Goal: Task Accomplishment & Management: Complete application form

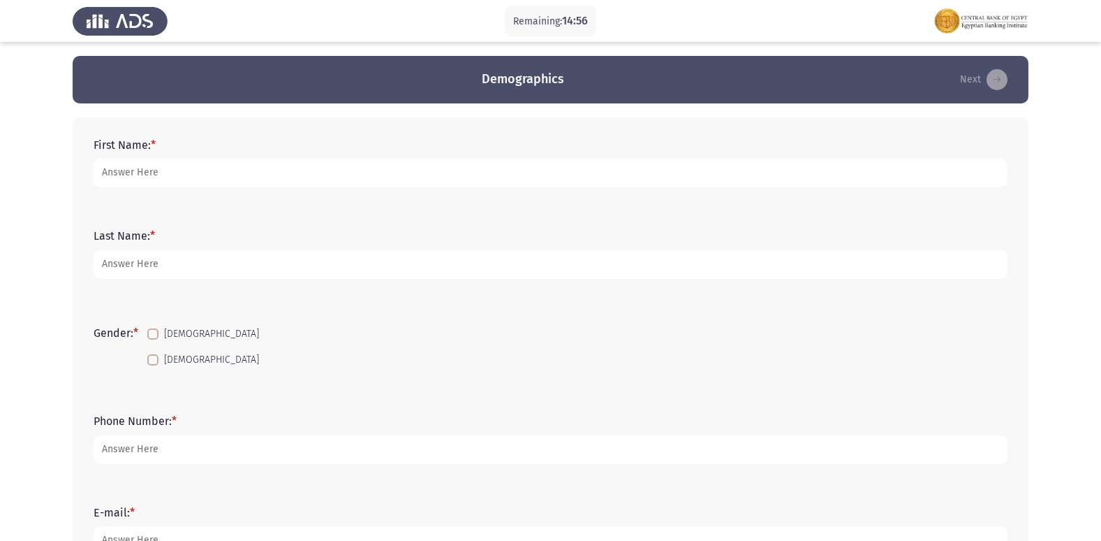
click at [349, 149] on form "First Name: *" at bounding box center [551, 162] width 914 height 49
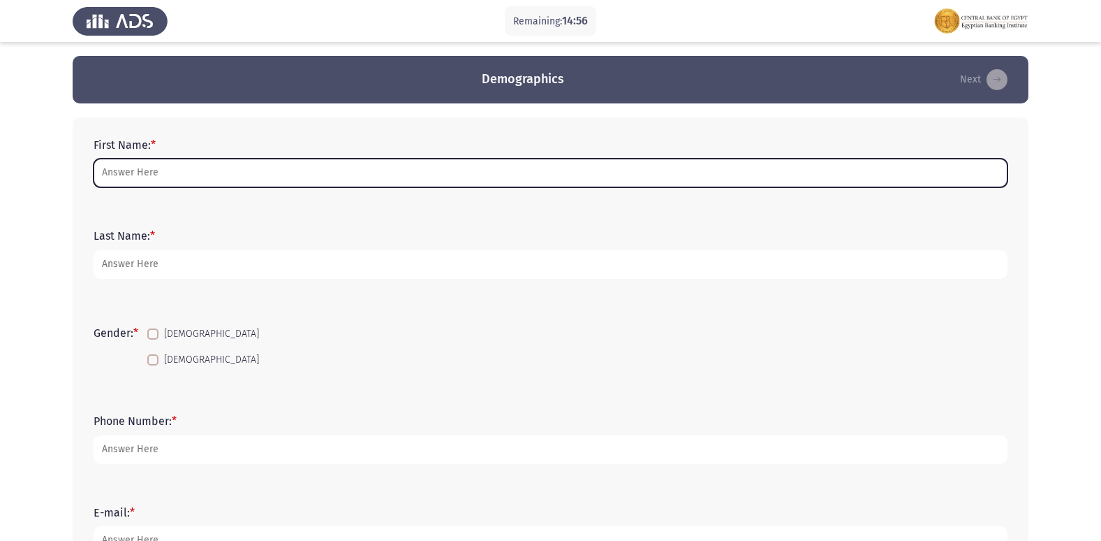
click at [341, 159] on input "First Name: *" at bounding box center [551, 173] width 914 height 29
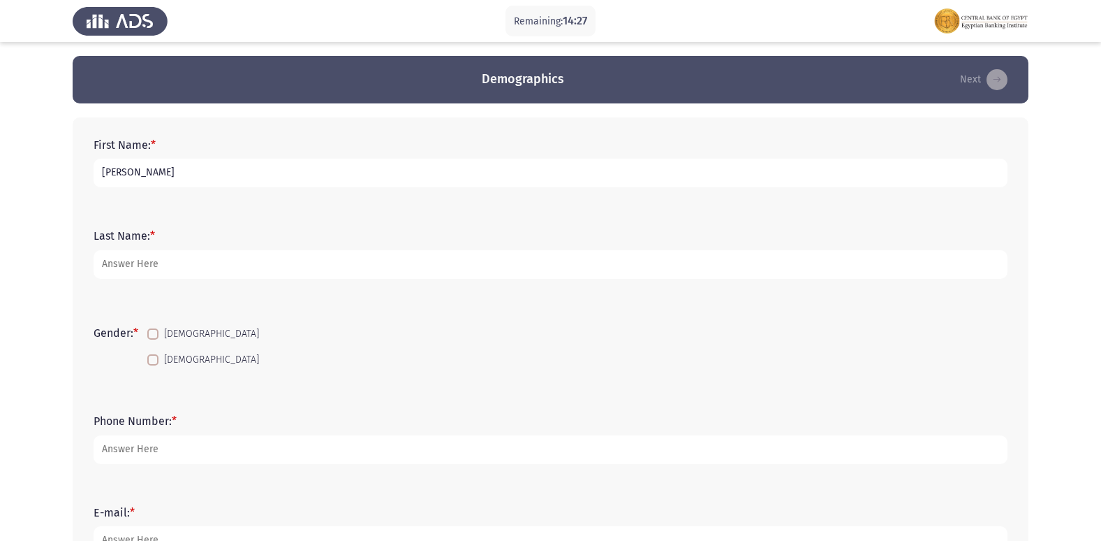
type input "[PERSON_NAME]"
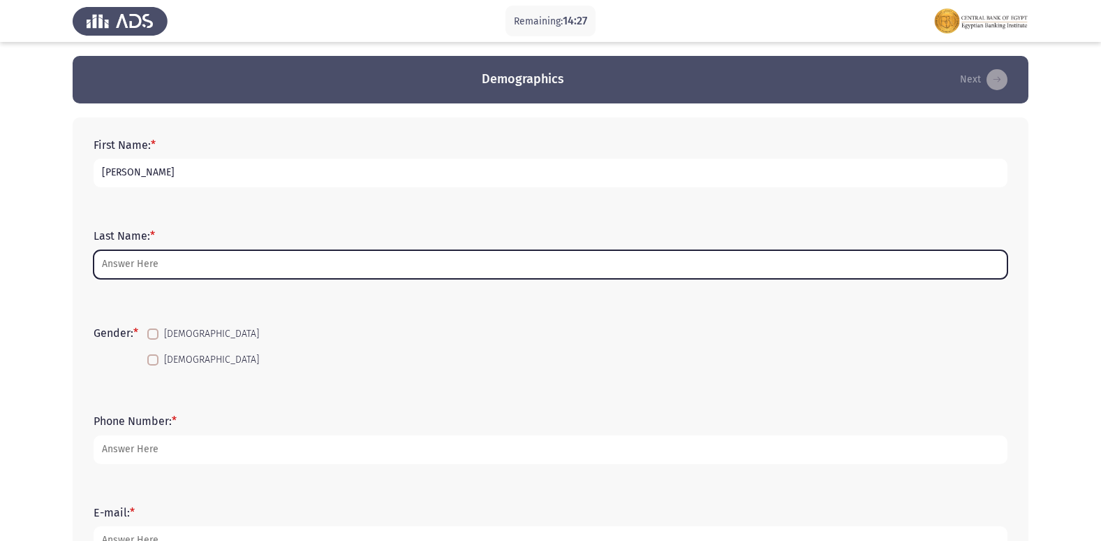
click at [484, 266] on input "Last Name: *" at bounding box center [551, 264] width 914 height 29
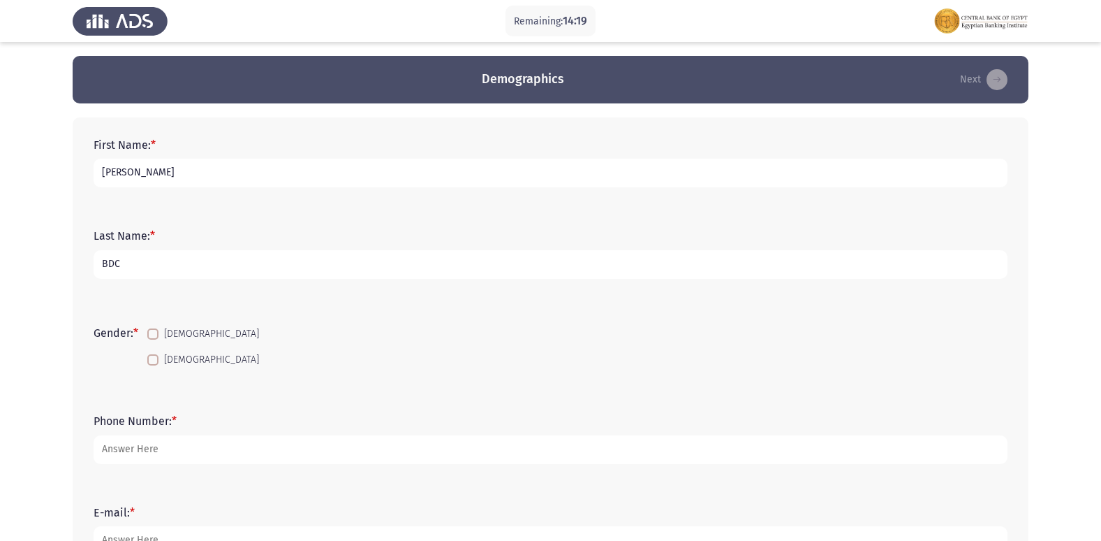
click at [106, 260] on input "BDC" at bounding box center [551, 264] width 914 height 29
type input "ADC"
click at [158, 331] on span at bounding box center [152, 333] width 11 height 11
click at [153, 339] on input "[DEMOGRAPHIC_DATA]" at bounding box center [152, 339] width 1 height 1
checkbox input "true"
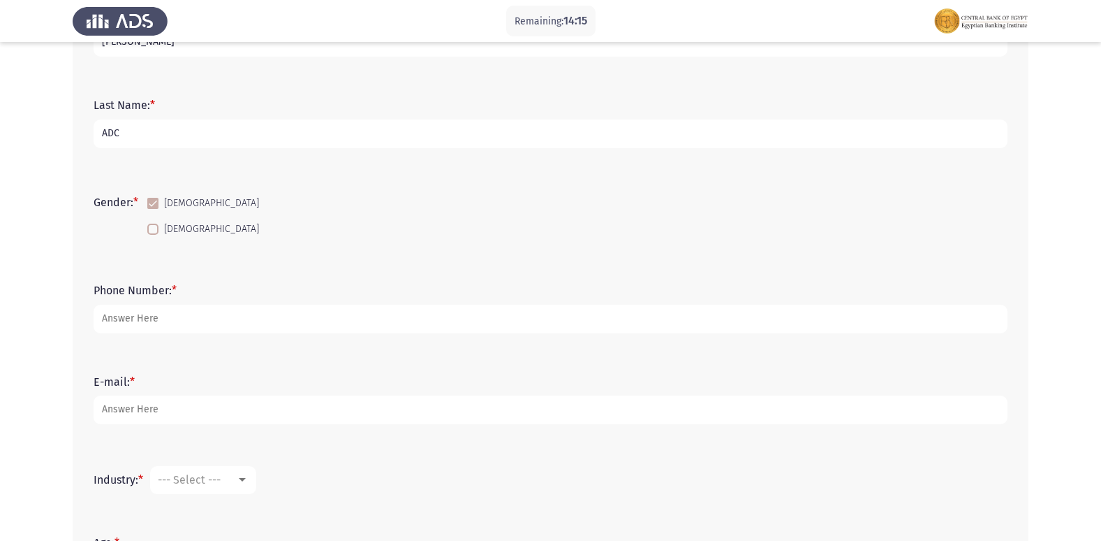
scroll to position [140, 0]
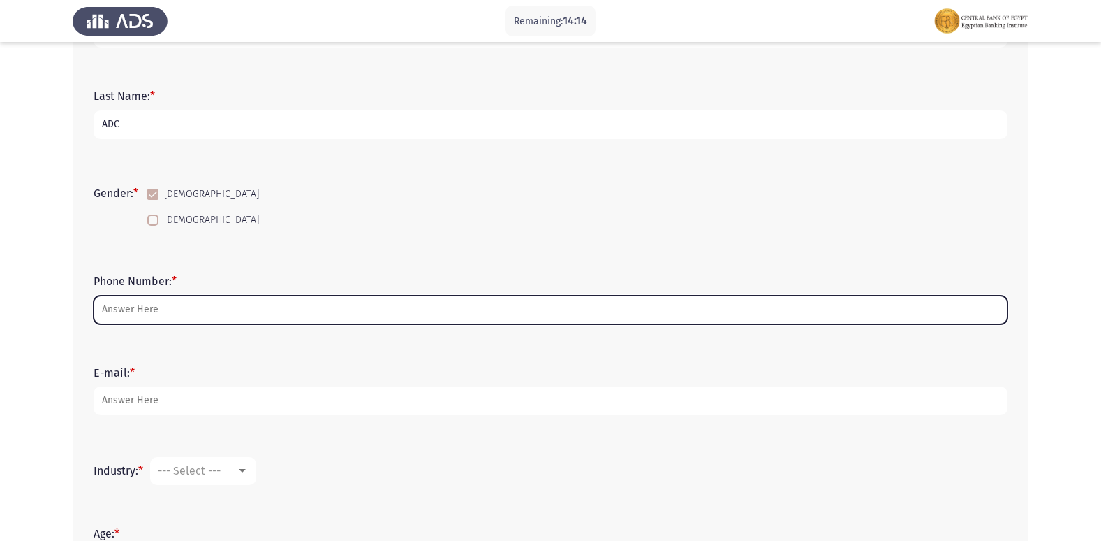
click at [163, 318] on input "Phone Number: *" at bounding box center [551, 309] width 914 height 29
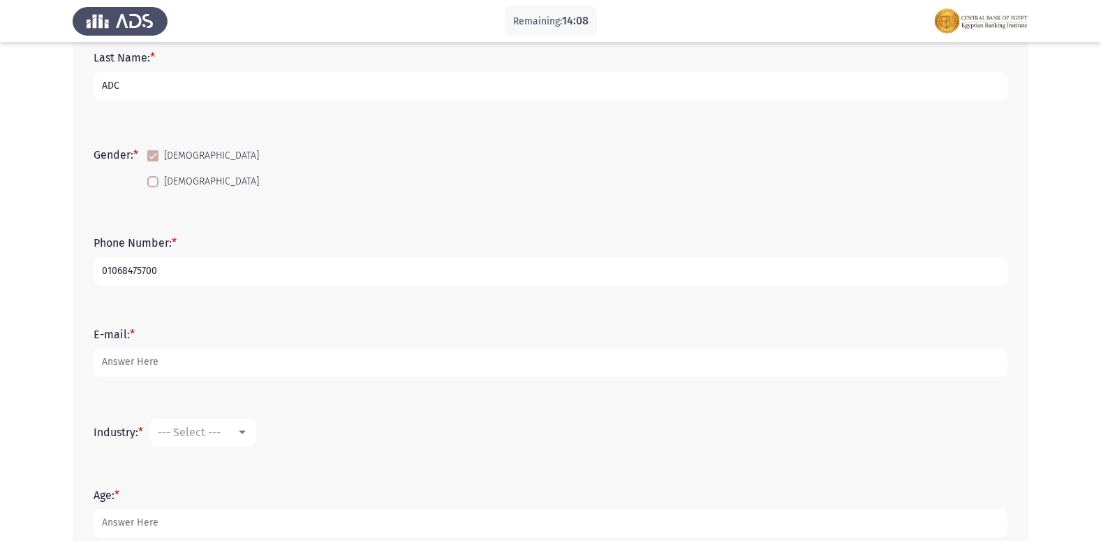
scroll to position [209, 0]
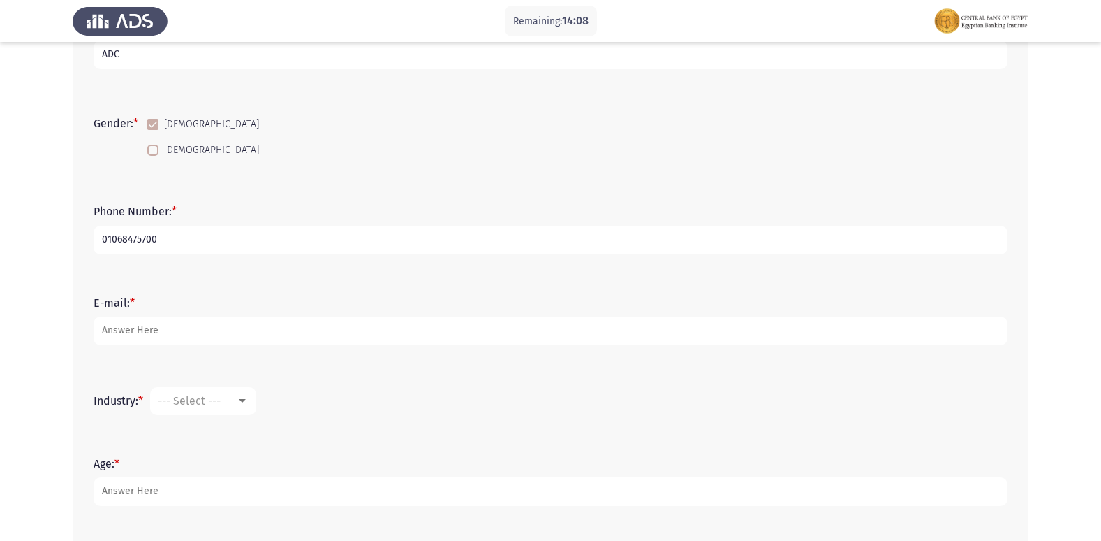
type input "01068475700"
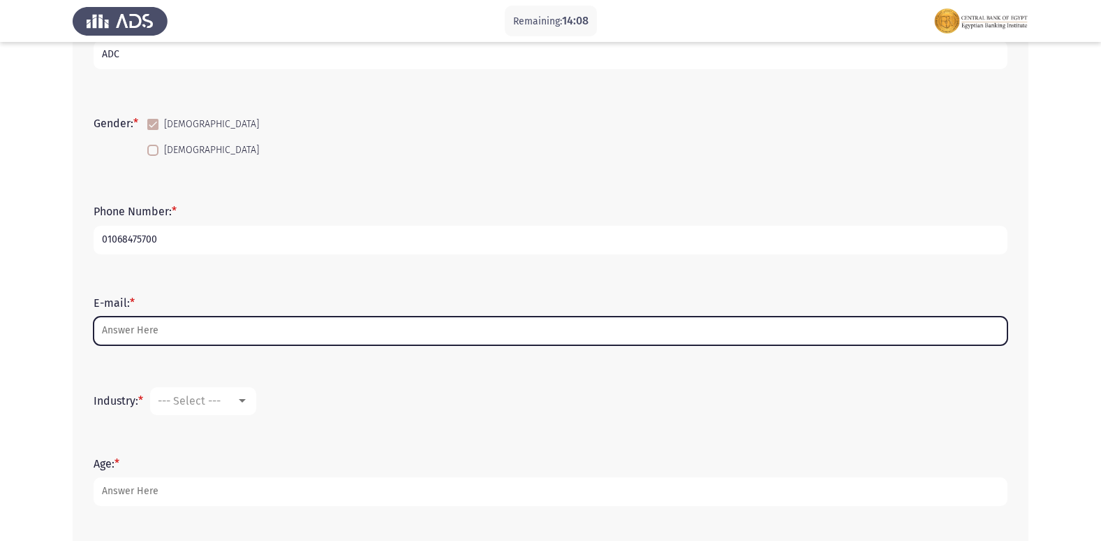
click at [152, 325] on input "E-mail: *" at bounding box center [551, 330] width 914 height 29
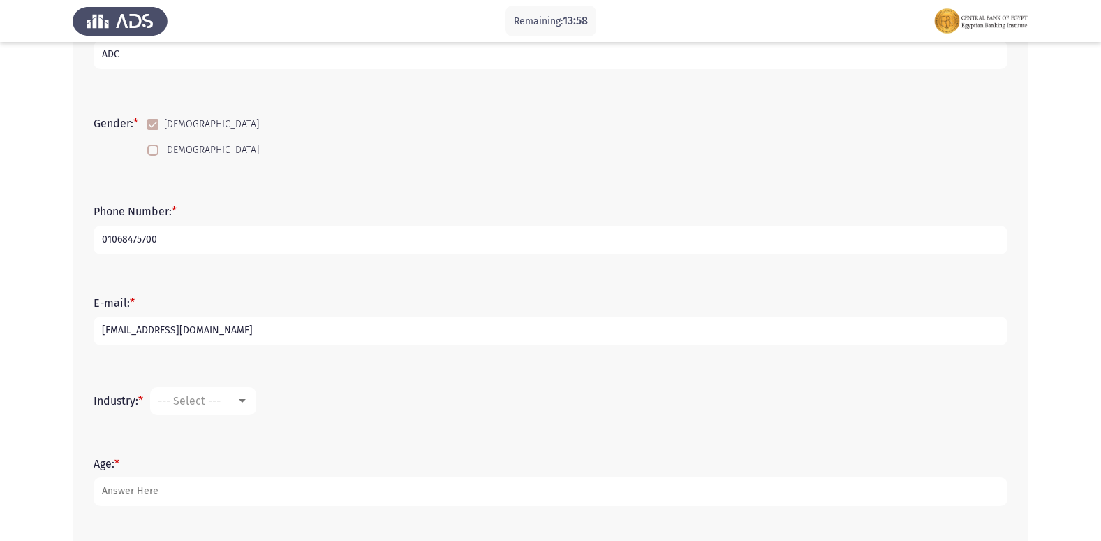
type input "[EMAIL_ADDRESS][DOMAIN_NAME]"
click at [205, 402] on span "--- Select ---" at bounding box center [189, 400] width 63 height 13
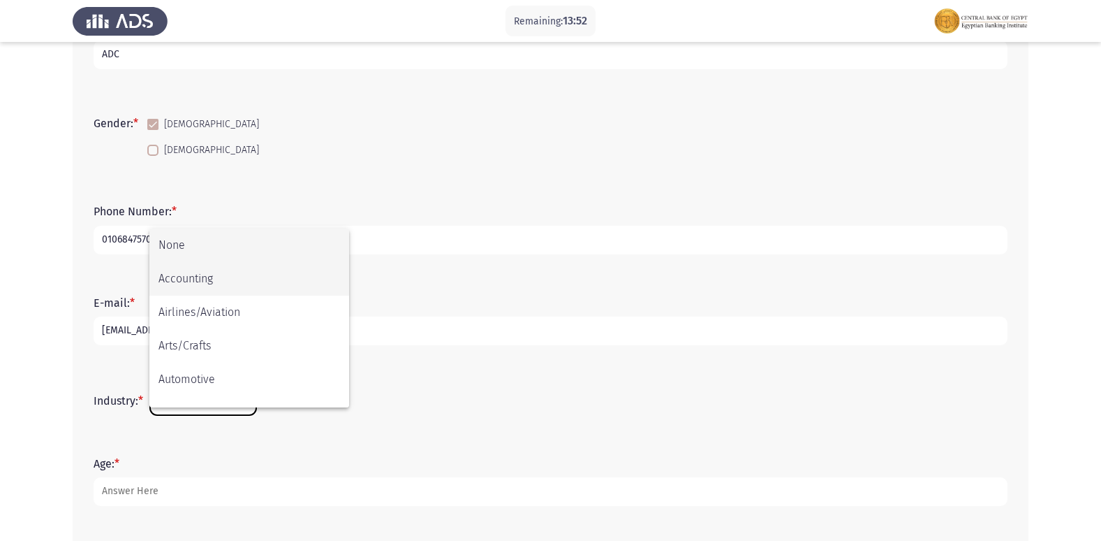
scroll to position [70, 0]
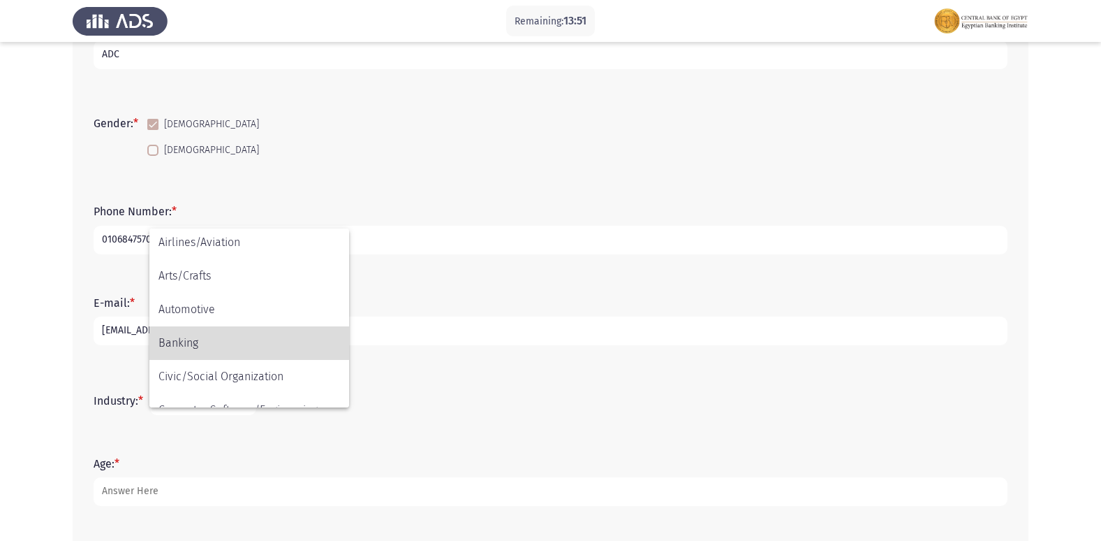
click at [210, 348] on span "Banking" at bounding box center [250, 343] width 182 height 34
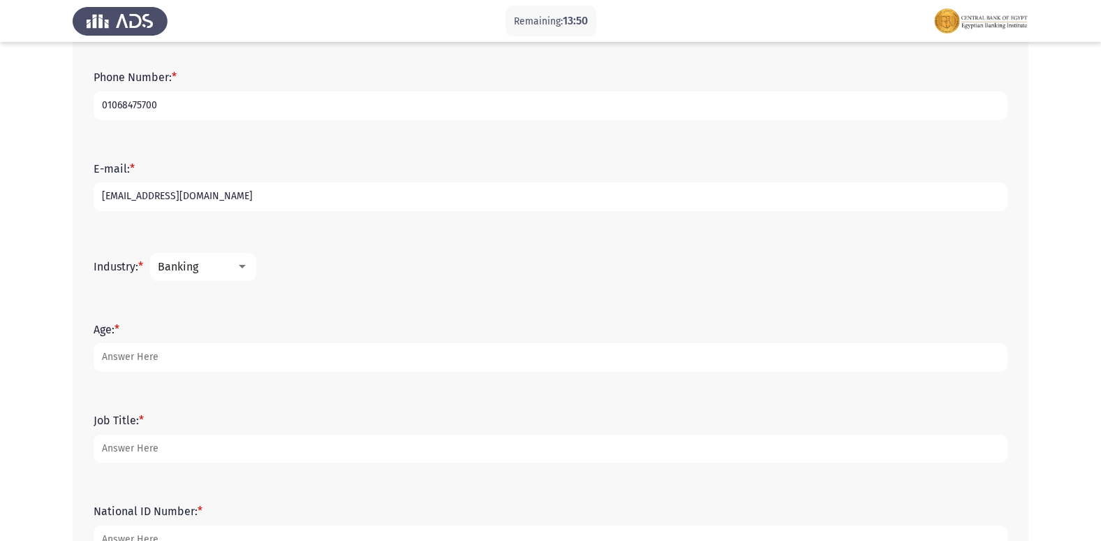
scroll to position [349, 0]
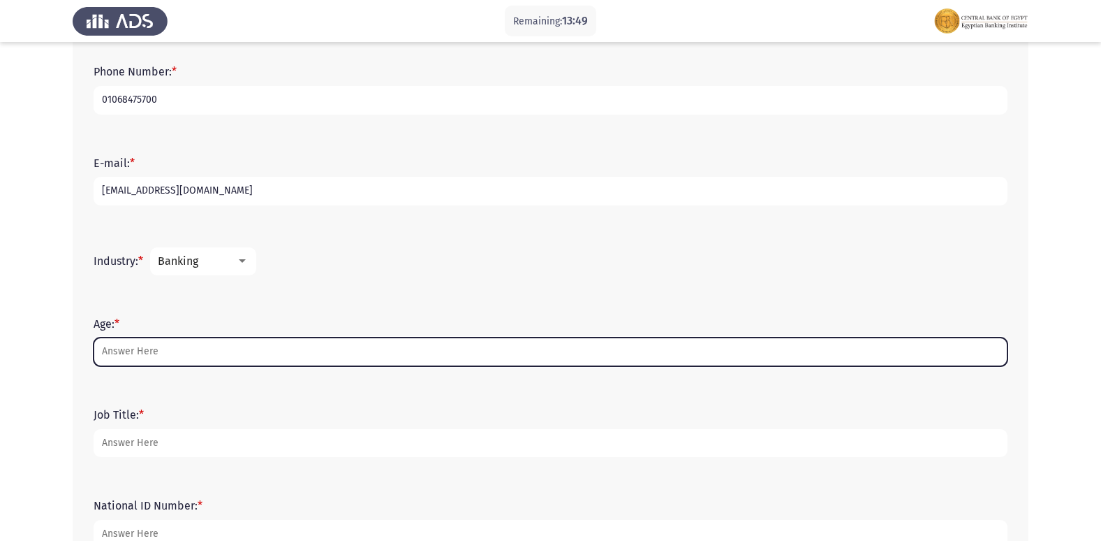
click at [178, 344] on input "Age: *" at bounding box center [551, 351] width 914 height 29
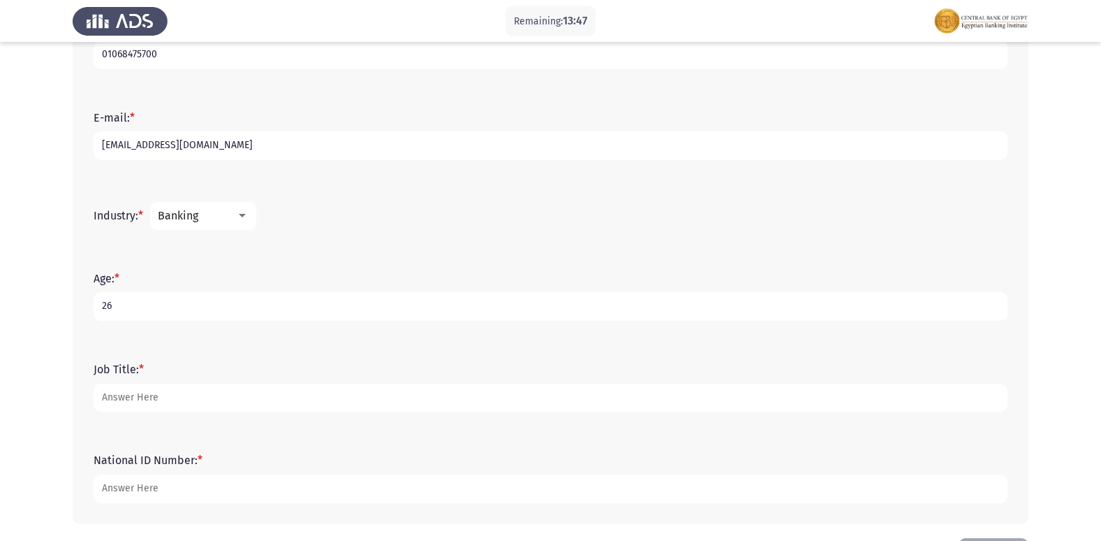
scroll to position [419, 0]
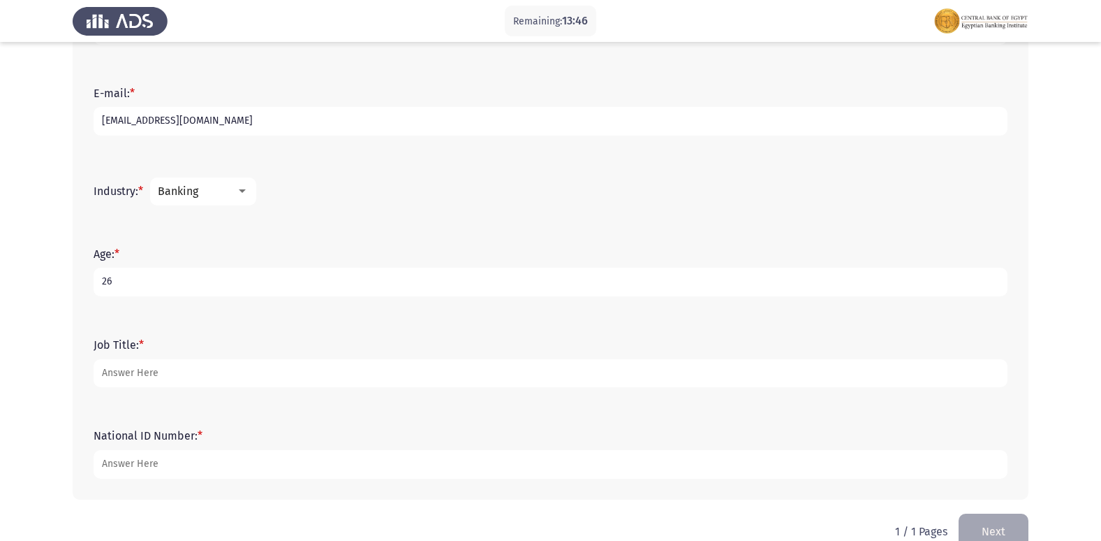
type input "26"
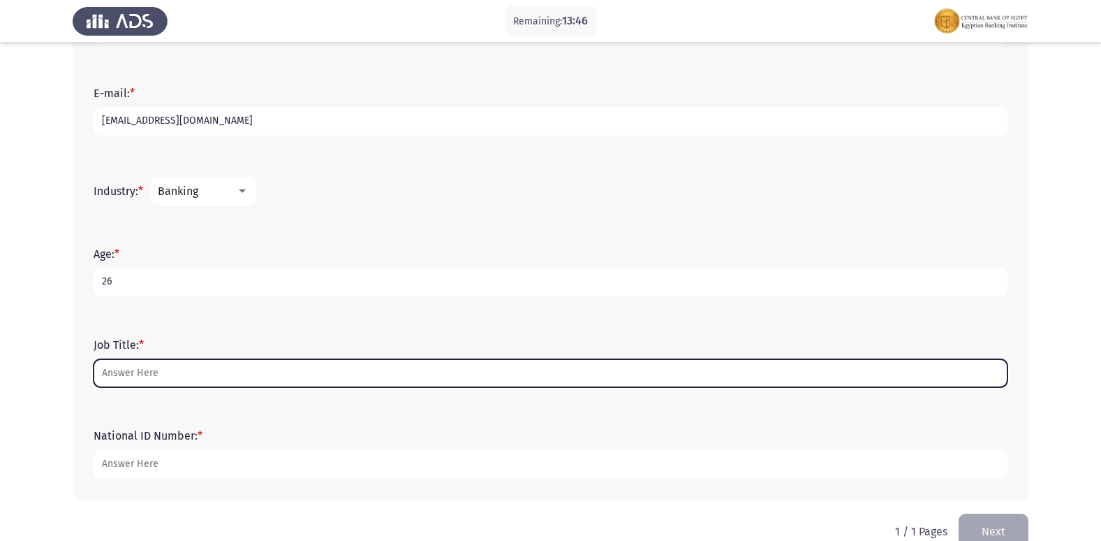
click at [170, 376] on input "Job Title: *" at bounding box center [551, 373] width 914 height 29
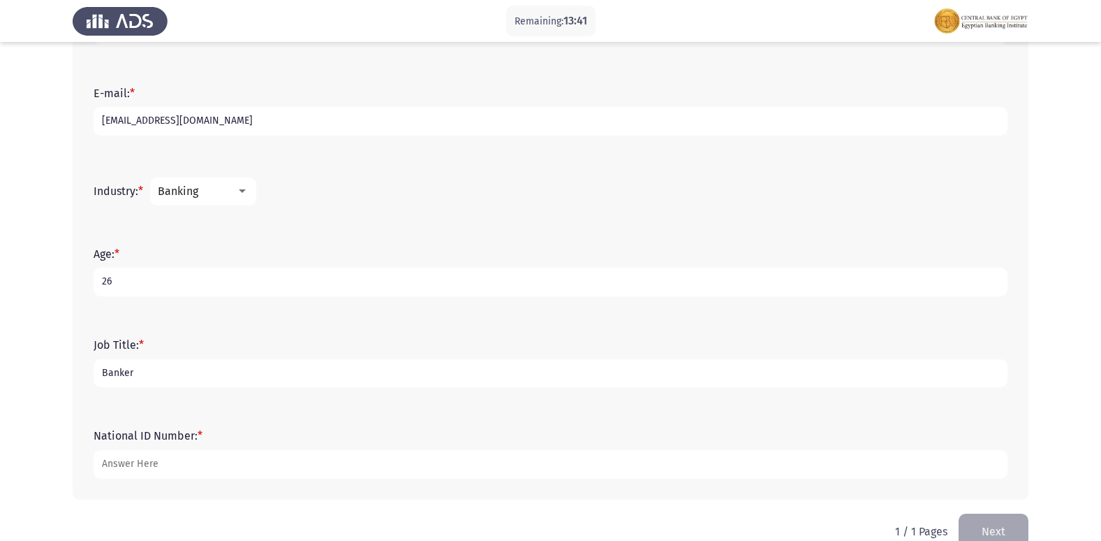
scroll to position [448, 0]
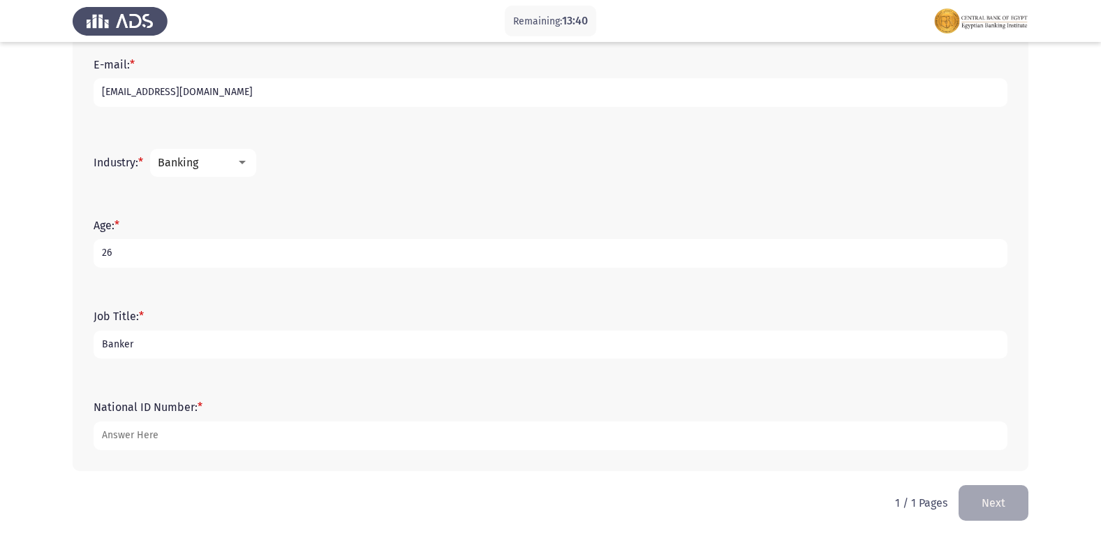
type input "Banker"
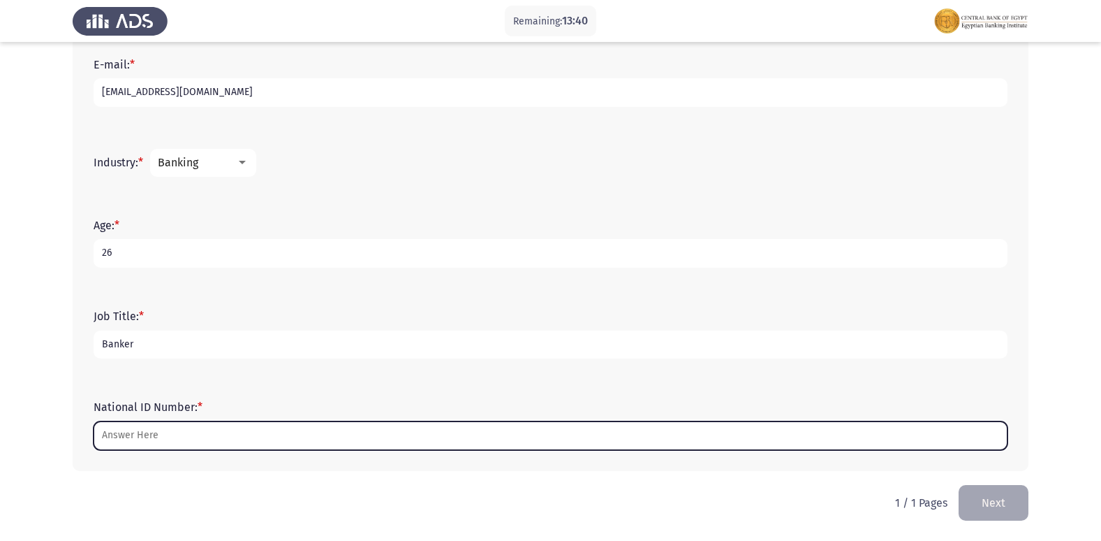
click at [113, 442] on input "National ID Number: *" at bounding box center [551, 435] width 914 height 29
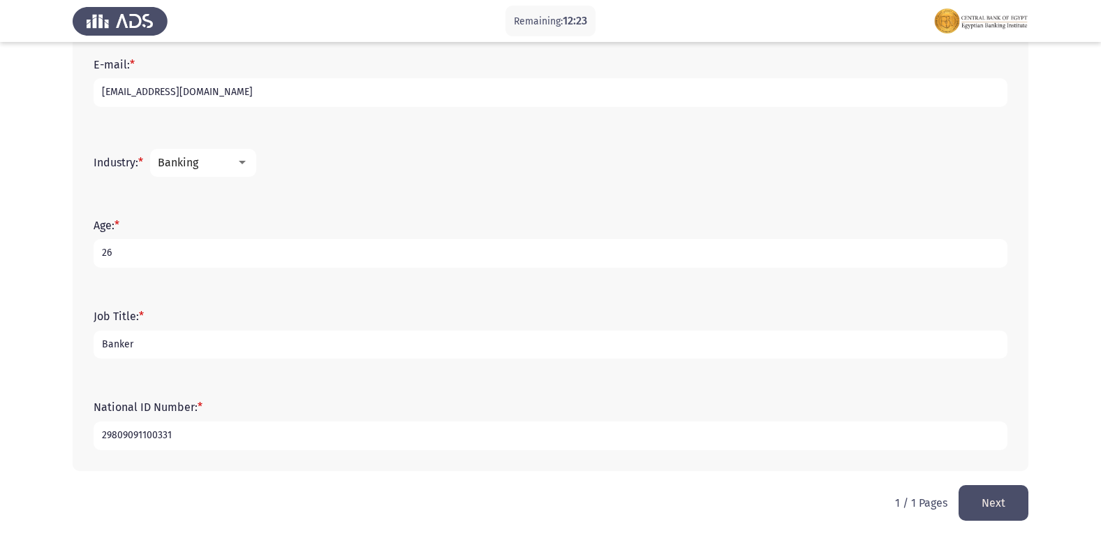
type input "29809091100331"
click at [987, 503] on button "Next" at bounding box center [994, 503] width 70 height 36
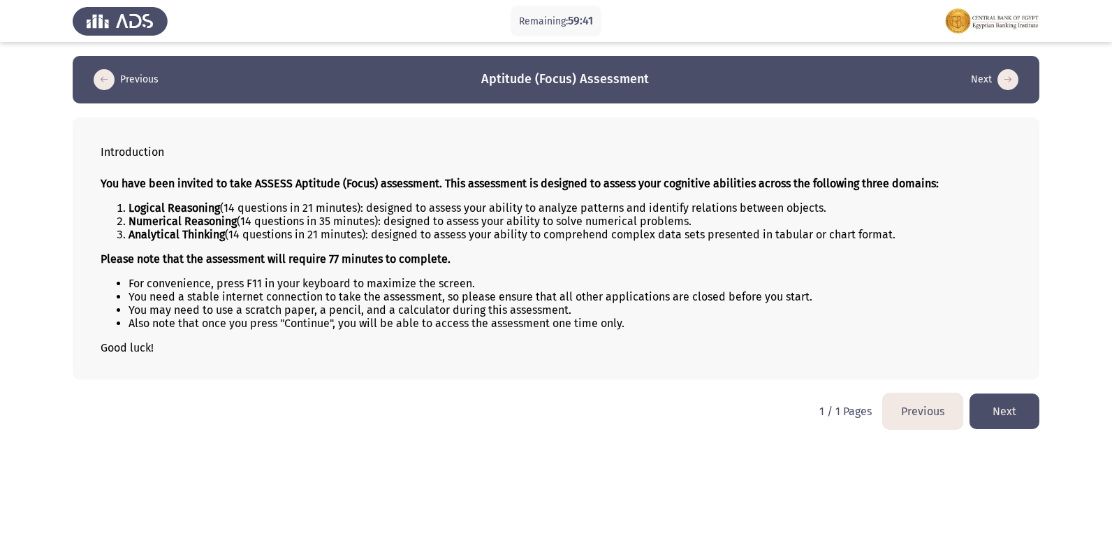
click at [1017, 416] on button "Next" at bounding box center [1004, 411] width 70 height 36
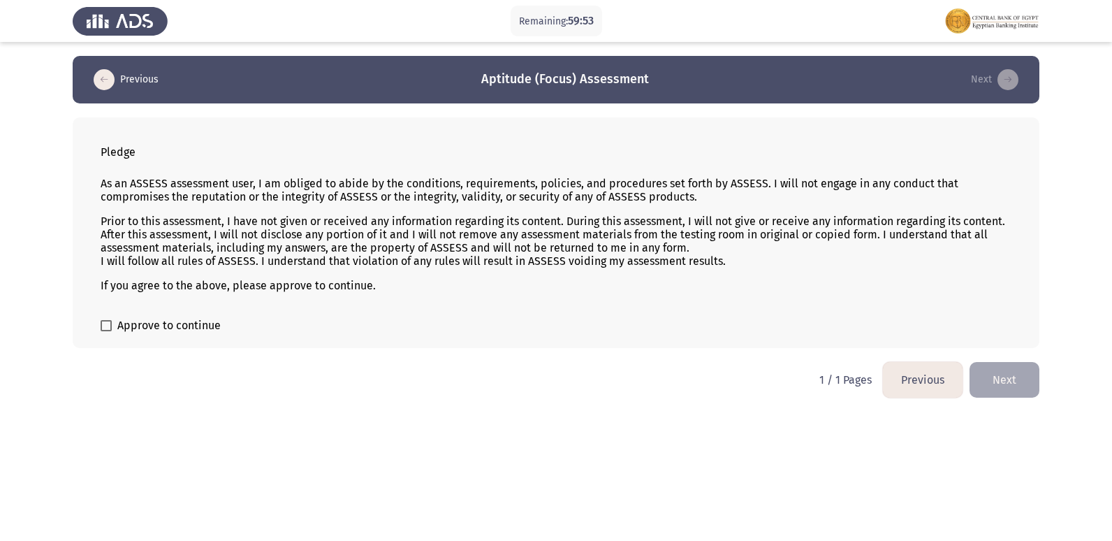
click at [106, 328] on span at bounding box center [106, 325] width 11 height 11
click at [106, 331] on input "Approve to continue" at bounding box center [105, 331] width 1 height 1
checkbox input "true"
click at [1010, 375] on button "Next" at bounding box center [1004, 380] width 70 height 36
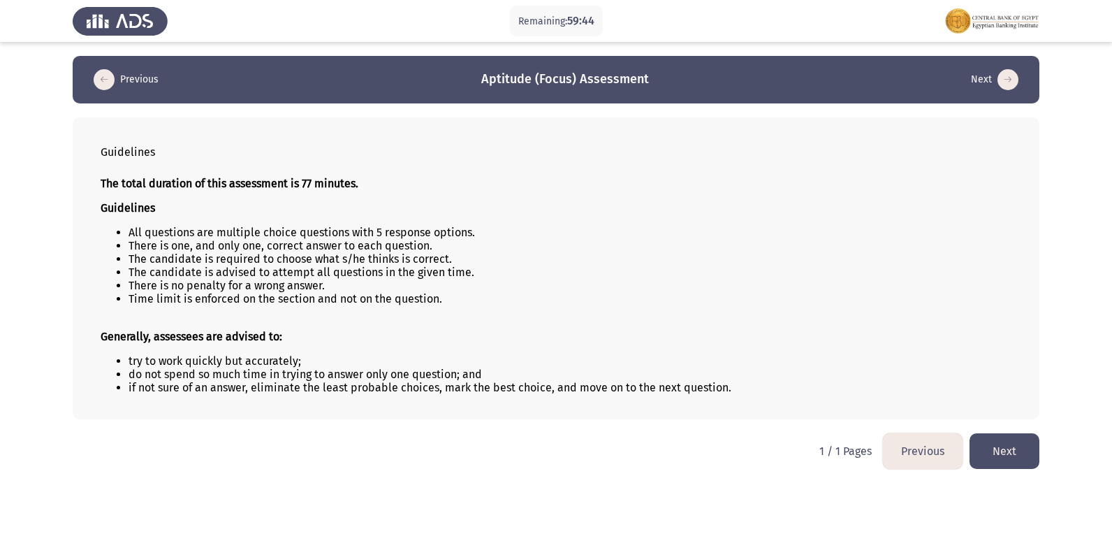
click at [1007, 455] on button "Next" at bounding box center [1004, 451] width 70 height 36
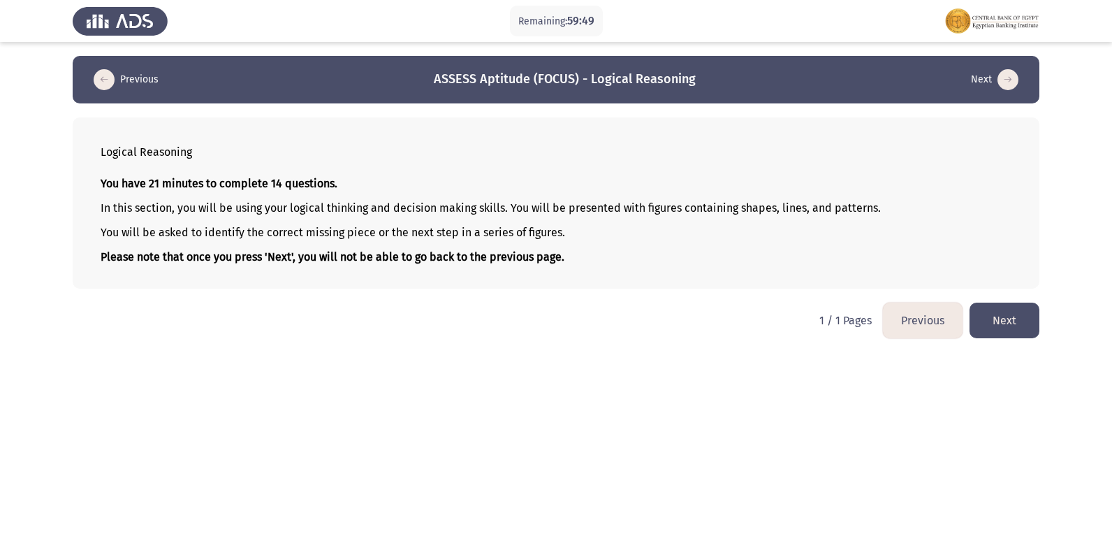
click at [1019, 310] on button "Next" at bounding box center [1004, 320] width 70 height 36
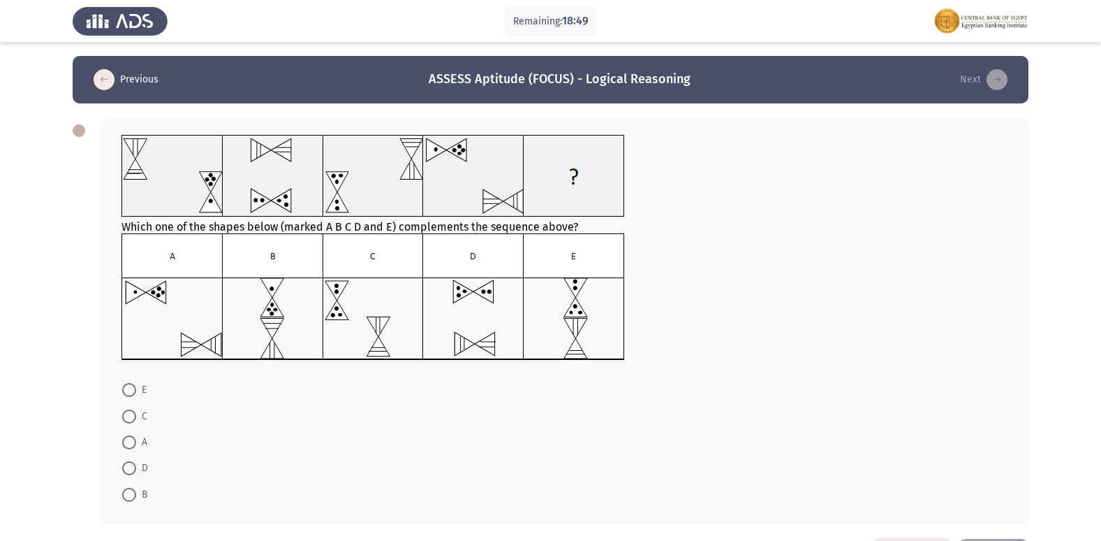
click at [128, 384] on span at bounding box center [129, 390] width 14 height 14
click at [128, 384] on input "E" at bounding box center [129, 390] width 14 height 14
radio input "true"
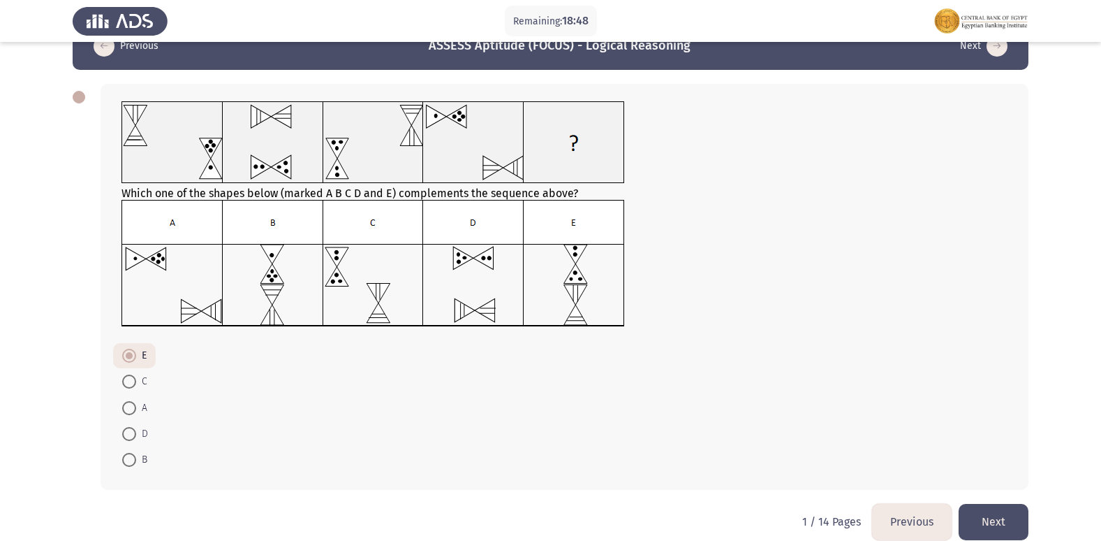
scroll to position [52, 0]
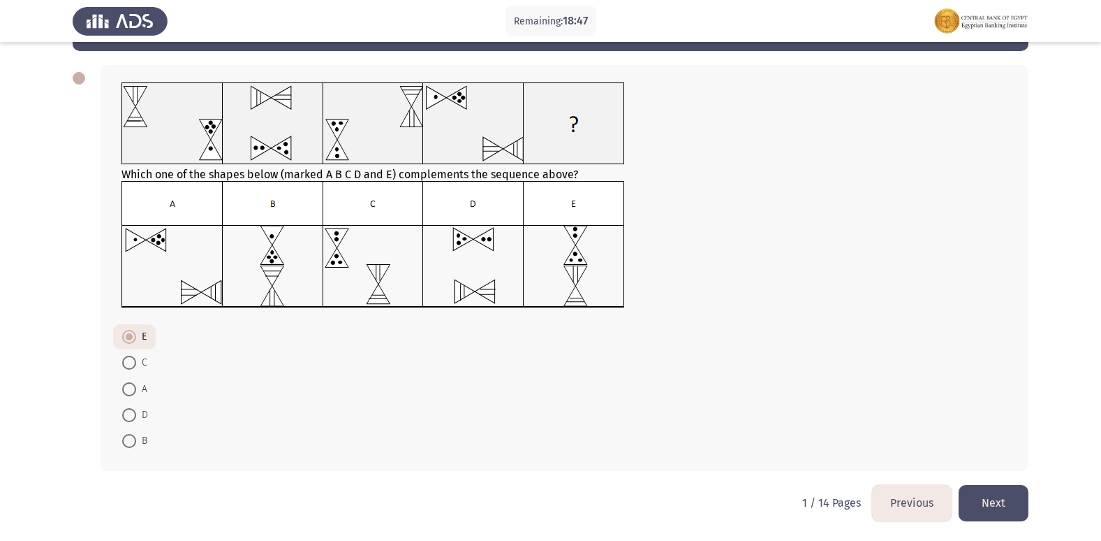
click at [984, 500] on button "Next" at bounding box center [994, 503] width 70 height 36
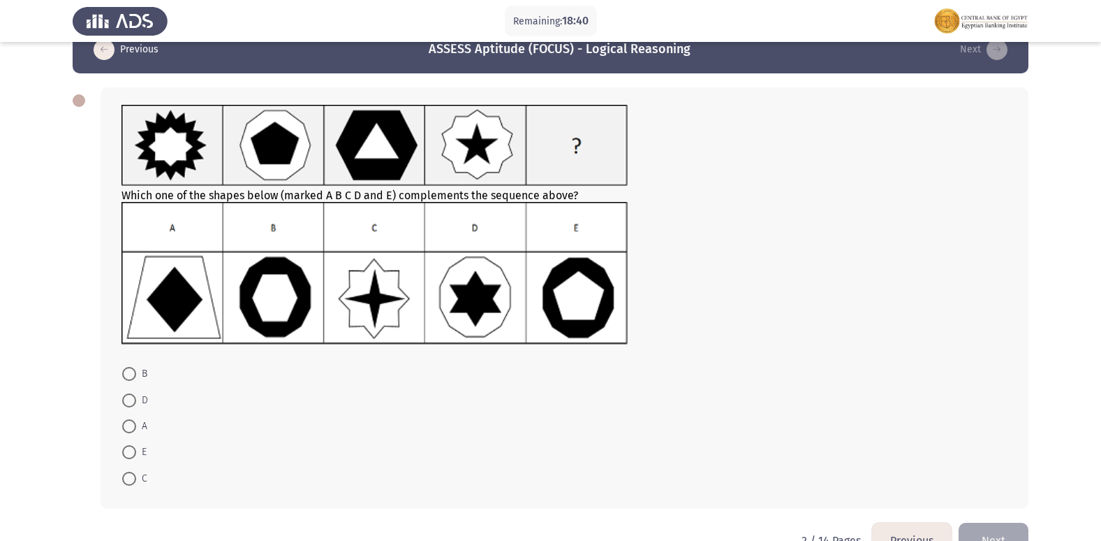
scroll to position [0, 0]
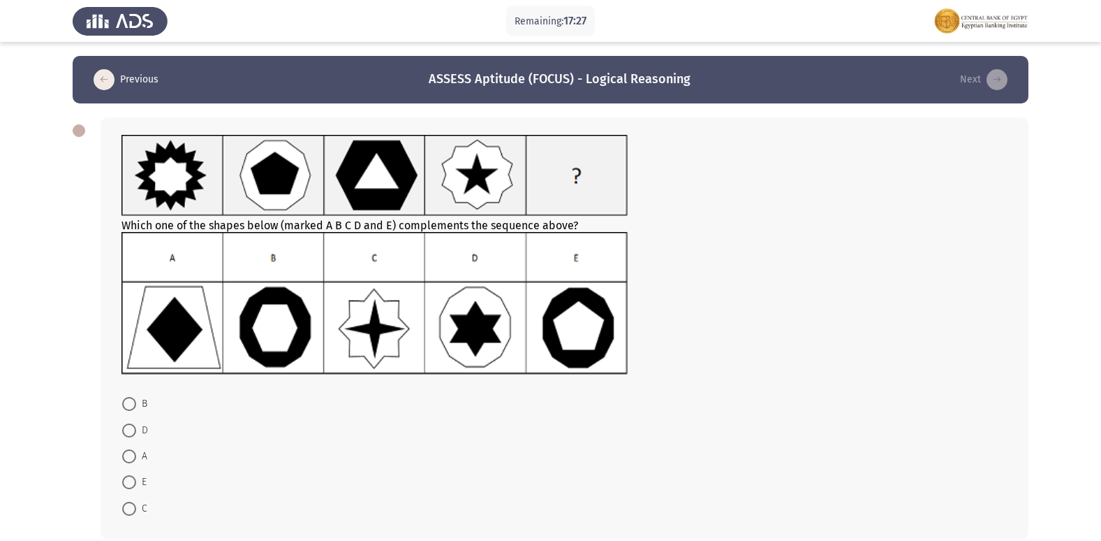
click at [131, 481] on span at bounding box center [129, 482] width 14 height 14
click at [131, 481] on input "E" at bounding box center [129, 482] width 14 height 14
radio input "true"
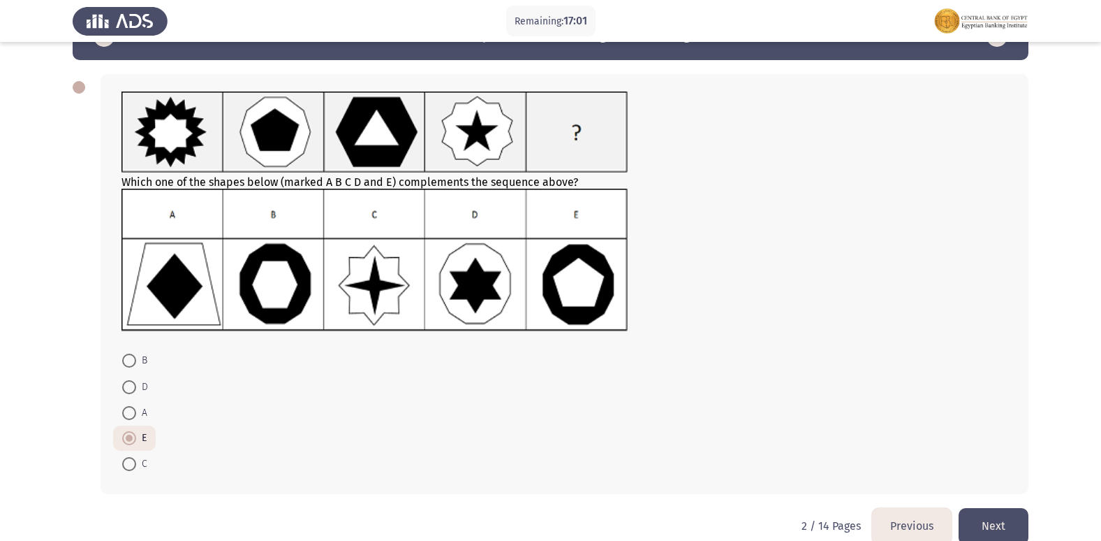
scroll to position [66, 0]
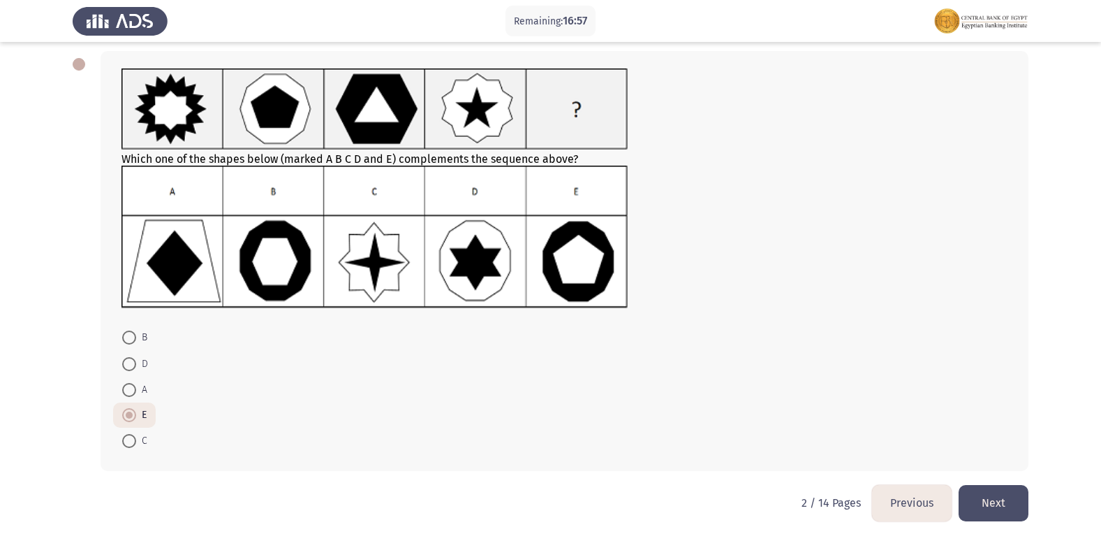
click at [1006, 512] on button "Next" at bounding box center [994, 503] width 70 height 36
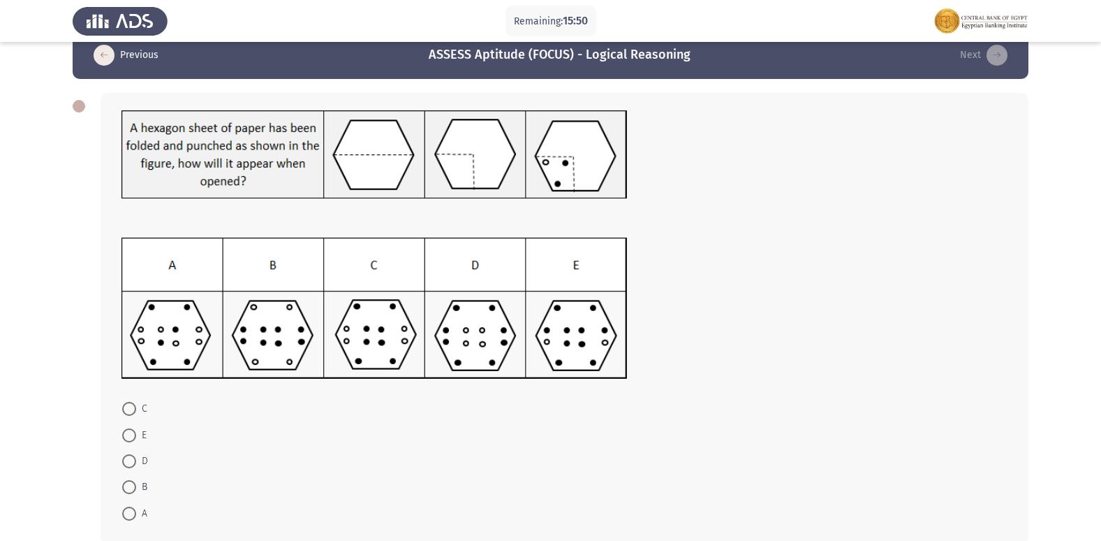
scroll to position [0, 0]
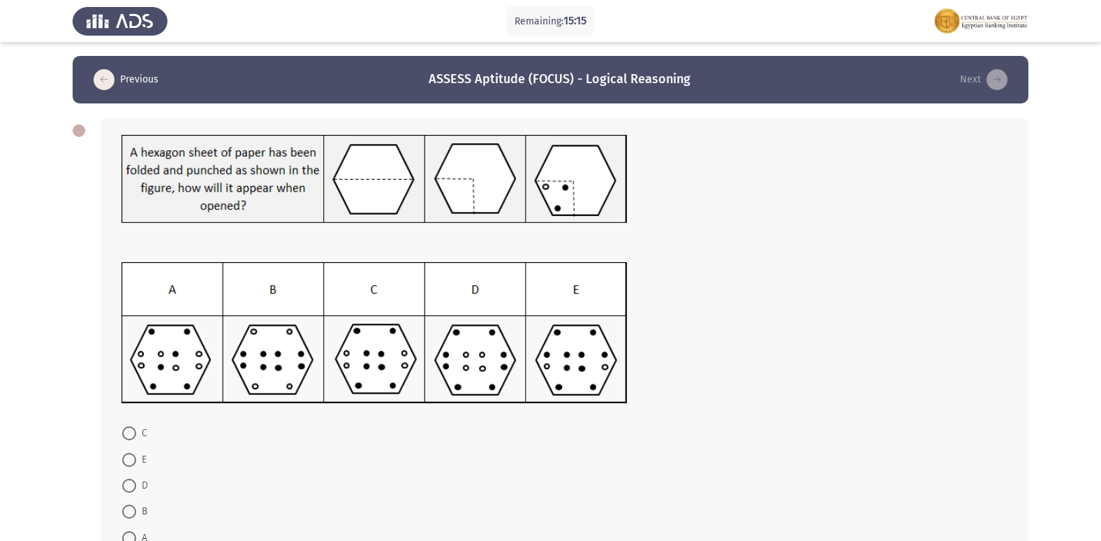
click at [126, 432] on span at bounding box center [129, 433] width 14 height 14
click at [126, 432] on input "C" at bounding box center [129, 433] width 14 height 14
radio input "true"
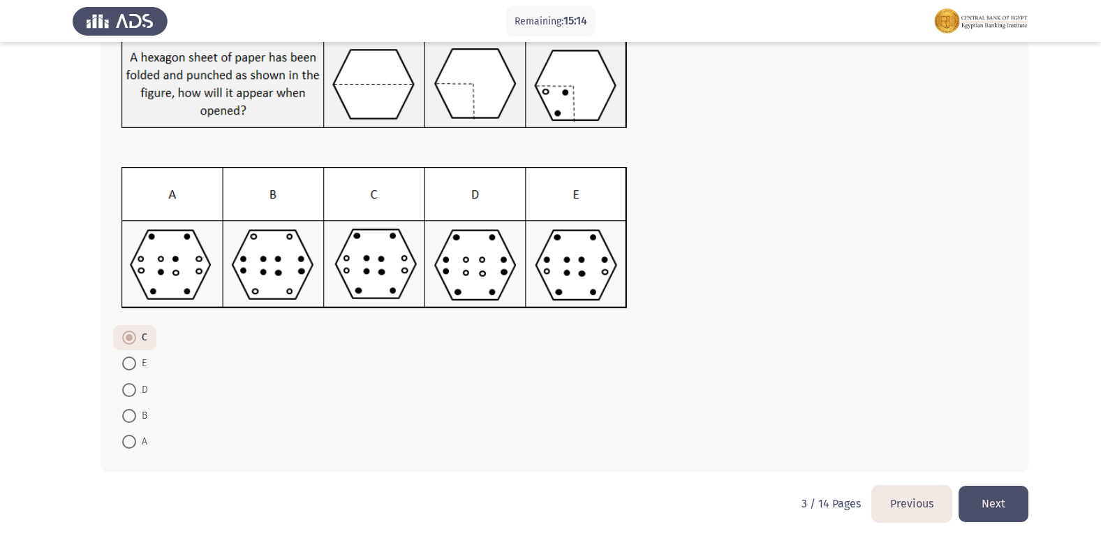
scroll to position [96, 0]
click at [986, 512] on button "Next" at bounding box center [994, 503] width 70 height 36
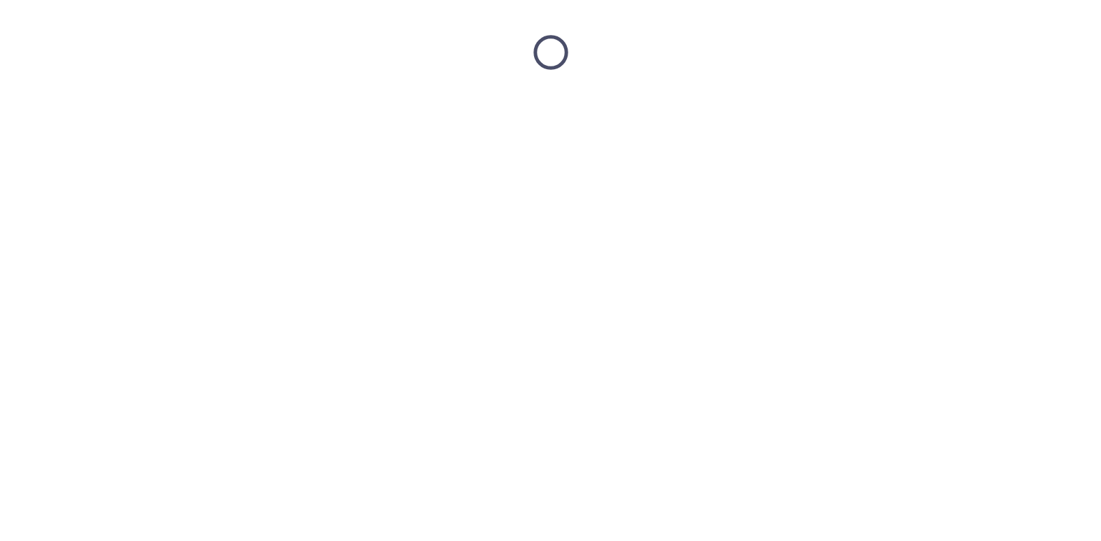
scroll to position [0, 0]
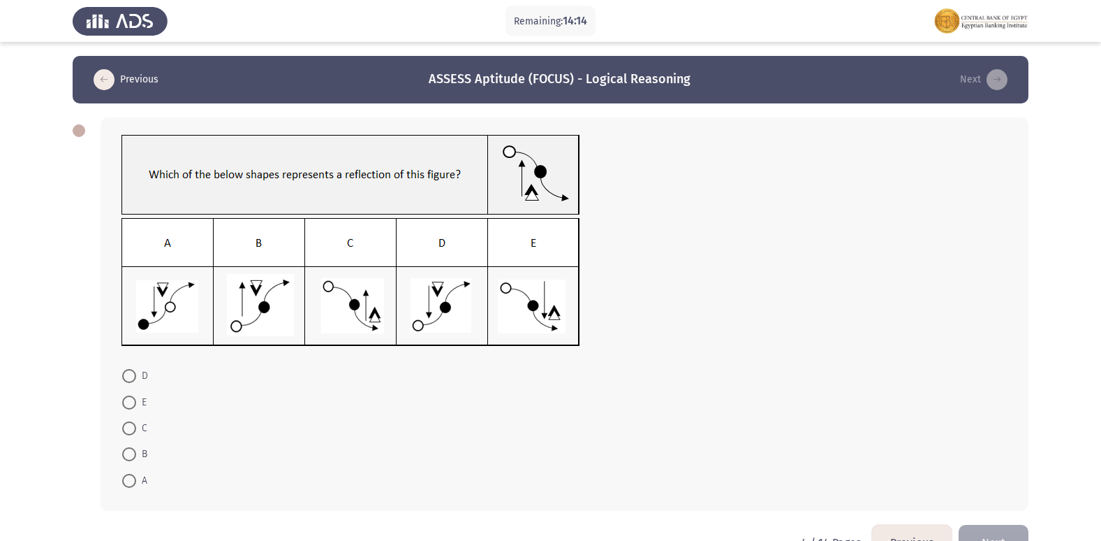
click at [124, 429] on span at bounding box center [129, 428] width 14 height 14
click at [124, 429] on input "C" at bounding box center [129, 428] width 14 height 14
radio input "true"
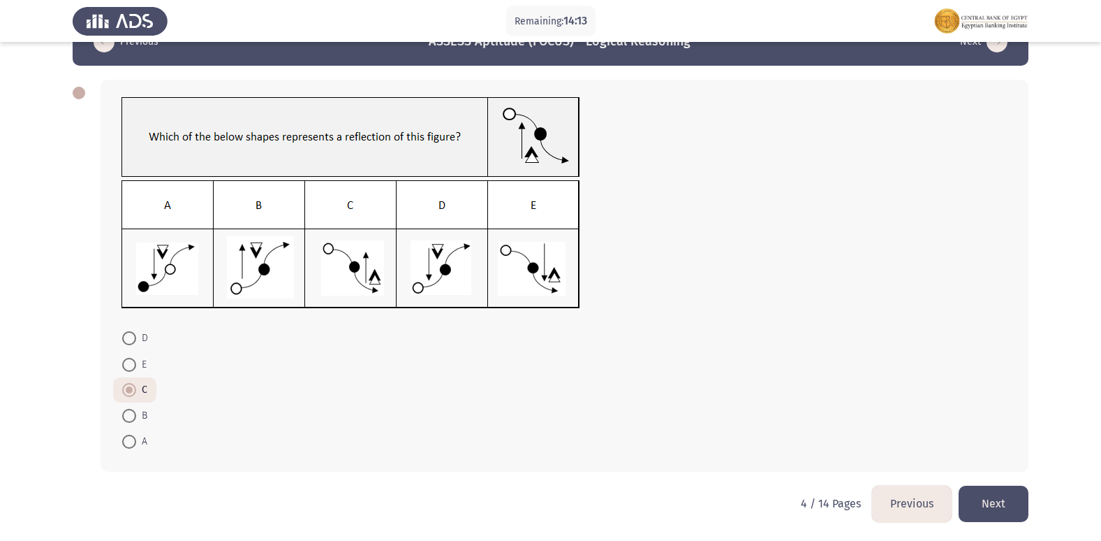
scroll to position [38, 0]
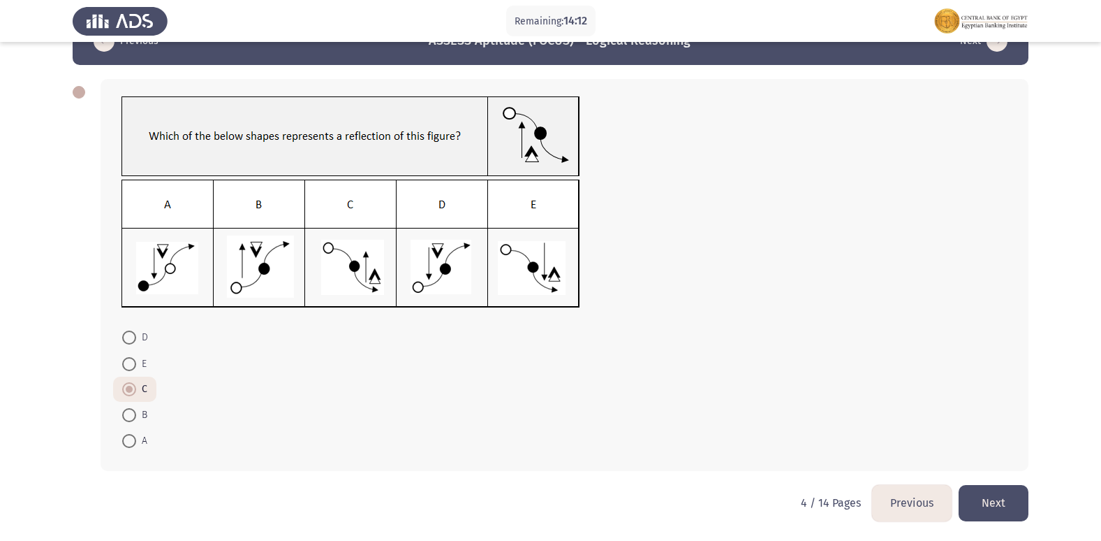
click at [995, 500] on button "Next" at bounding box center [994, 503] width 70 height 36
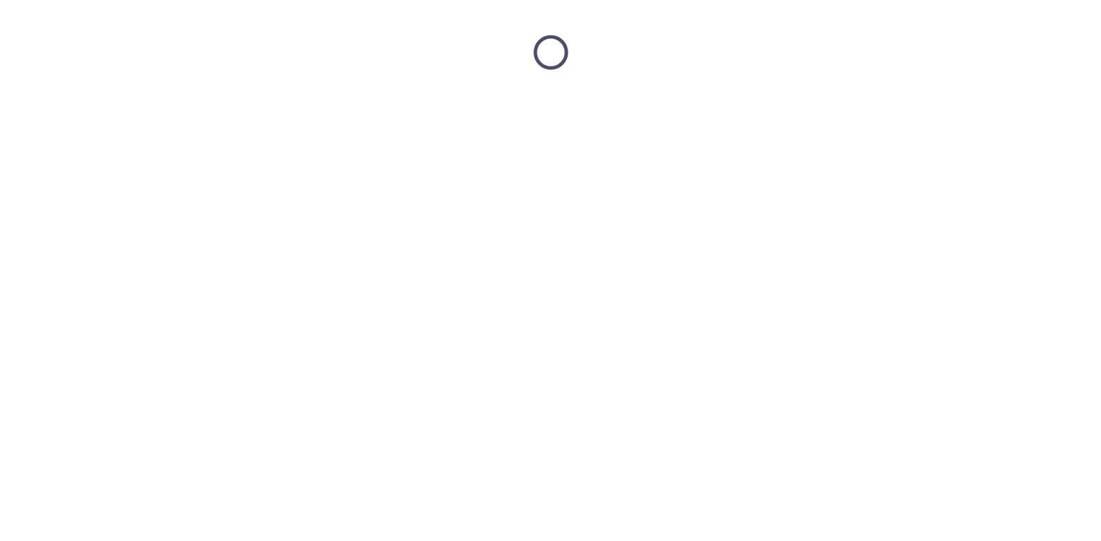
scroll to position [0, 0]
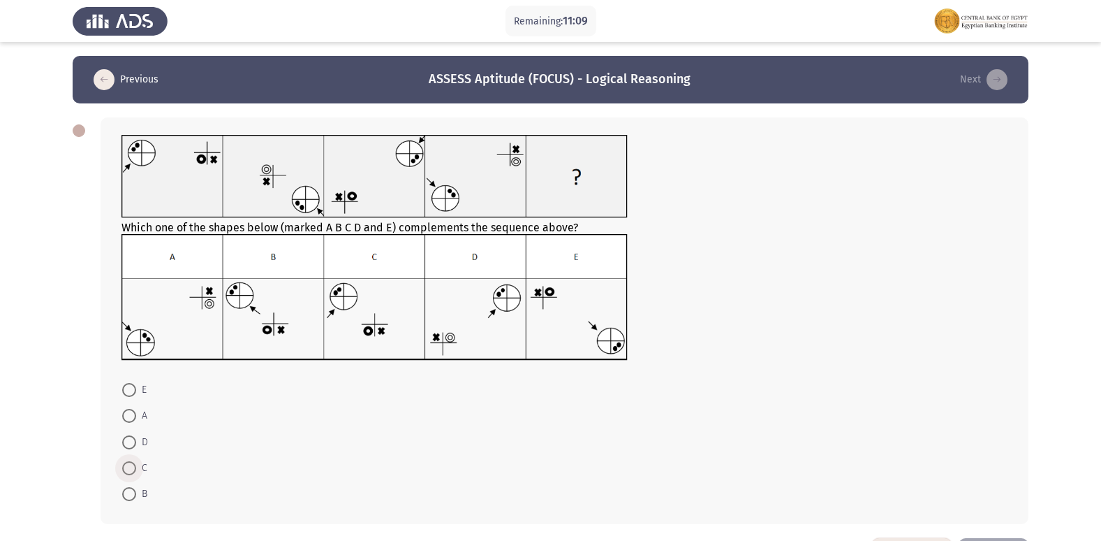
click at [126, 464] on span at bounding box center [129, 468] width 14 height 14
click at [126, 464] on input "C" at bounding box center [129, 468] width 14 height 14
radio input "true"
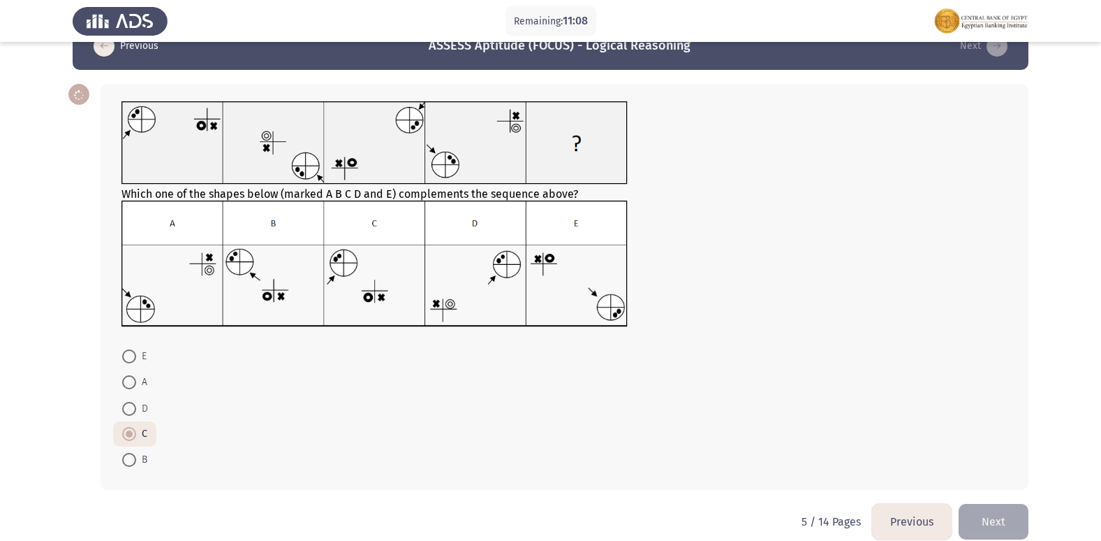
scroll to position [52, 0]
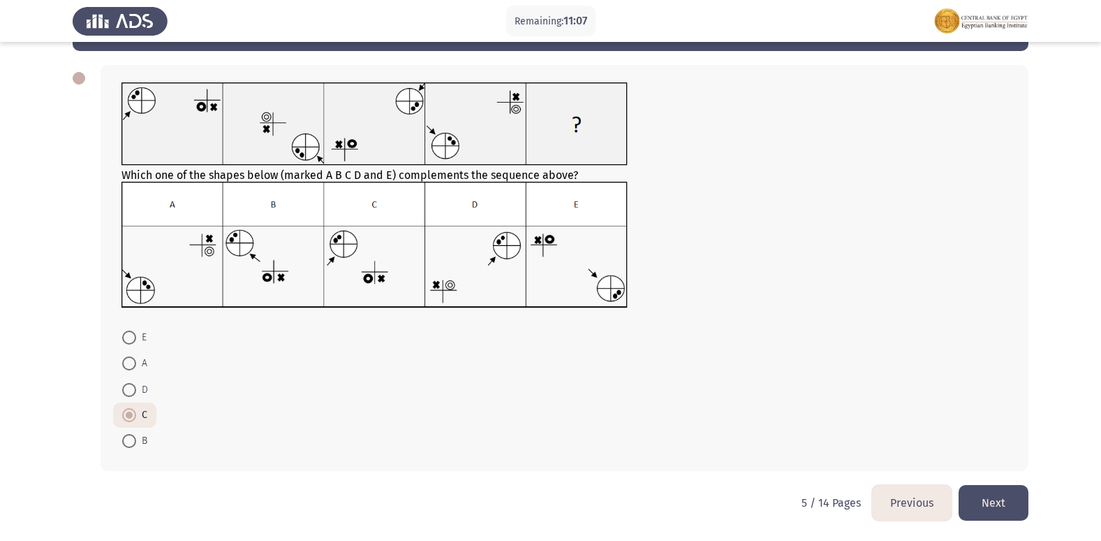
click at [969, 490] on button "Next" at bounding box center [994, 503] width 70 height 36
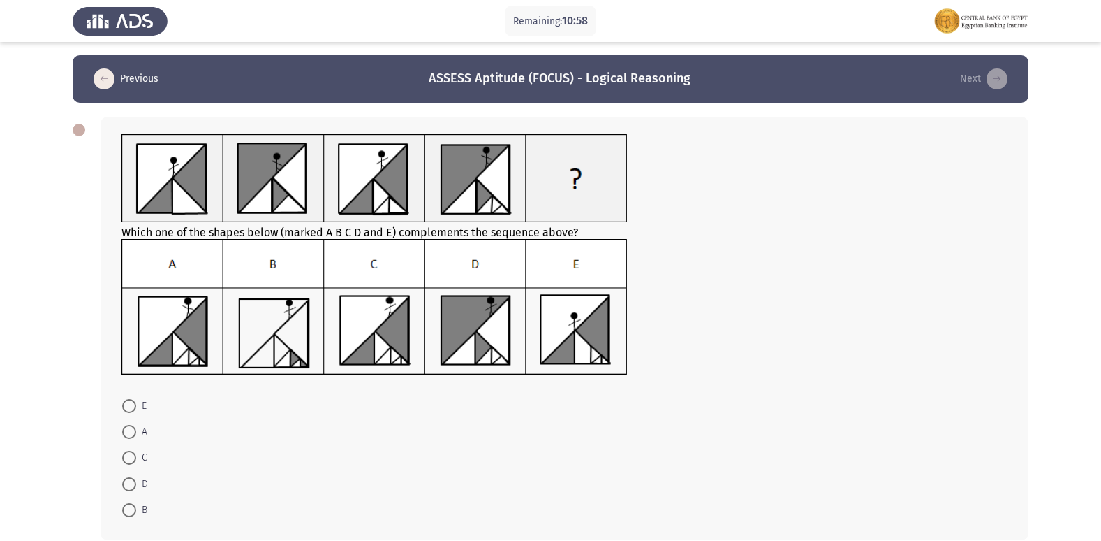
scroll to position [0, 0]
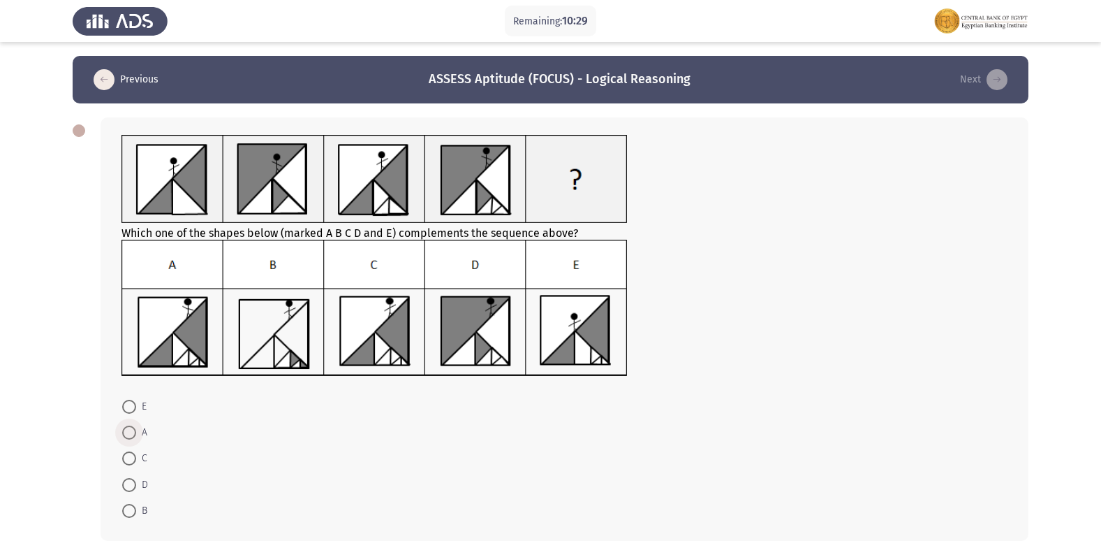
click at [130, 434] on span at bounding box center [129, 432] width 14 height 14
click at [130, 434] on input "A" at bounding box center [129, 432] width 14 height 14
radio input "true"
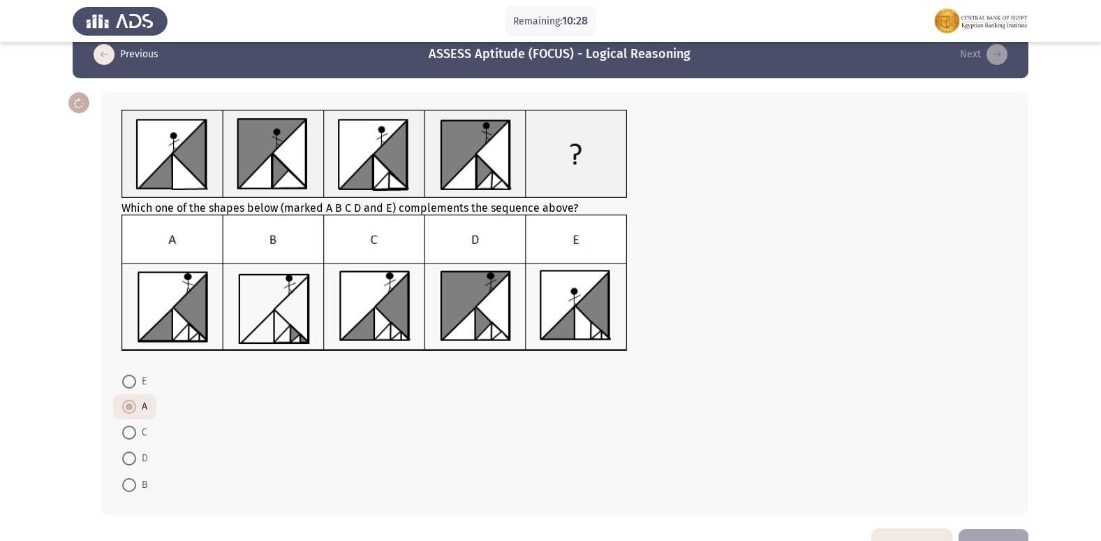
scroll to position [69, 0]
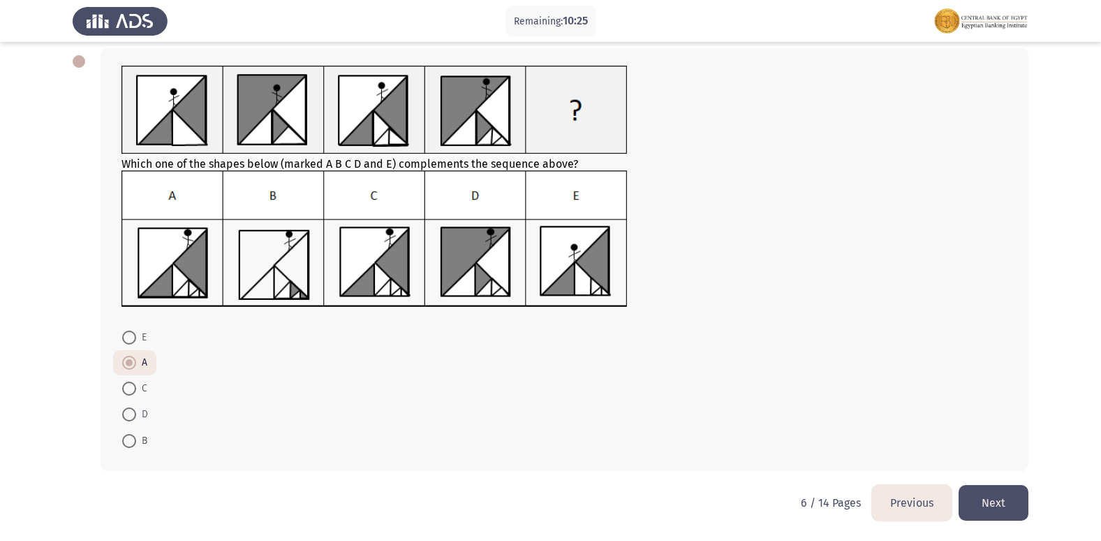
click at [973, 500] on button "Next" at bounding box center [994, 503] width 70 height 36
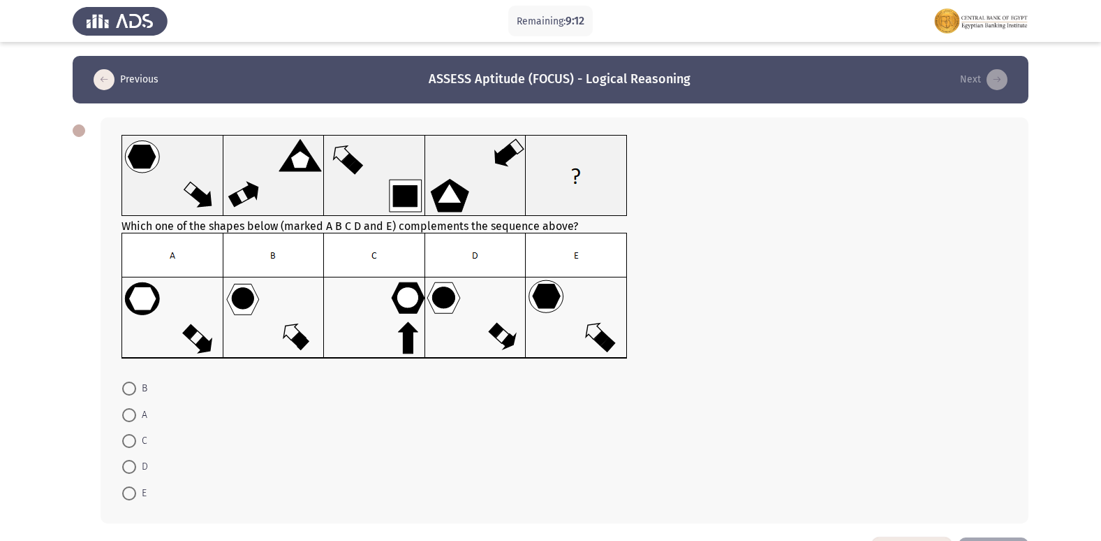
click at [125, 418] on span at bounding box center [129, 415] width 14 height 14
click at [125, 418] on input "A" at bounding box center [129, 415] width 14 height 14
radio input "true"
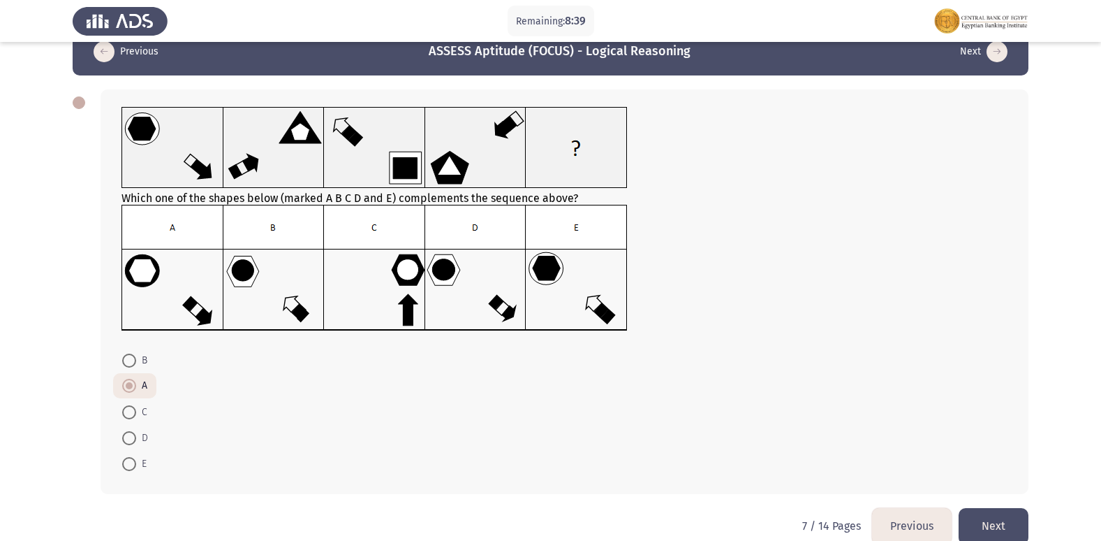
scroll to position [51, 0]
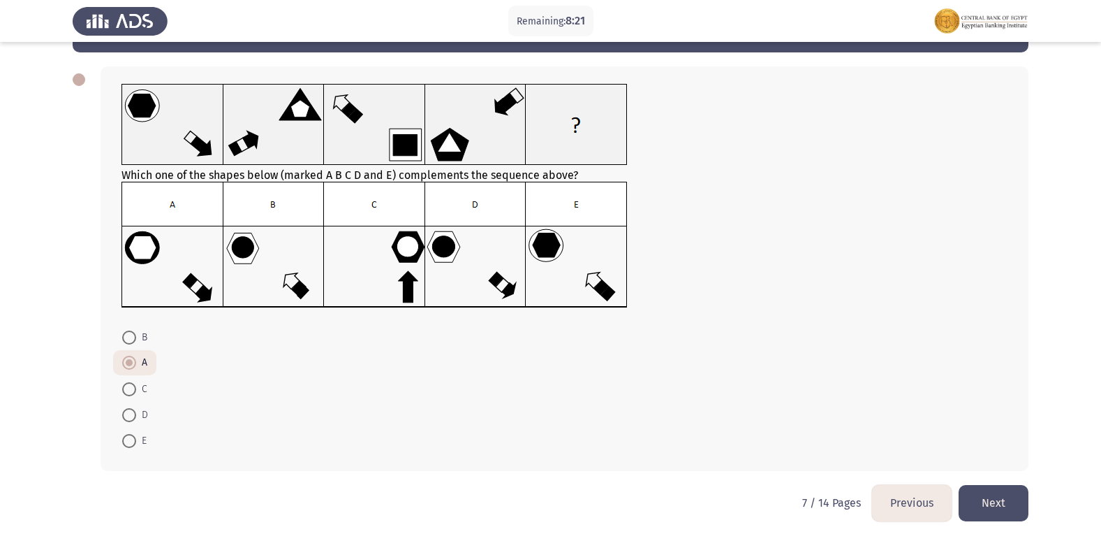
click at [128, 413] on span at bounding box center [129, 415] width 14 height 14
click at [128, 413] on input "D" at bounding box center [129, 415] width 14 height 14
radio input "true"
click at [996, 503] on button "Next" at bounding box center [994, 503] width 70 height 36
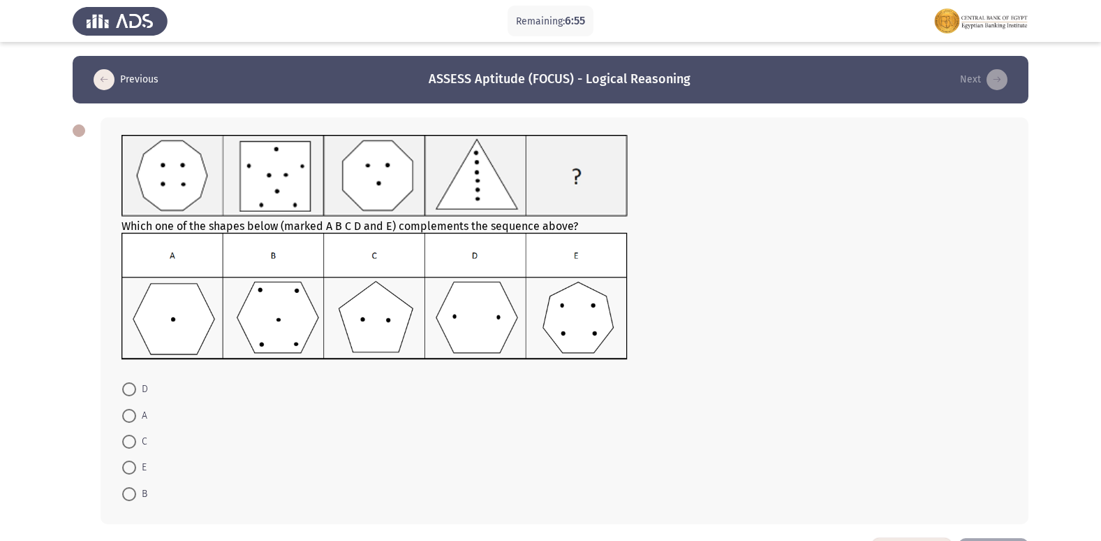
click at [127, 391] on span at bounding box center [129, 389] width 14 height 14
click at [127, 391] on input "D" at bounding box center [129, 389] width 14 height 14
radio input "true"
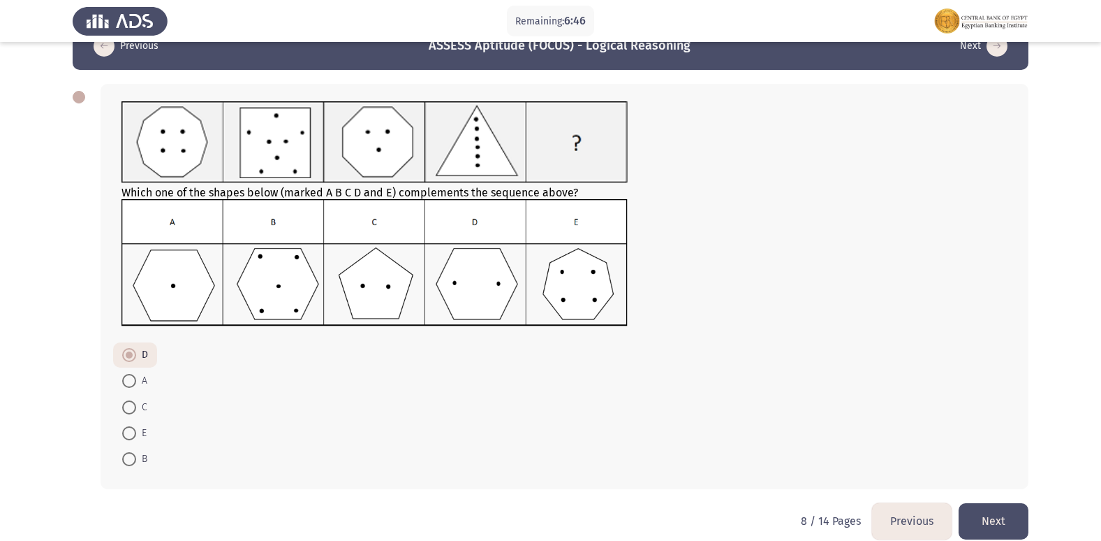
scroll to position [52, 0]
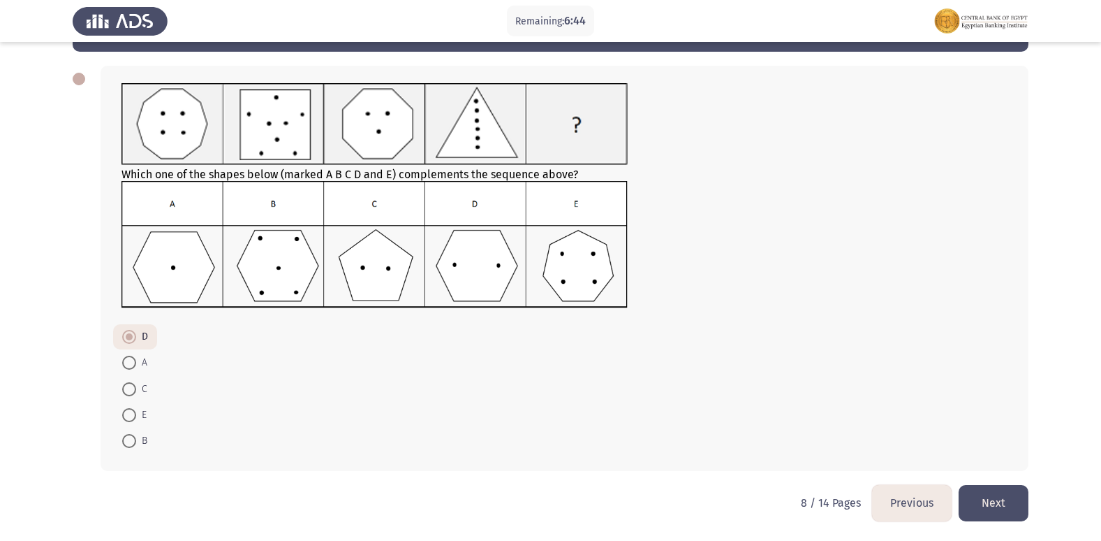
click at [1017, 501] on button "Next" at bounding box center [994, 503] width 70 height 36
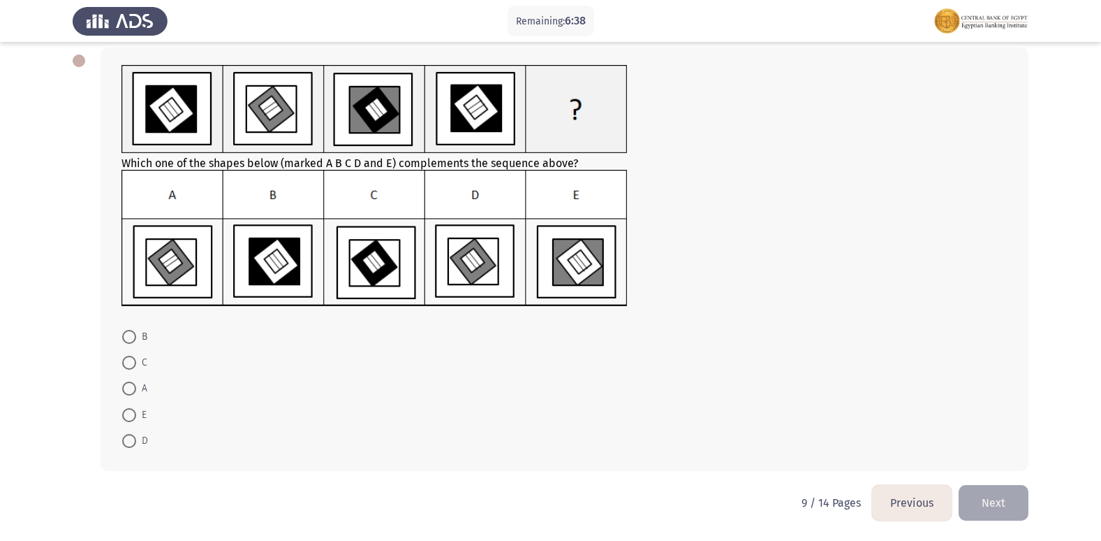
scroll to position [0, 0]
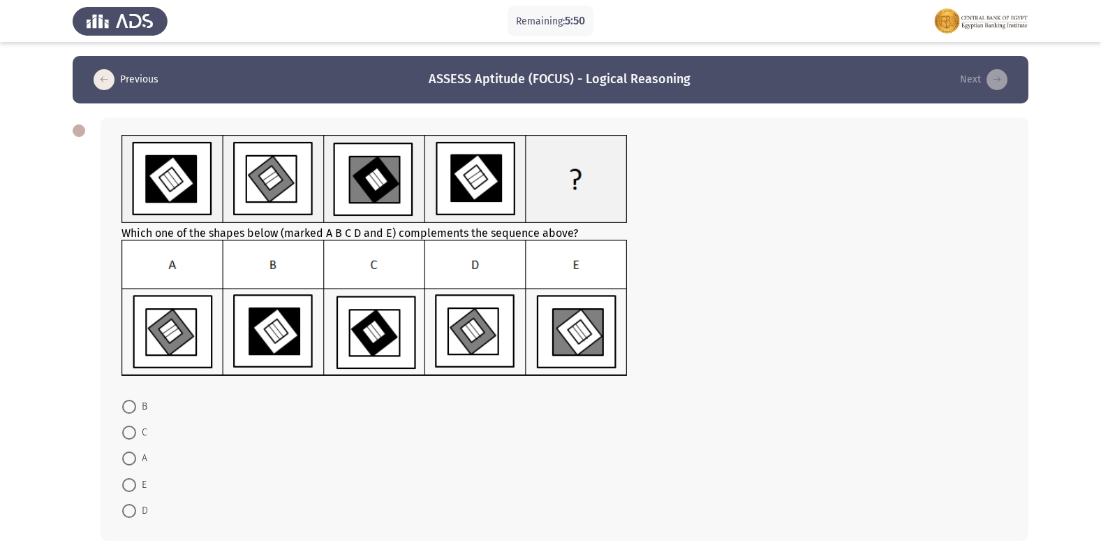
click at [129, 510] on span at bounding box center [129, 510] width 0 height 0
click at [128, 510] on input "D" at bounding box center [129, 510] width 14 height 14
radio input "true"
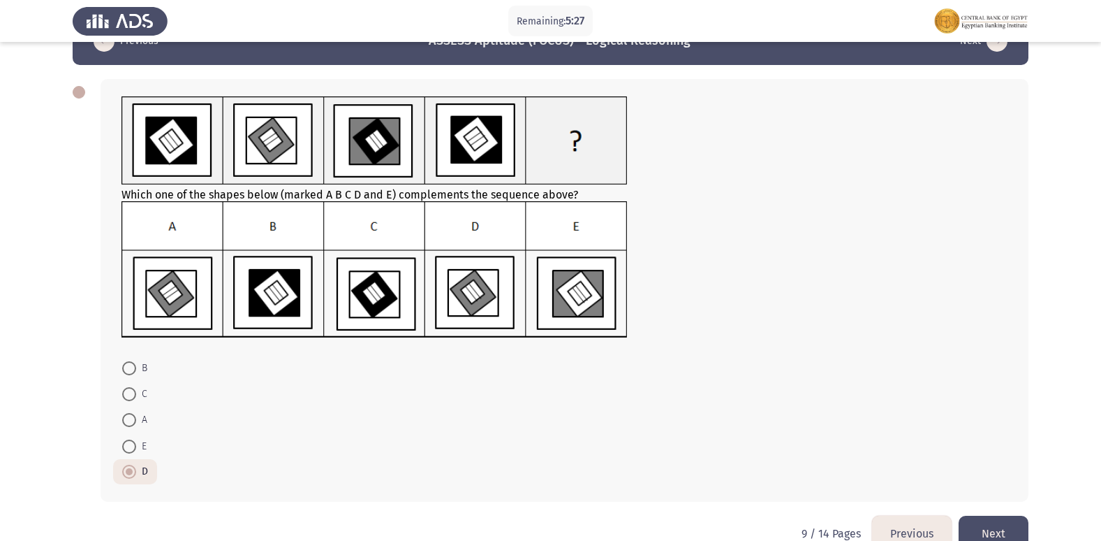
scroll to position [69, 0]
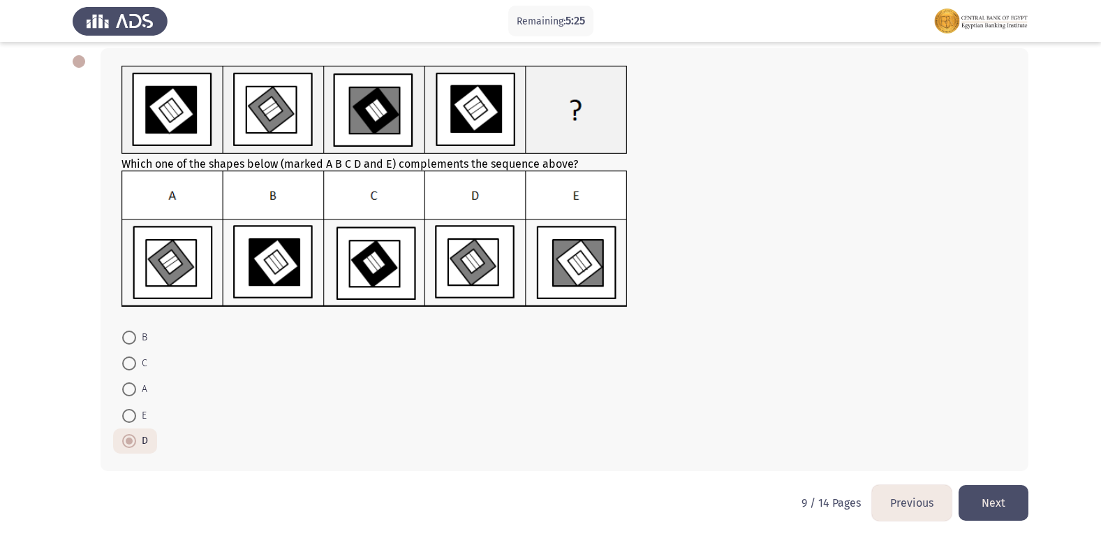
click at [996, 505] on button "Next" at bounding box center [994, 503] width 70 height 36
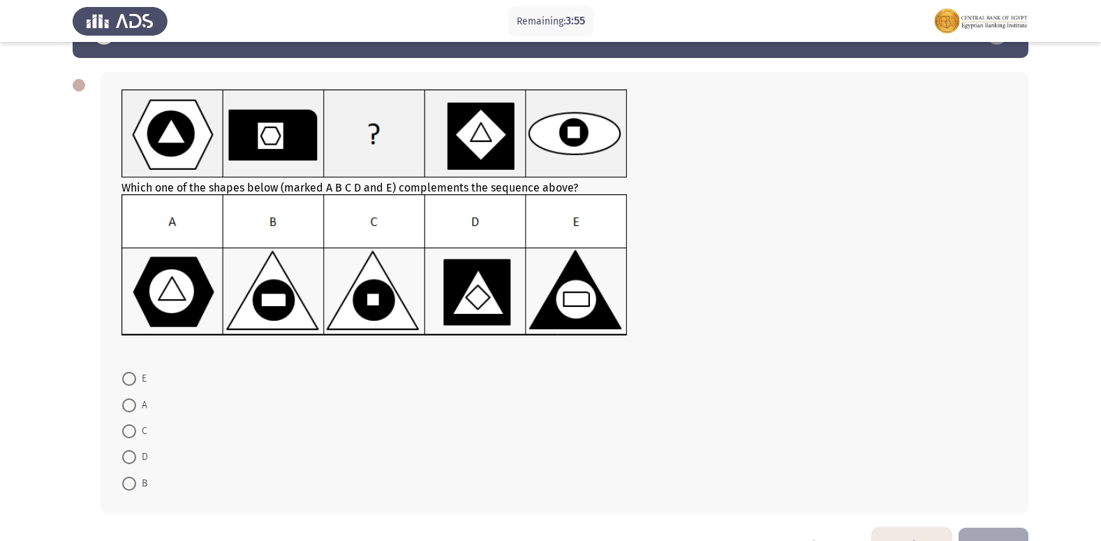
scroll to position [70, 0]
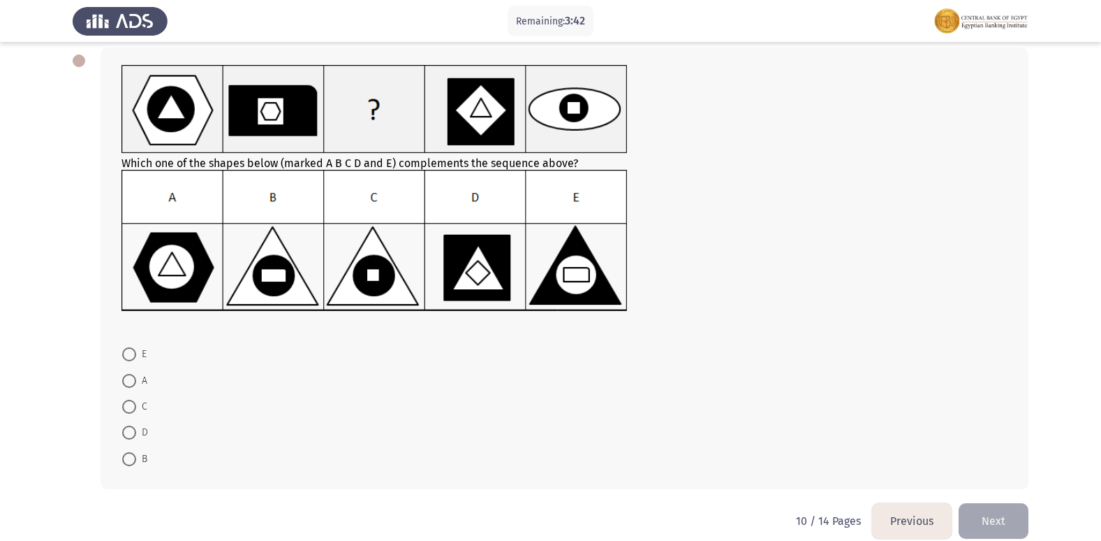
click at [131, 374] on span at bounding box center [129, 381] width 14 height 14
click at [131, 374] on input "A" at bounding box center [129, 381] width 14 height 14
radio input "true"
click at [1001, 515] on button "Next" at bounding box center [994, 519] width 70 height 36
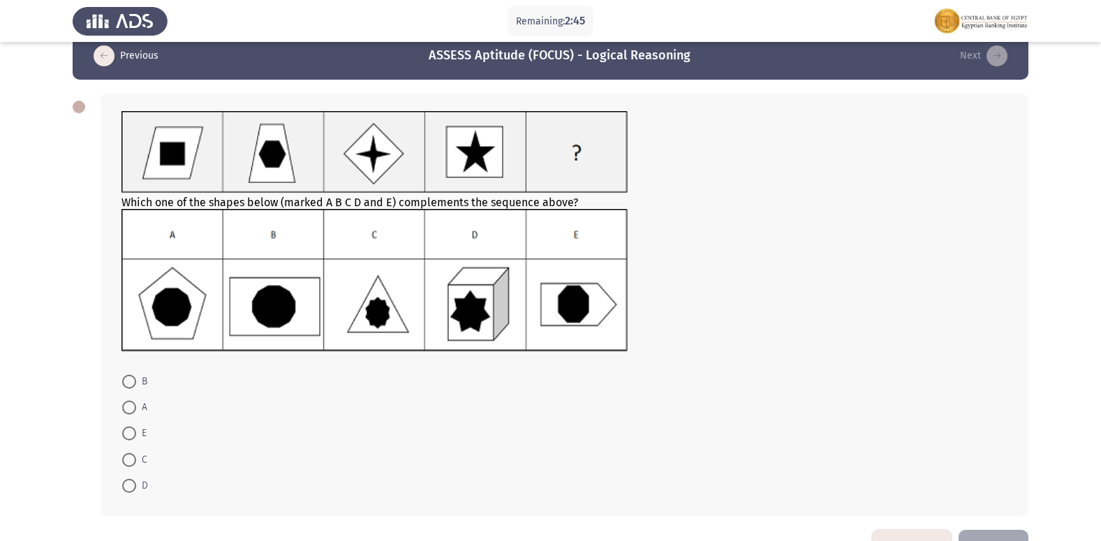
scroll to position [0, 0]
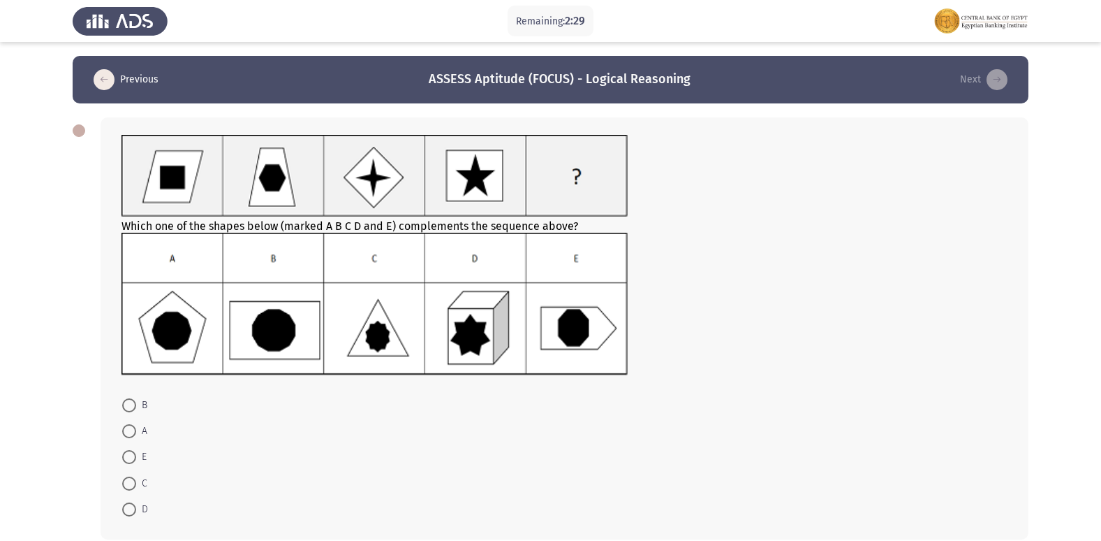
click at [131, 400] on span at bounding box center [129, 405] width 14 height 14
click at [131, 400] on input "B" at bounding box center [129, 405] width 14 height 14
radio input "true"
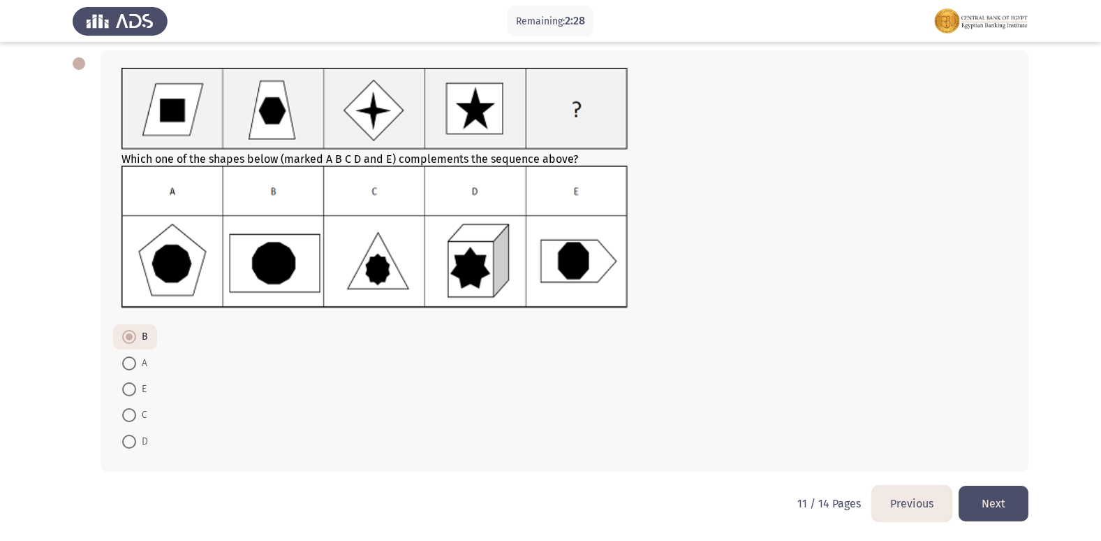
scroll to position [68, 0]
click at [998, 508] on button "Next" at bounding box center [994, 503] width 70 height 36
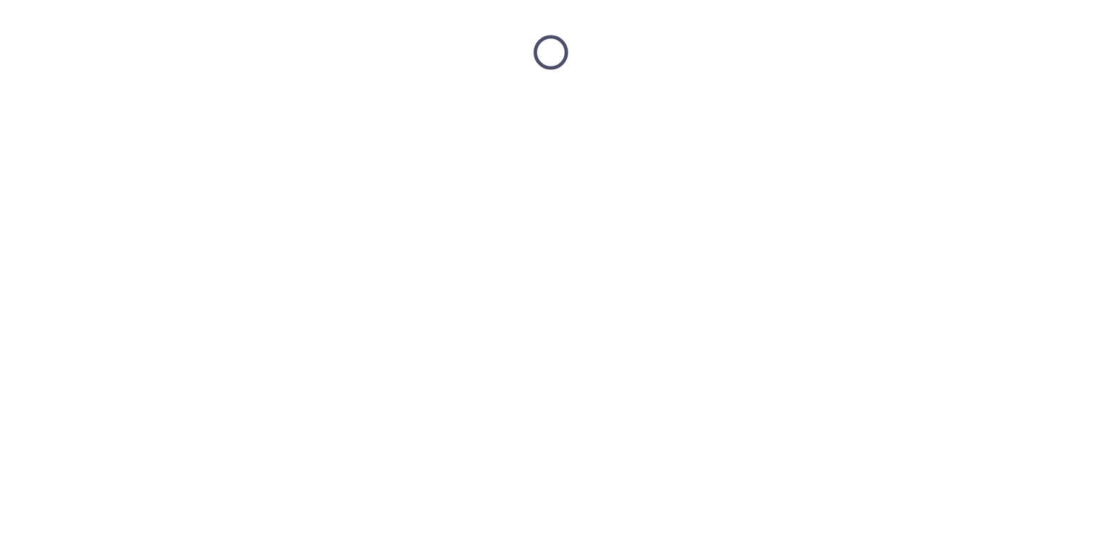
scroll to position [0, 0]
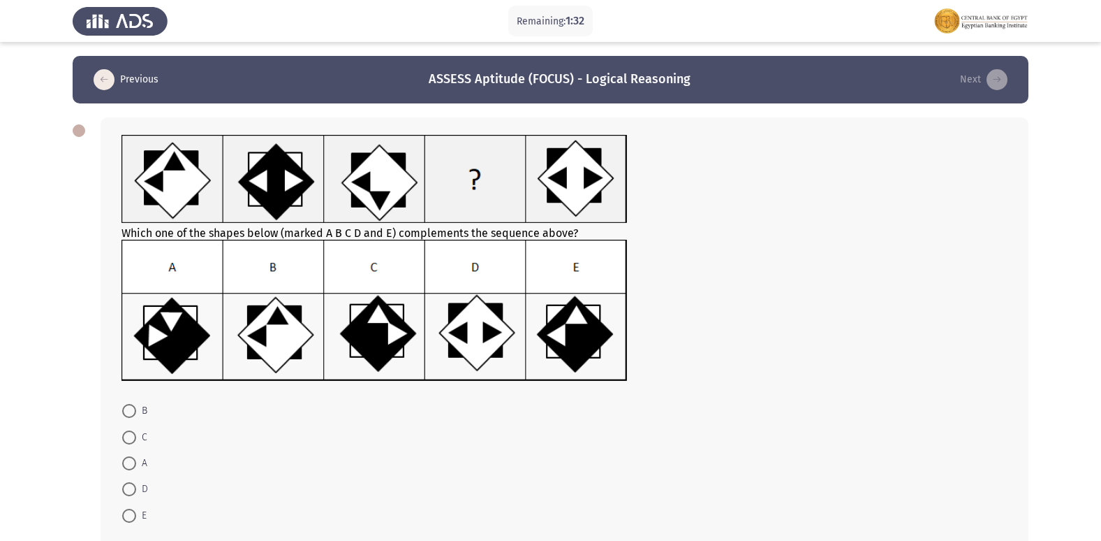
click at [129, 437] on span at bounding box center [129, 437] width 0 height 0
click at [129, 436] on input "C" at bounding box center [129, 437] width 14 height 14
radio input "true"
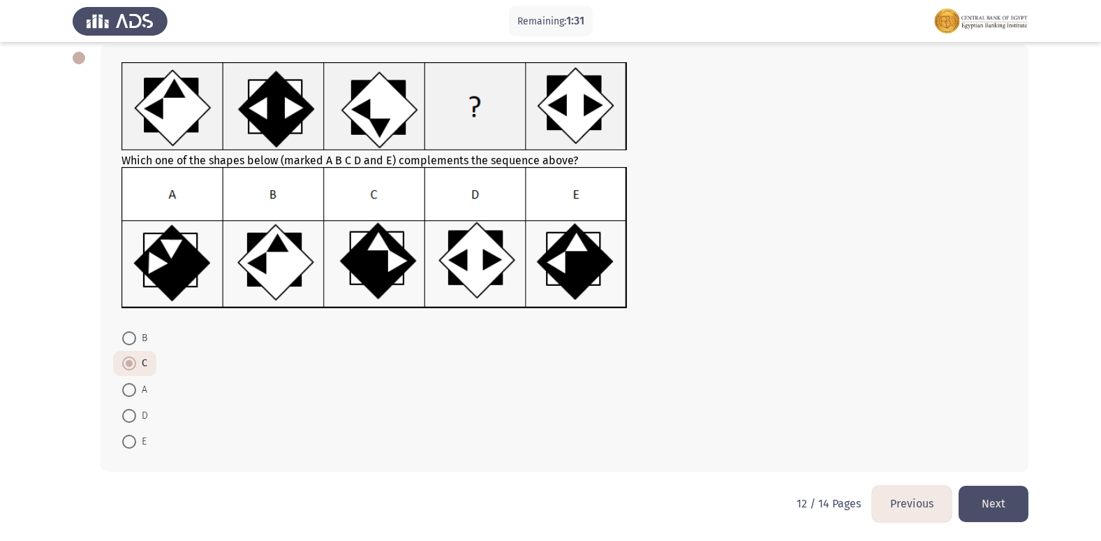
scroll to position [73, 0]
click at [1004, 493] on button "Next" at bounding box center [994, 503] width 70 height 36
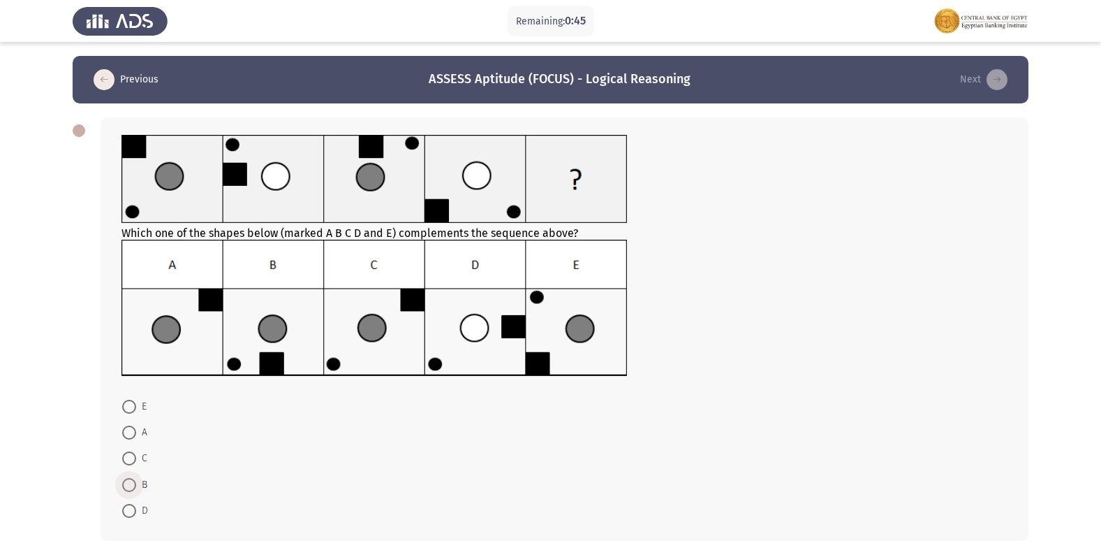
click at [127, 478] on span at bounding box center [129, 485] width 14 height 14
click at [127, 478] on input "B" at bounding box center [129, 485] width 14 height 14
radio input "true"
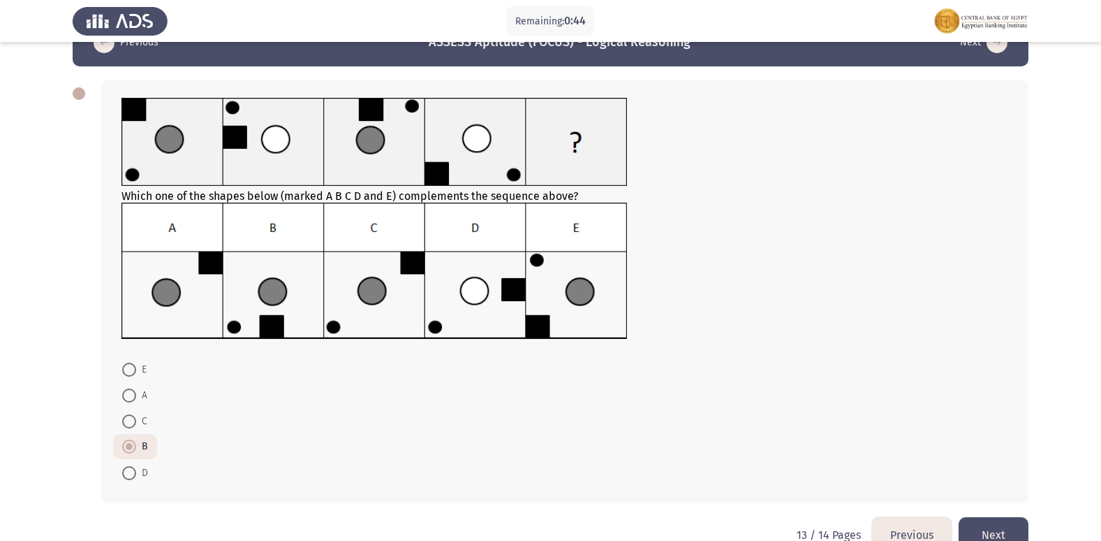
scroll to position [69, 0]
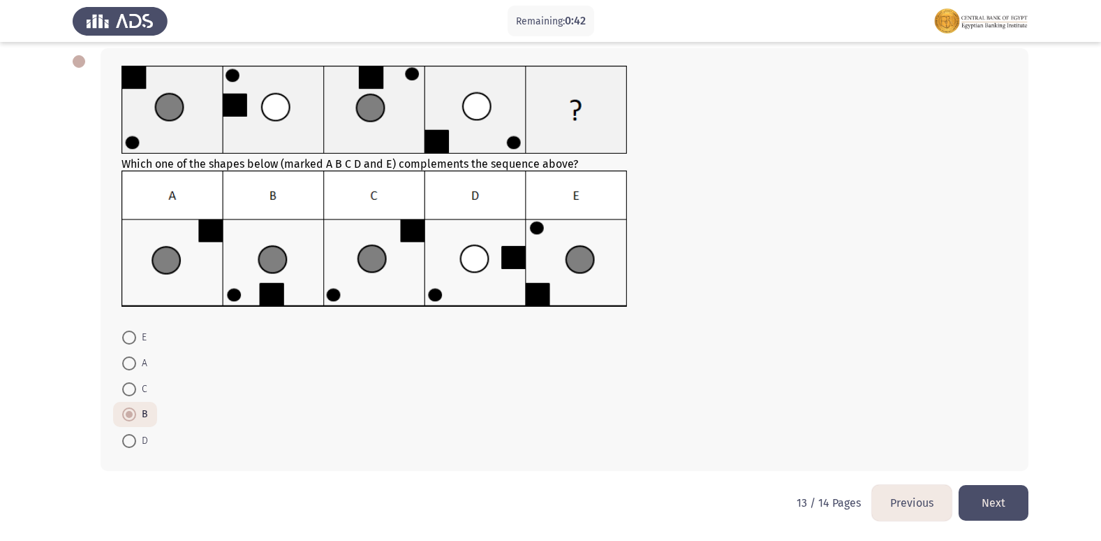
click at [1001, 498] on button "Next" at bounding box center [994, 503] width 70 height 36
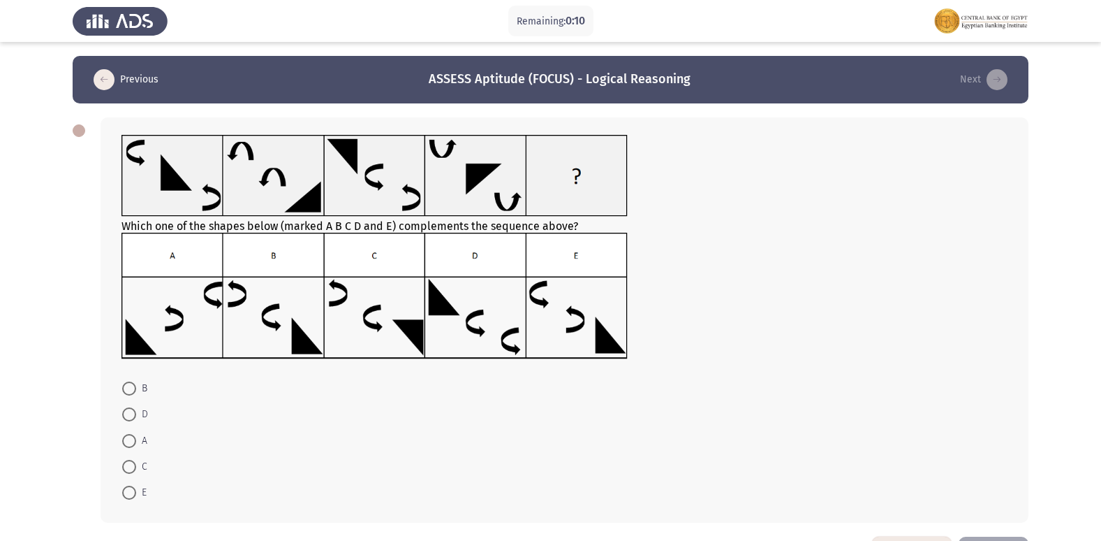
scroll to position [52, 0]
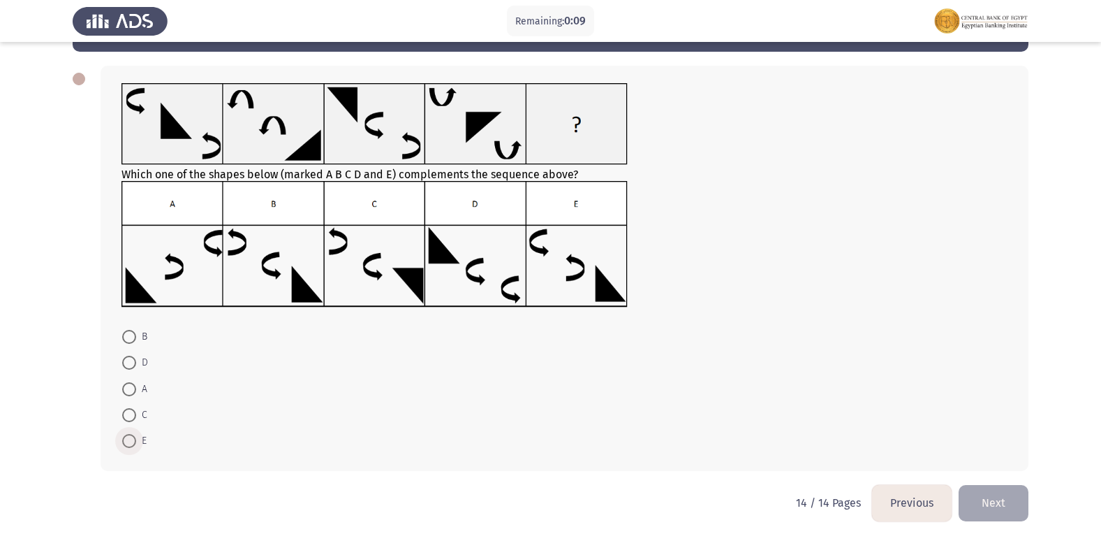
click at [128, 433] on label "E" at bounding box center [134, 440] width 24 height 17
click at [128, 434] on input "E" at bounding box center [129, 441] width 14 height 14
radio input "true"
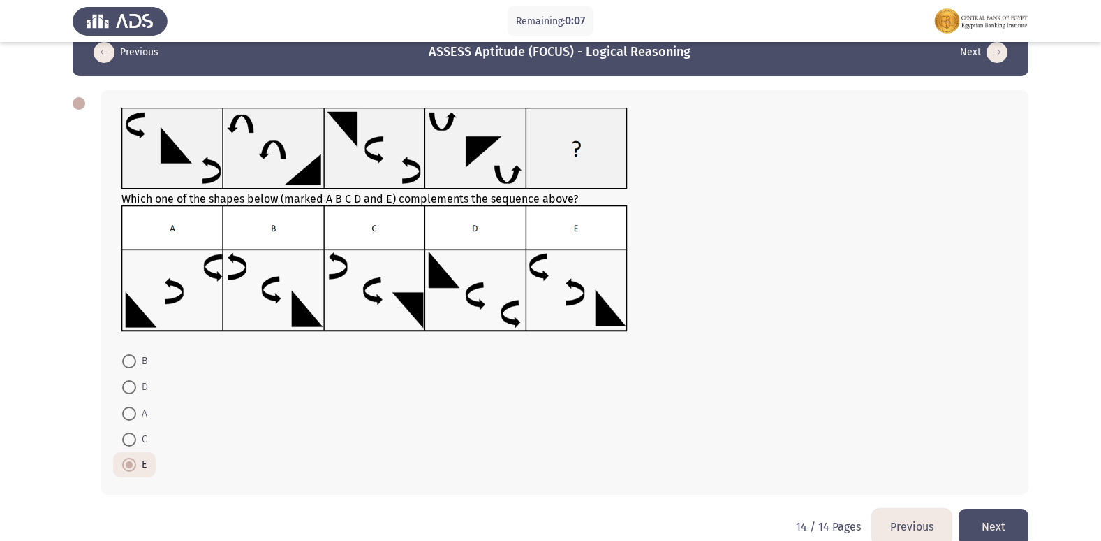
scroll to position [51, 0]
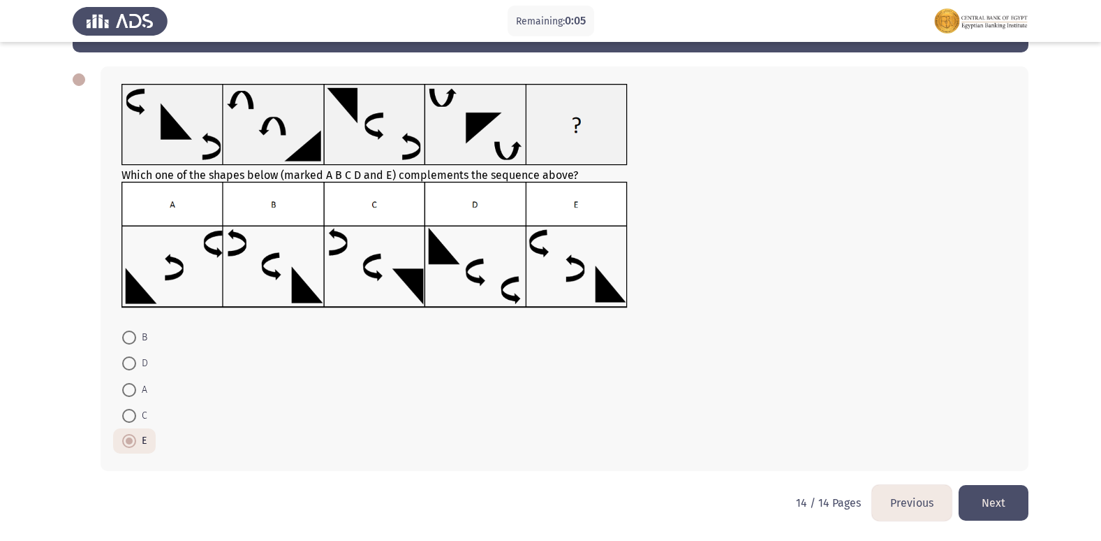
click at [1007, 494] on button "Next" at bounding box center [994, 503] width 70 height 36
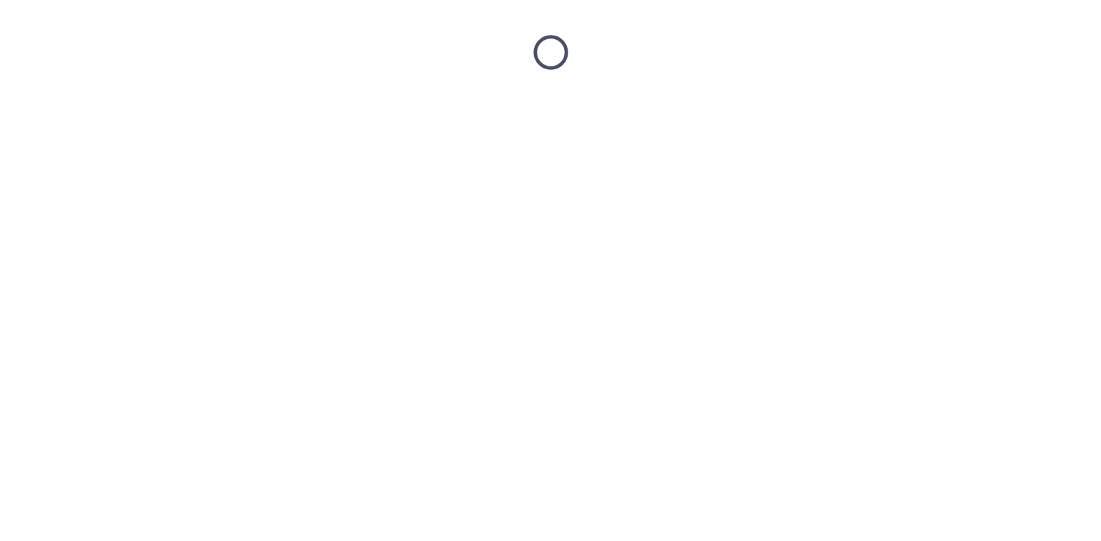
scroll to position [0, 0]
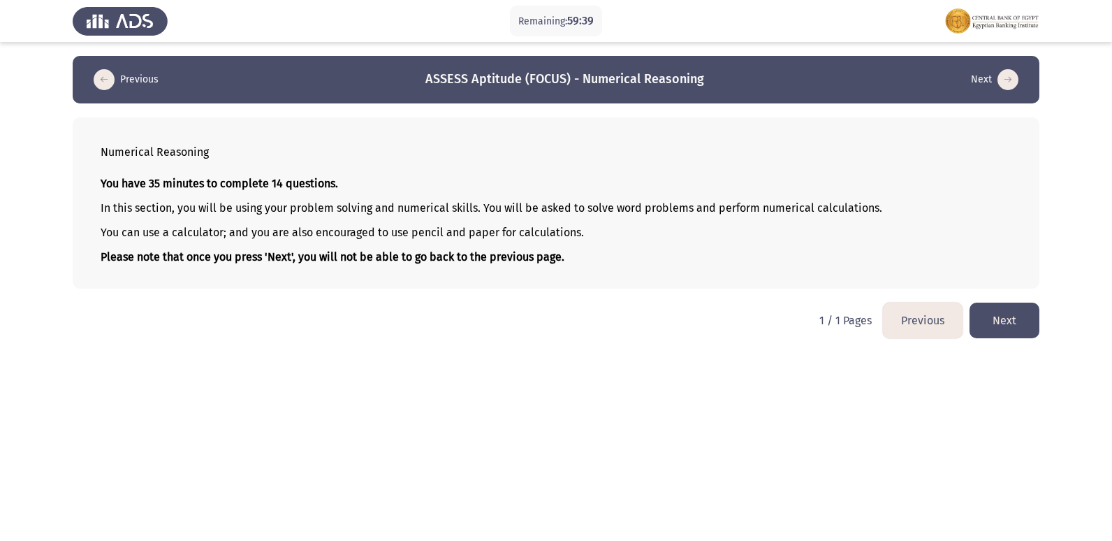
click at [1001, 321] on button "Next" at bounding box center [1004, 320] width 70 height 36
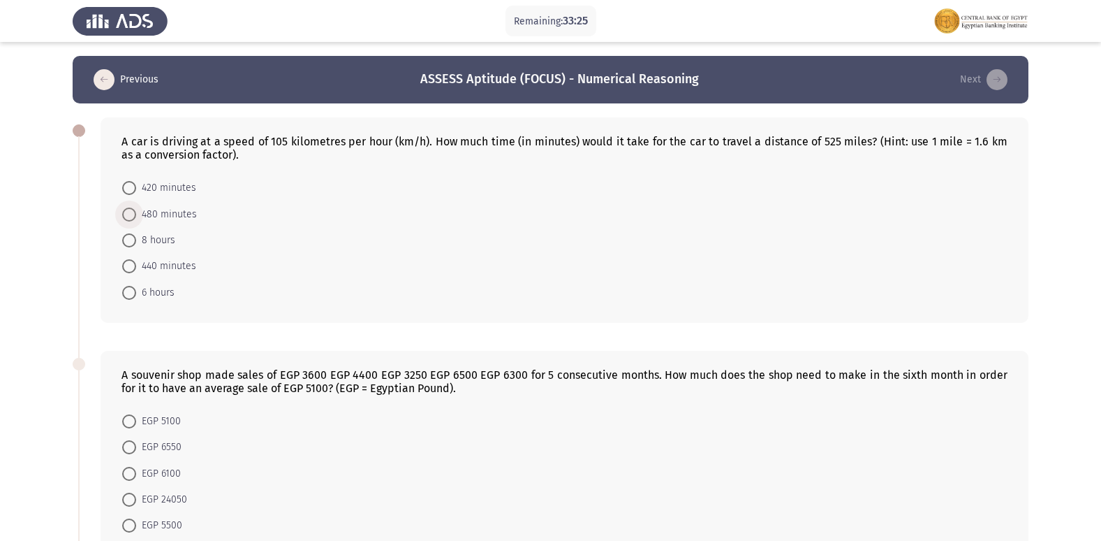
click at [135, 212] on span at bounding box center [129, 214] width 14 height 14
click at [135, 212] on input "480 minutes" at bounding box center [129, 214] width 14 height 14
radio input "true"
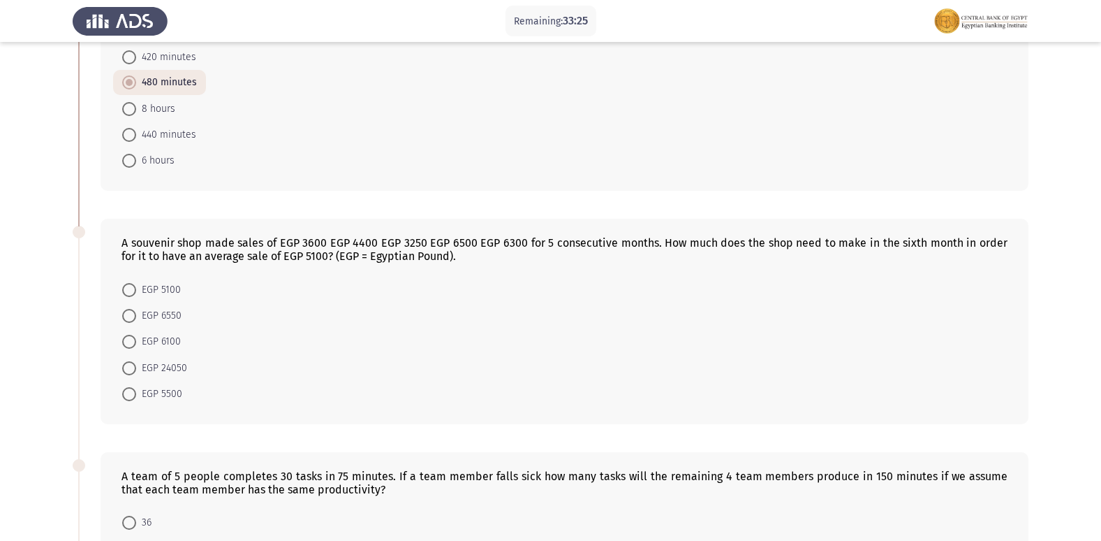
scroll to position [140, 0]
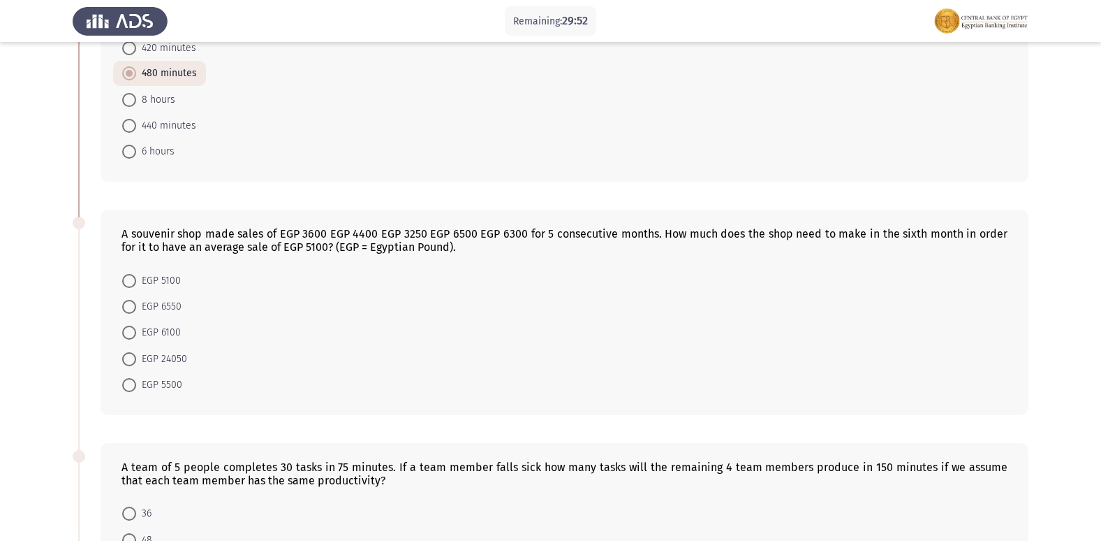
click at [127, 299] on label "EGP 6550" at bounding box center [151, 306] width 59 height 17
click at [127, 300] on input "EGP 6550" at bounding box center [129, 307] width 14 height 14
radio input "true"
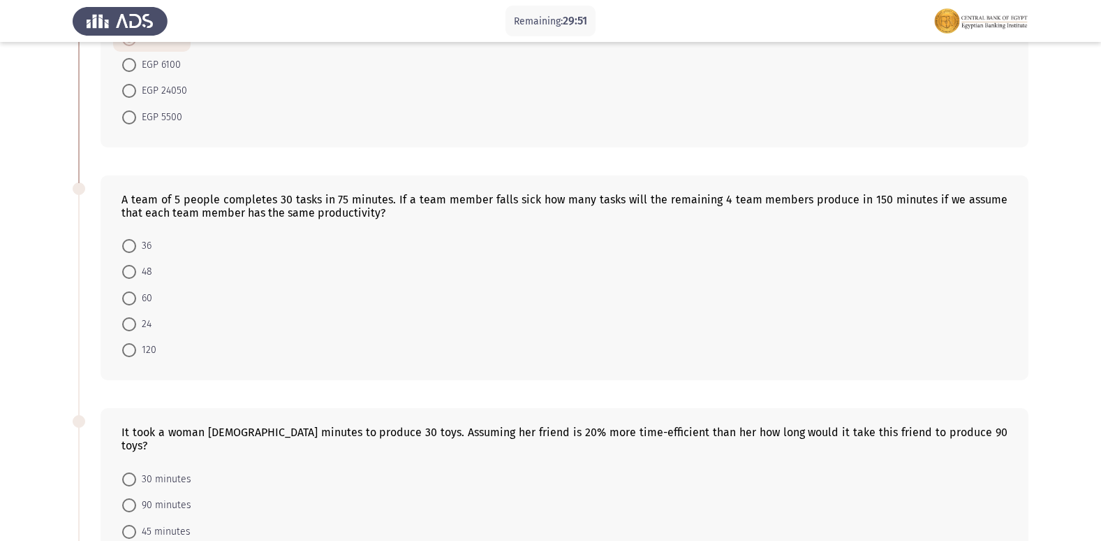
scroll to position [419, 0]
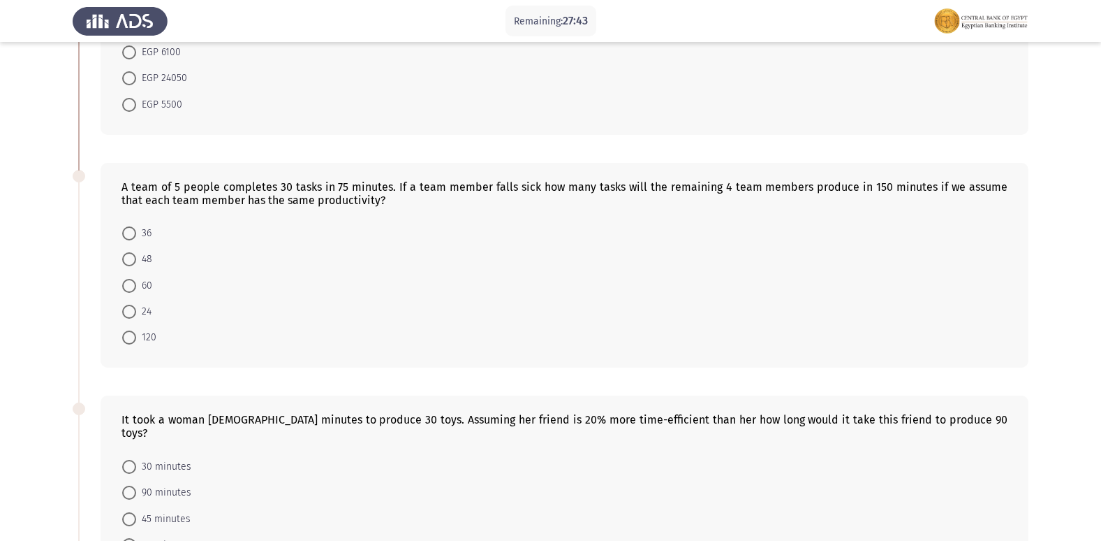
click at [126, 253] on span at bounding box center [129, 259] width 14 height 14
click at [126, 253] on input "48" at bounding box center [129, 259] width 14 height 14
radio input "true"
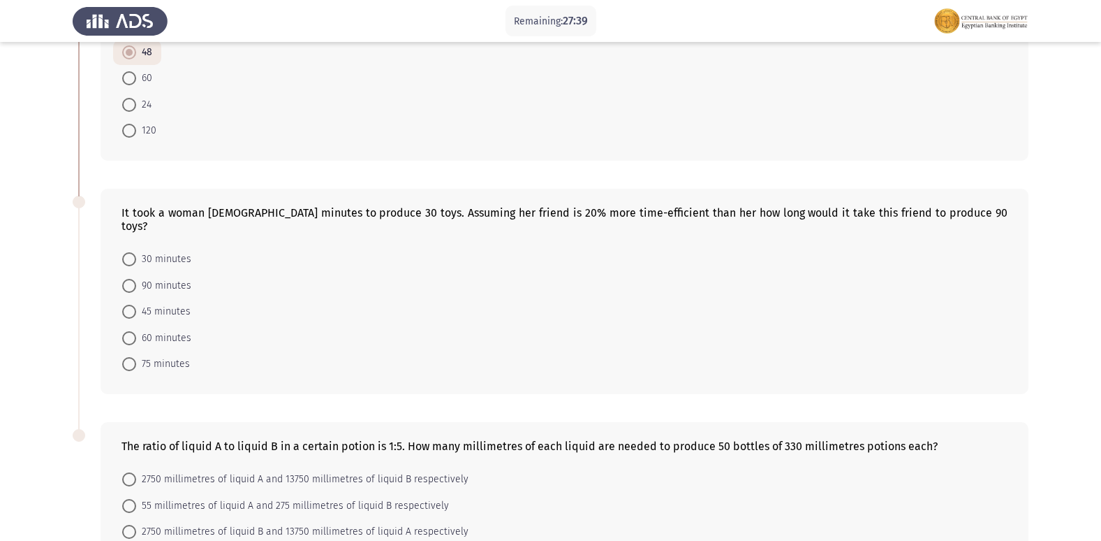
scroll to position [628, 0]
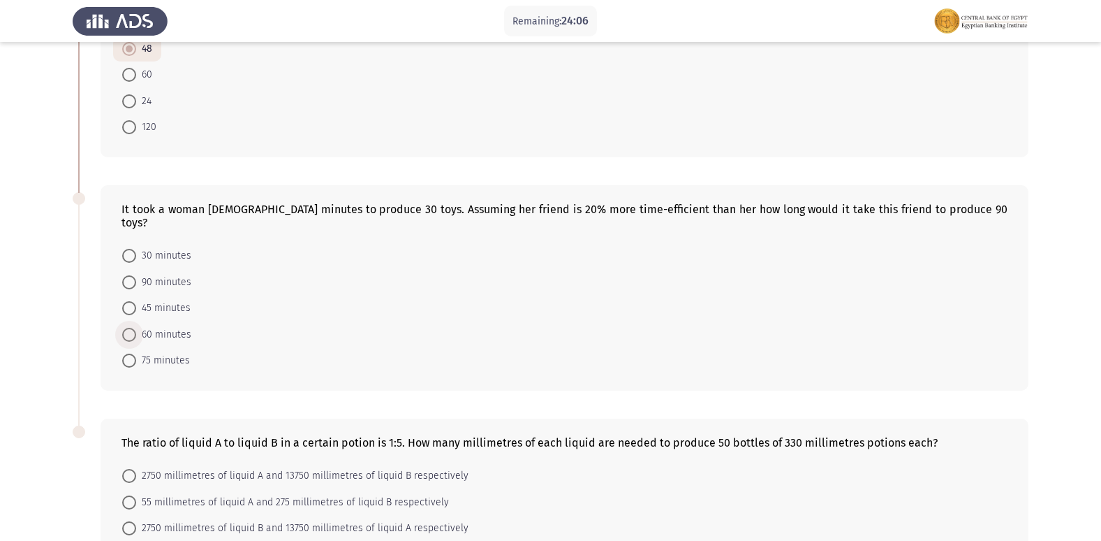
click at [133, 328] on span at bounding box center [129, 335] width 14 height 14
click at [133, 328] on input "60 minutes" at bounding box center [129, 335] width 14 height 14
radio input "true"
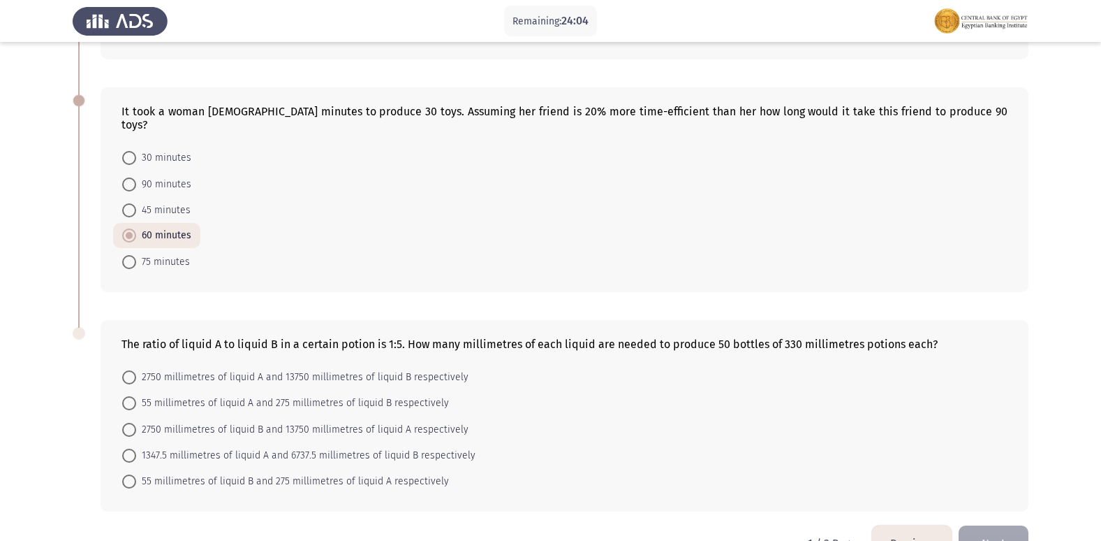
scroll to position [753, 0]
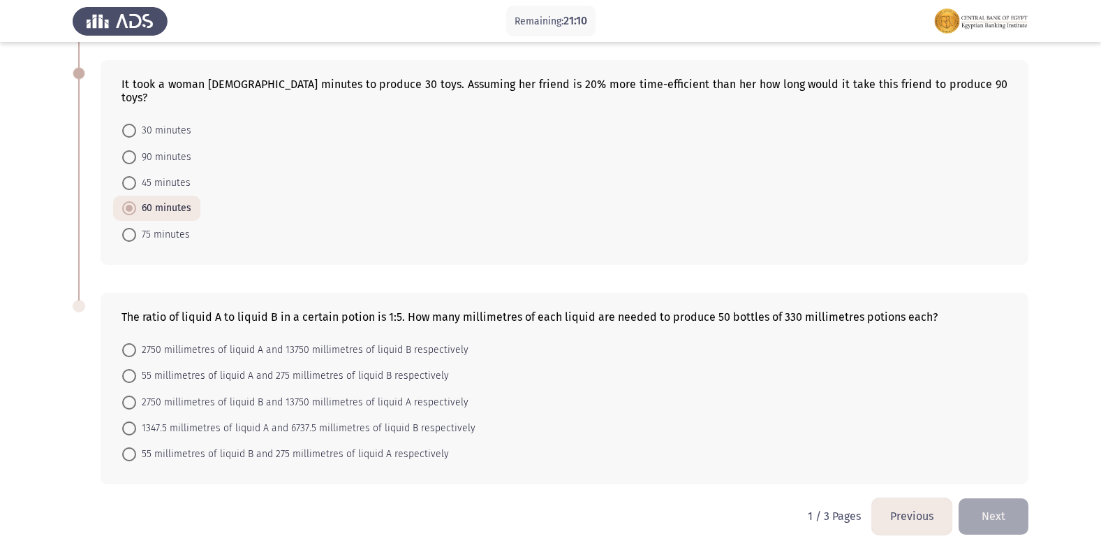
click at [130, 447] on span at bounding box center [129, 454] width 14 height 14
click at [130, 447] on input "55 millimetres of liquid B and 275 millimetres of liquid A respectively" at bounding box center [129, 454] width 14 height 14
radio input "true"
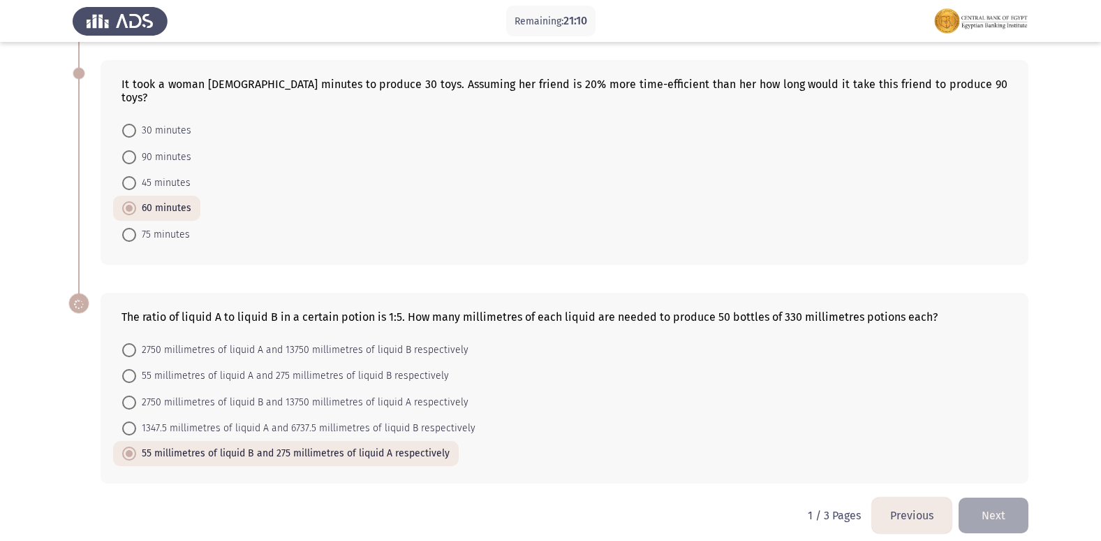
scroll to position [753, 0]
click at [982, 501] on button "Next" at bounding box center [994, 516] width 70 height 36
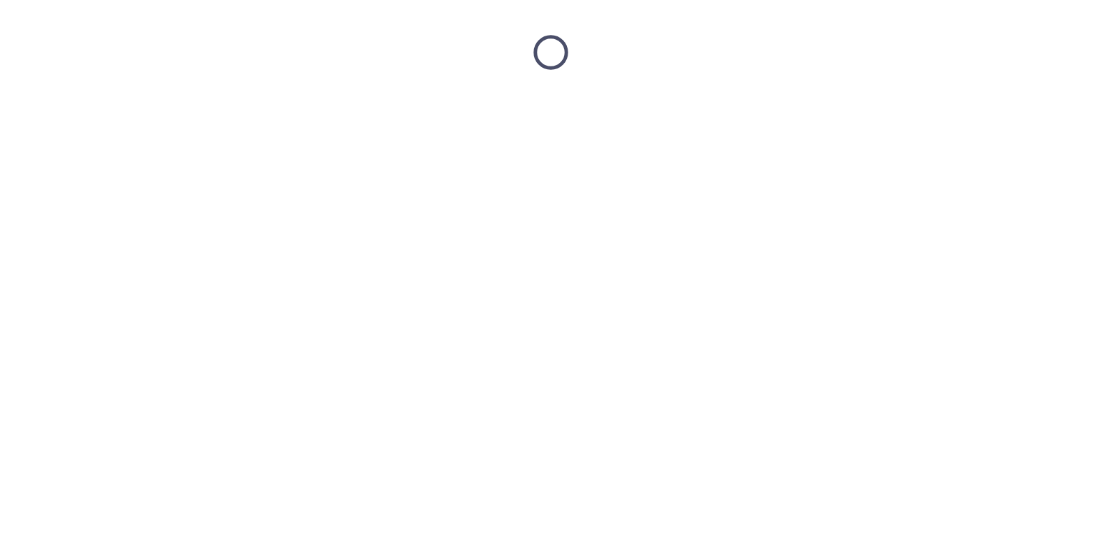
scroll to position [0, 0]
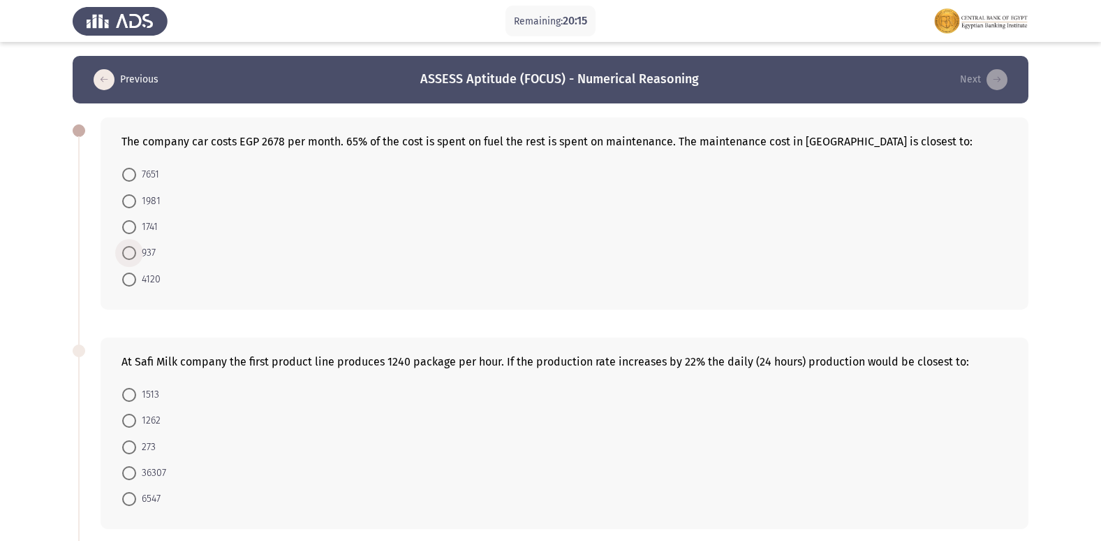
click at [130, 251] on span at bounding box center [129, 253] width 14 height 14
click at [130, 251] on input "937" at bounding box center [129, 253] width 14 height 14
radio input "true"
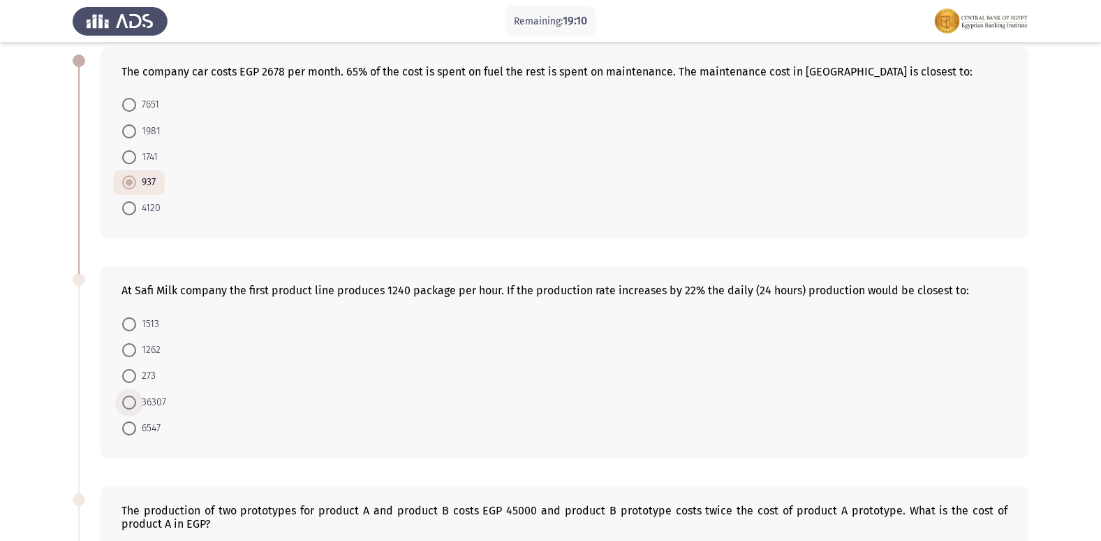
click at [131, 402] on span at bounding box center [129, 402] width 14 height 14
click at [131, 402] on input "36307" at bounding box center [129, 402] width 14 height 14
radio input "true"
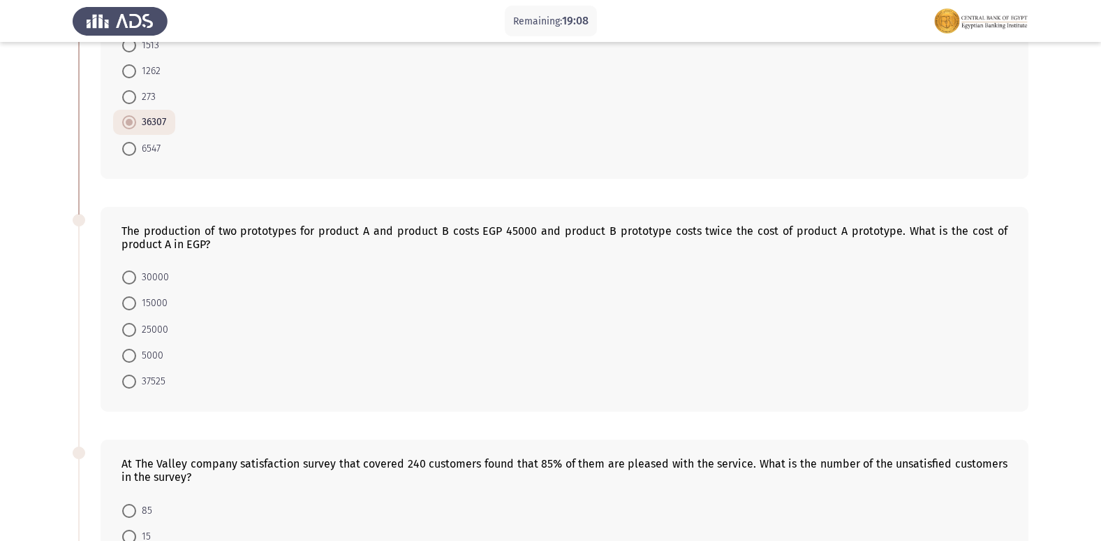
scroll to position [349, 0]
click at [132, 273] on span at bounding box center [129, 277] width 14 height 14
click at [132, 273] on input "30000" at bounding box center [129, 277] width 14 height 14
radio input "true"
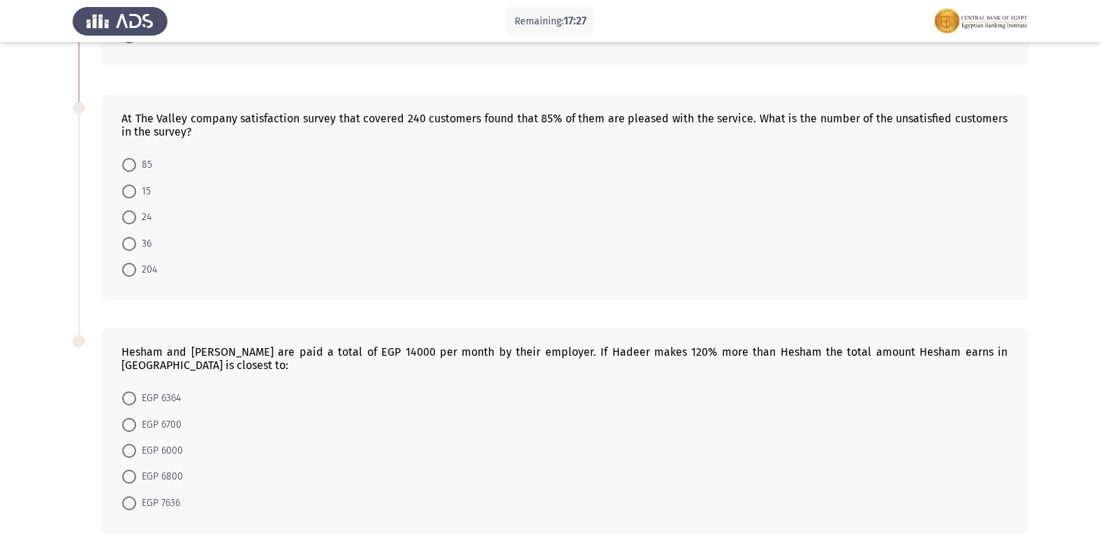
scroll to position [698, 0]
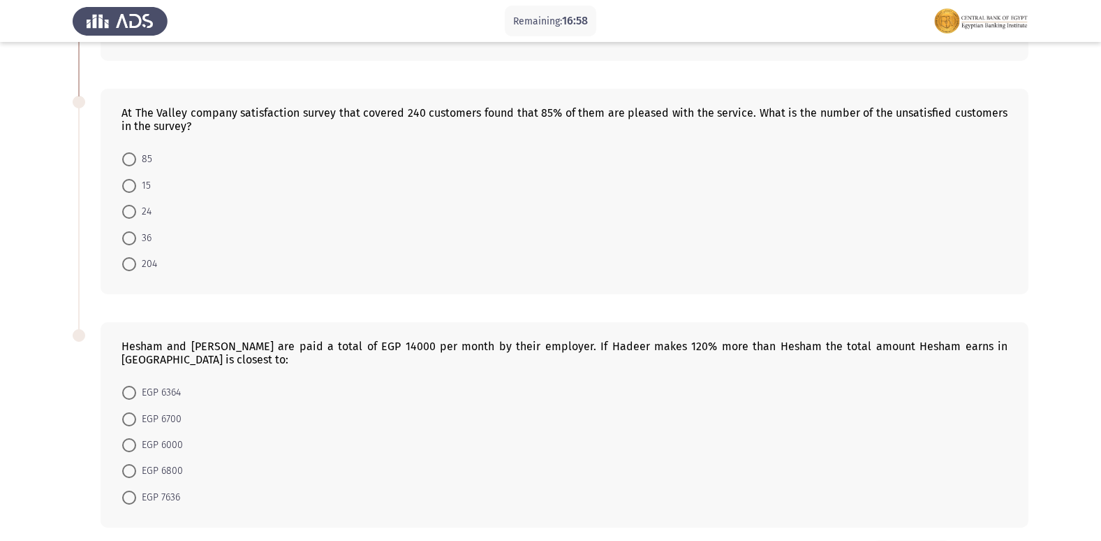
click at [131, 237] on span at bounding box center [129, 238] width 14 height 14
click at [131, 237] on input "36" at bounding box center [129, 238] width 14 height 14
radio input "true"
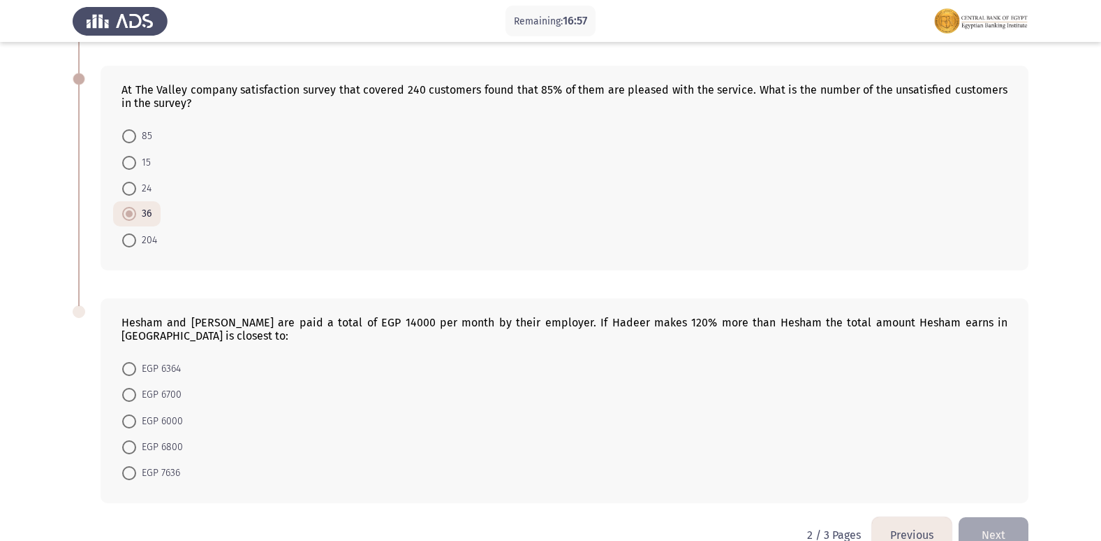
scroll to position [740, 0]
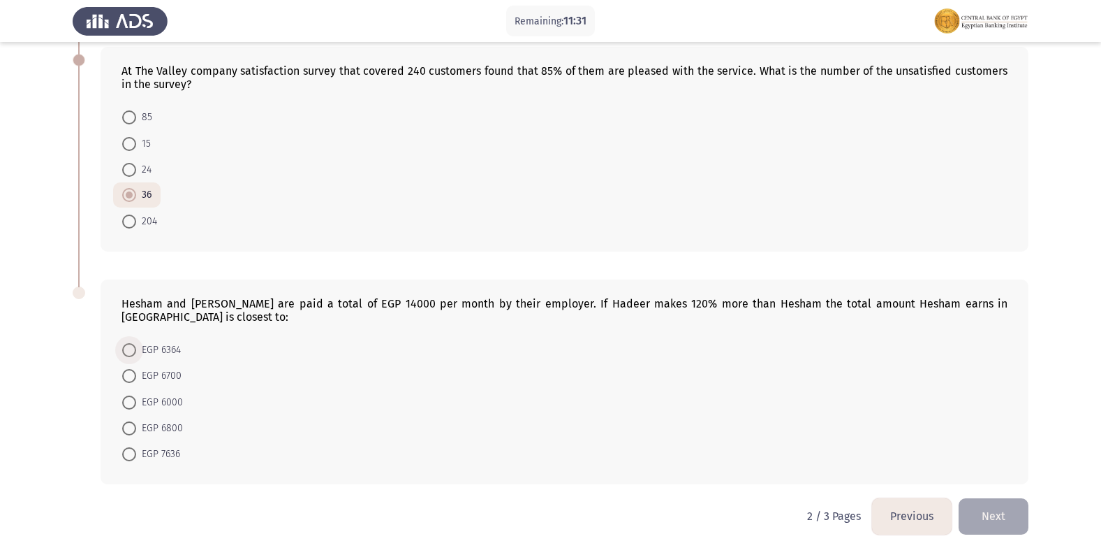
click at [135, 343] on span at bounding box center [129, 350] width 14 height 14
click at [135, 343] on input "EGP 6364" at bounding box center [129, 350] width 14 height 14
radio input "true"
click at [989, 498] on button "Next" at bounding box center [994, 516] width 70 height 36
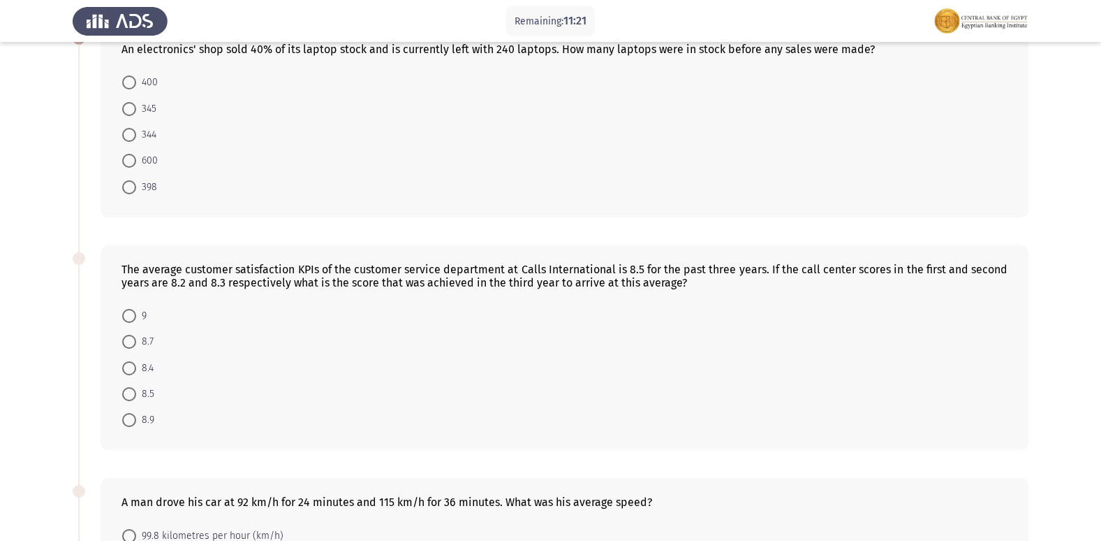
scroll to position [0, 0]
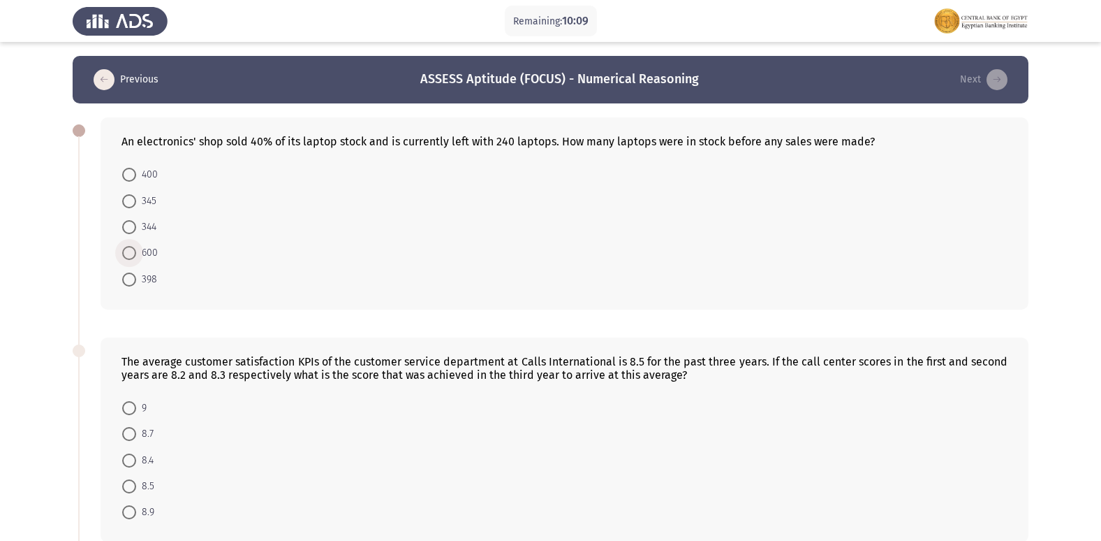
click at [137, 252] on span "600" at bounding box center [147, 252] width 22 height 17
click at [136, 252] on input "600" at bounding box center [129, 253] width 14 height 14
radio input "true"
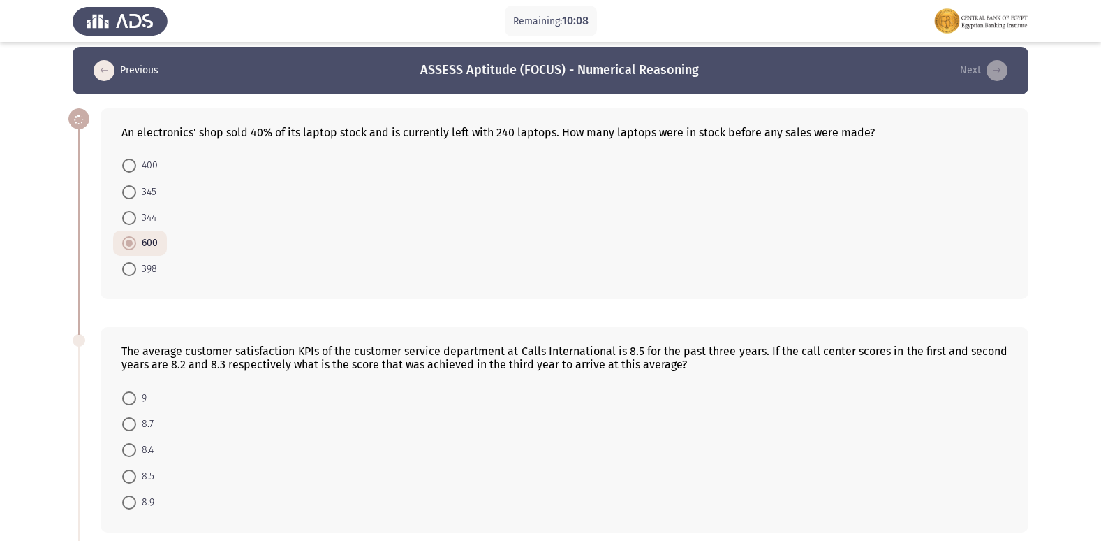
scroll to position [70, 0]
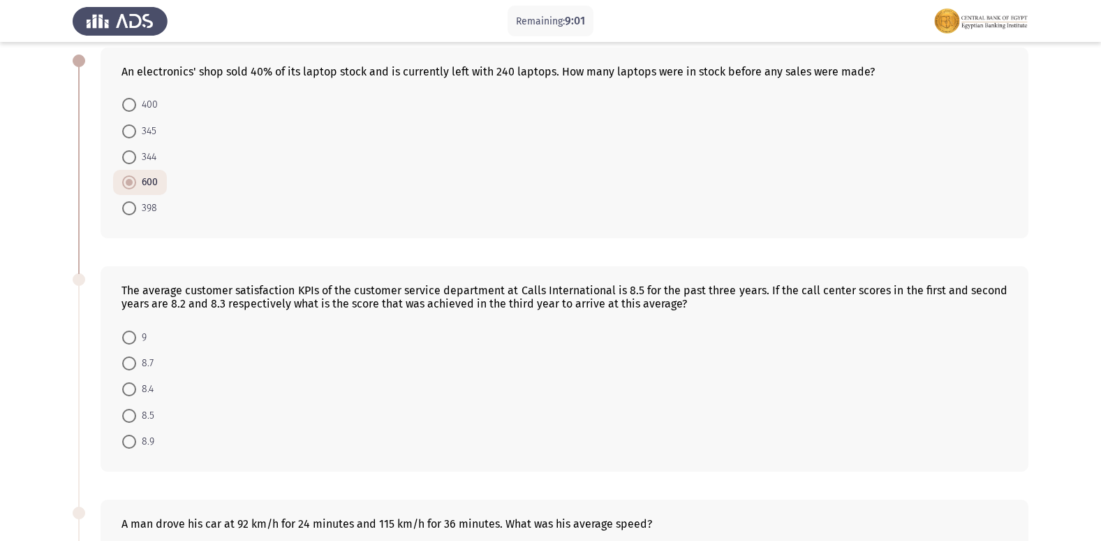
click at [129, 332] on span at bounding box center [129, 337] width 14 height 14
click at [129, 332] on input "9" at bounding box center [129, 337] width 14 height 14
radio input "true"
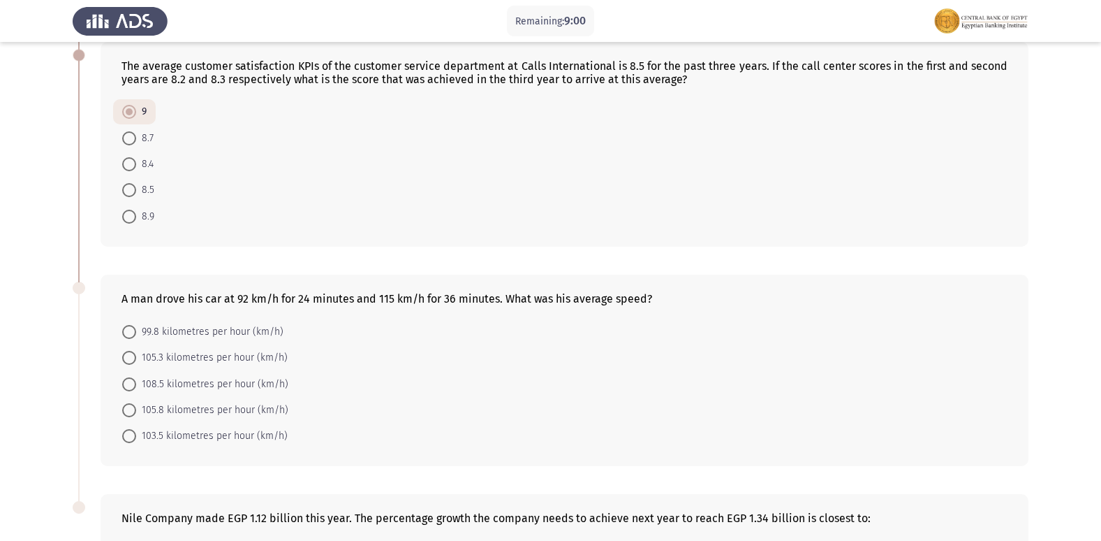
scroll to position [349, 0]
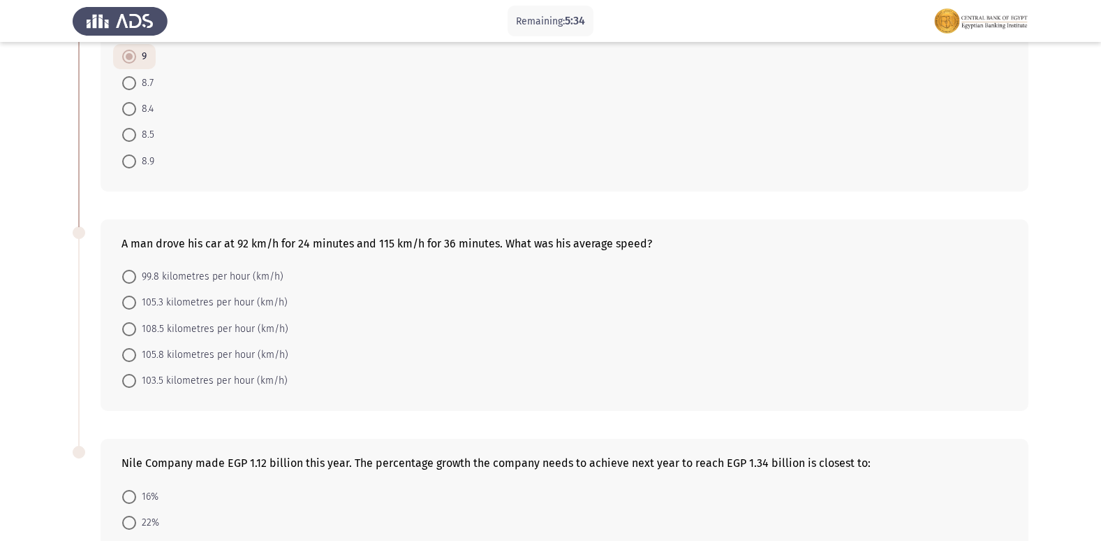
click at [128, 297] on span at bounding box center [129, 302] width 14 height 14
click at [128, 297] on input "105.3 kilometres per hour (km/h)" at bounding box center [129, 302] width 14 height 14
radio input "true"
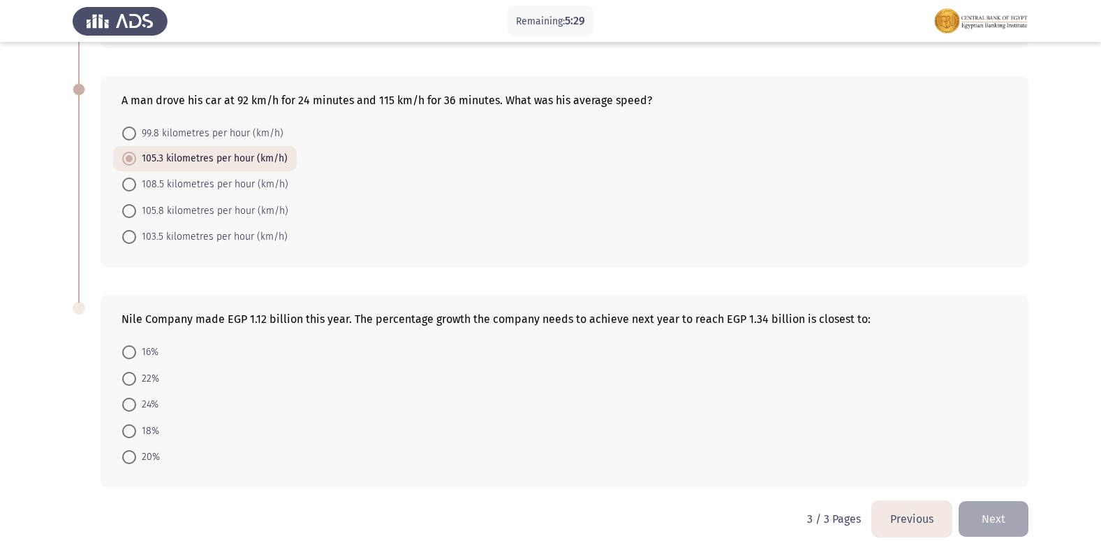
scroll to position [508, 0]
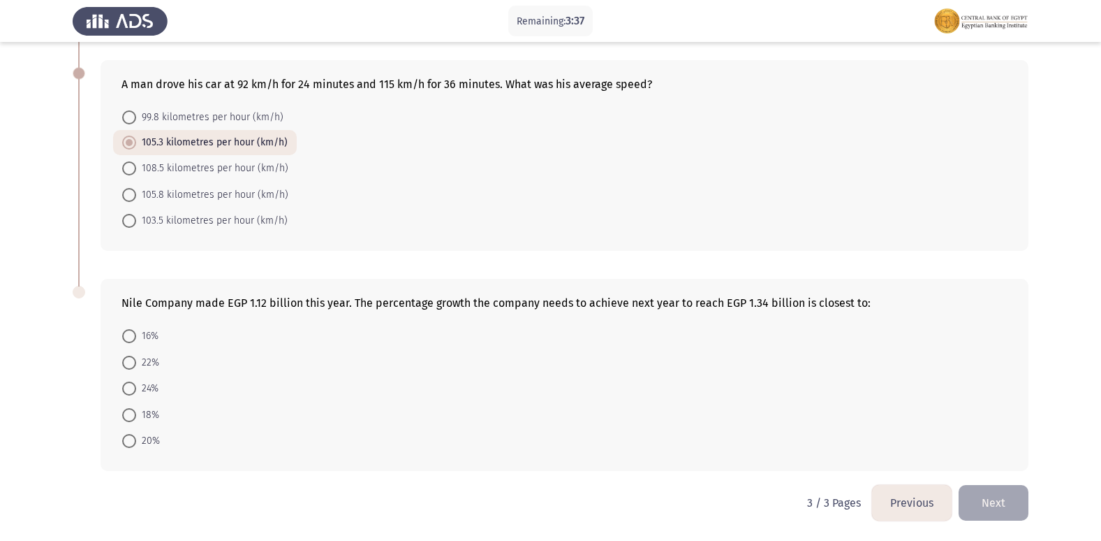
click at [133, 441] on span at bounding box center [129, 441] width 14 height 14
click at [133, 441] on input "20%" at bounding box center [129, 441] width 14 height 14
radio input "true"
click at [987, 506] on button "Next" at bounding box center [994, 503] width 70 height 36
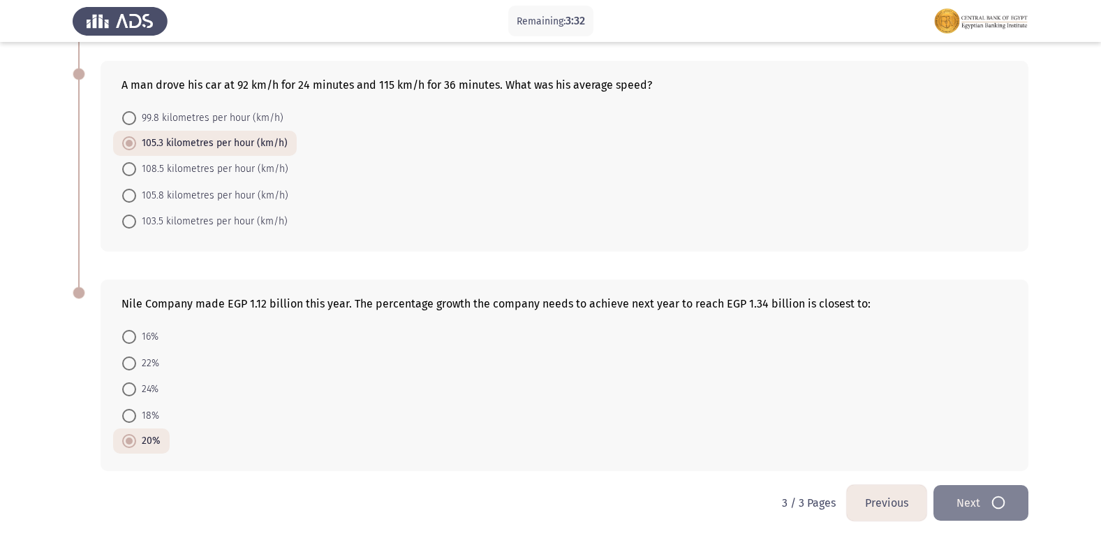
scroll to position [0, 0]
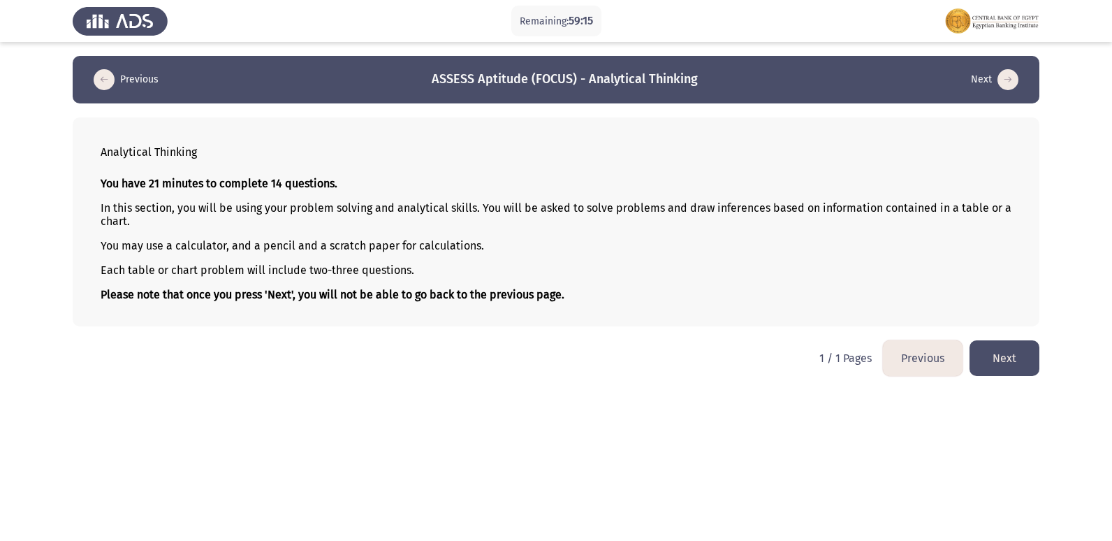
click at [1004, 364] on button "Next" at bounding box center [1004, 358] width 70 height 36
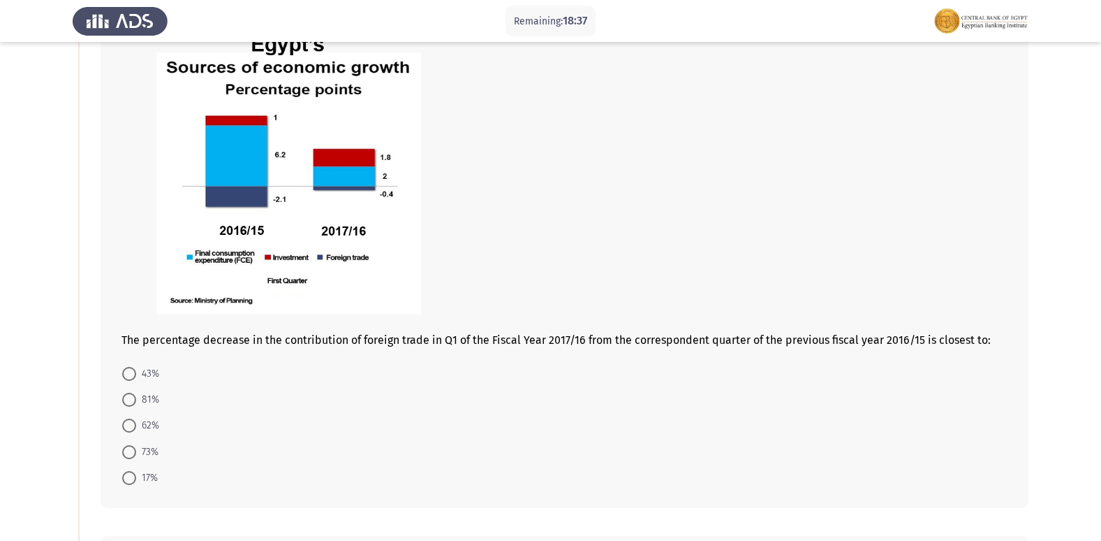
scroll to position [140, 0]
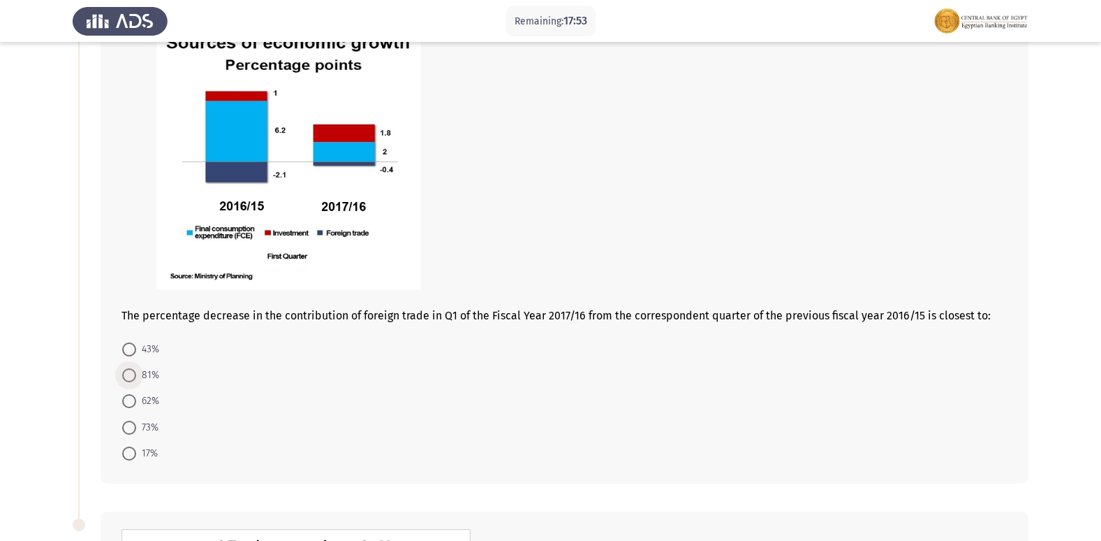
click at [122, 376] on span at bounding box center [129, 375] width 14 height 14
click at [122, 376] on input "81%" at bounding box center [129, 375] width 14 height 14
radio input "true"
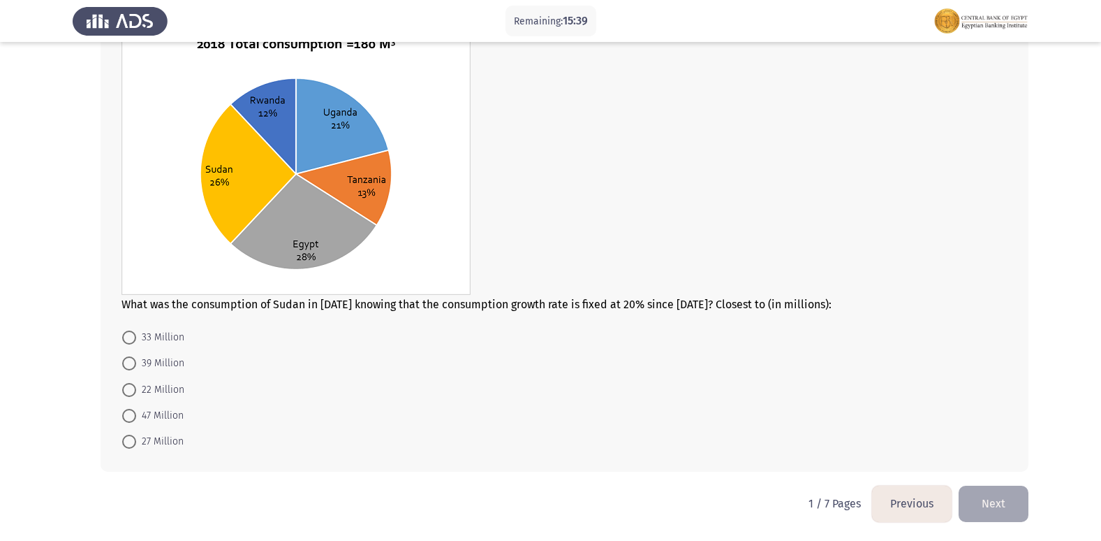
scroll to position [641, 0]
click at [124, 436] on span at bounding box center [129, 441] width 14 height 14
click at [124, 436] on input "27 Million" at bounding box center [129, 441] width 14 height 14
radio input "true"
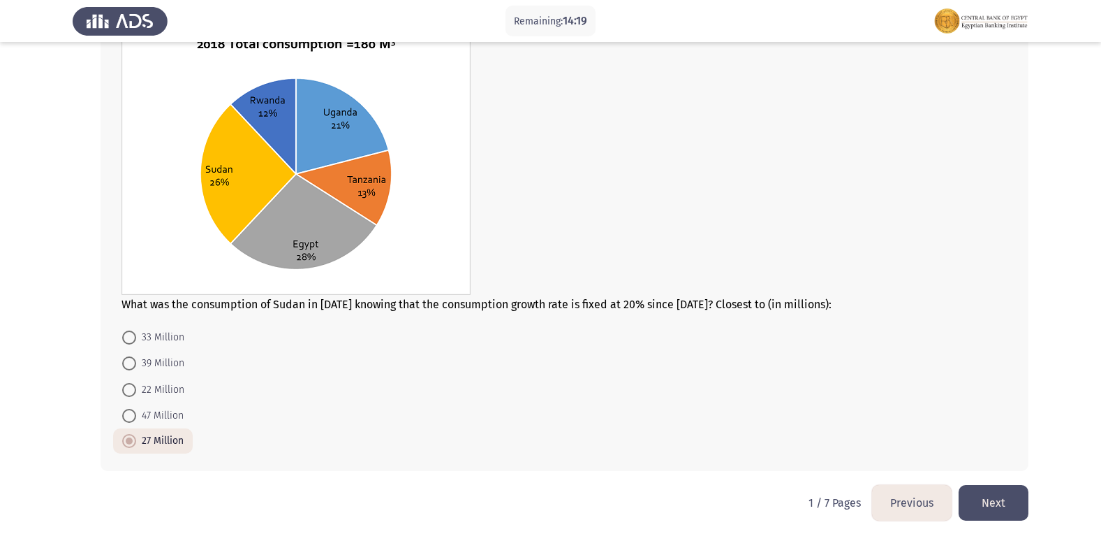
click at [988, 501] on button "Next" at bounding box center [994, 503] width 70 height 36
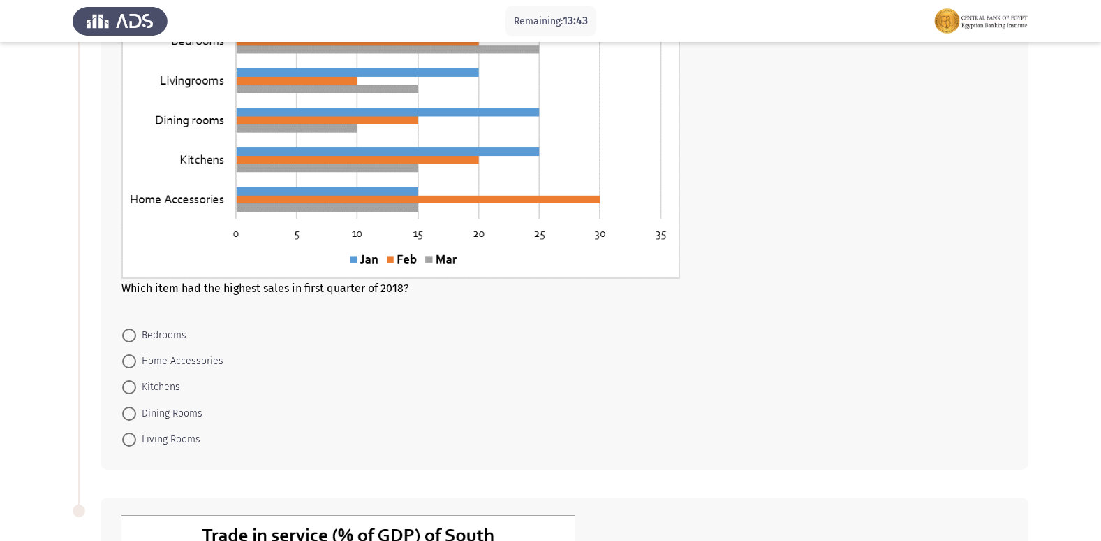
scroll to position [70, 0]
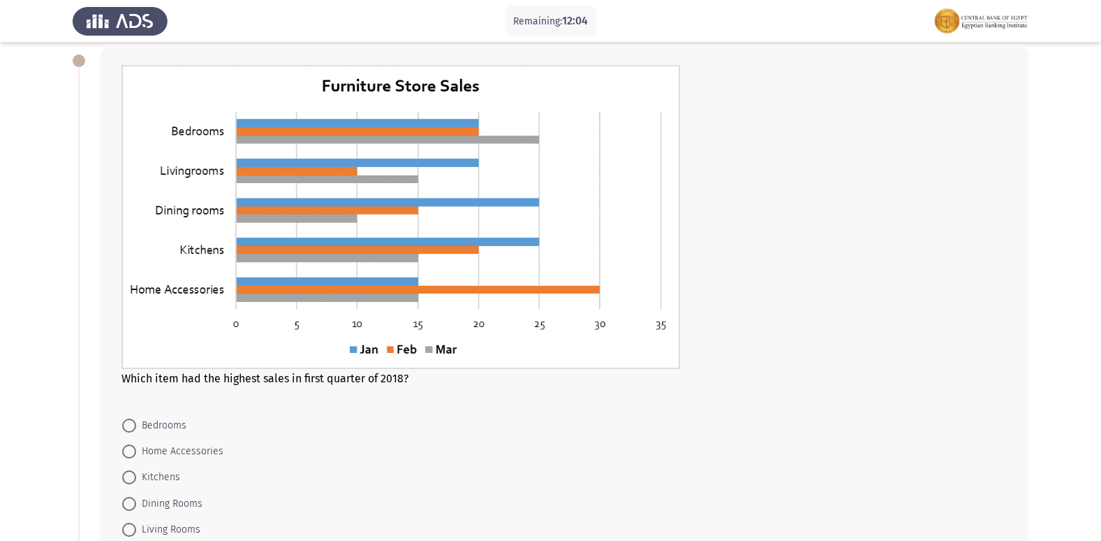
click at [141, 419] on span "Bedrooms" at bounding box center [161, 425] width 50 height 17
click at [136, 419] on input "Bedrooms" at bounding box center [129, 425] width 14 height 14
radio input "true"
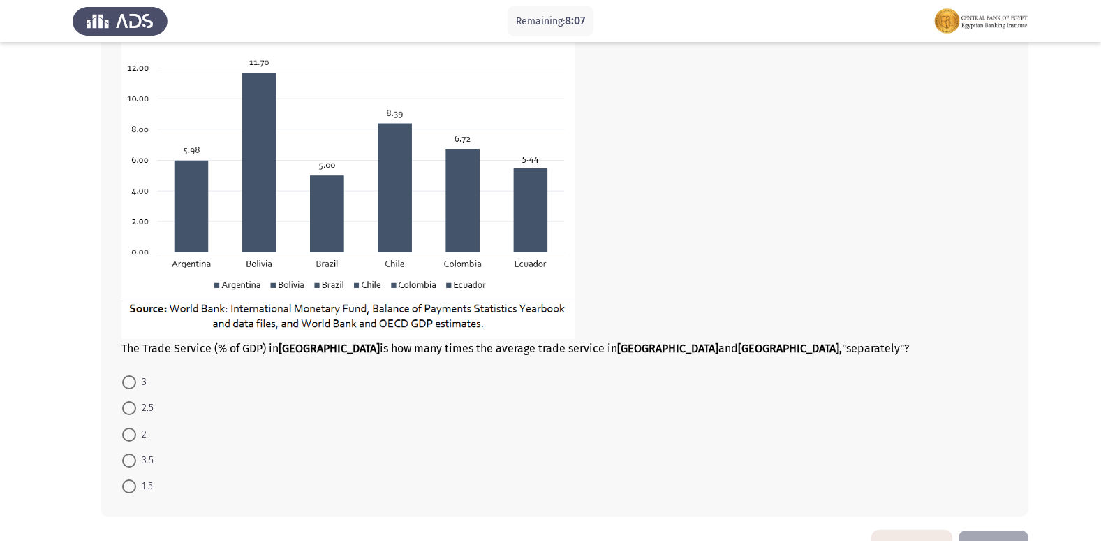
scroll to position [679, 0]
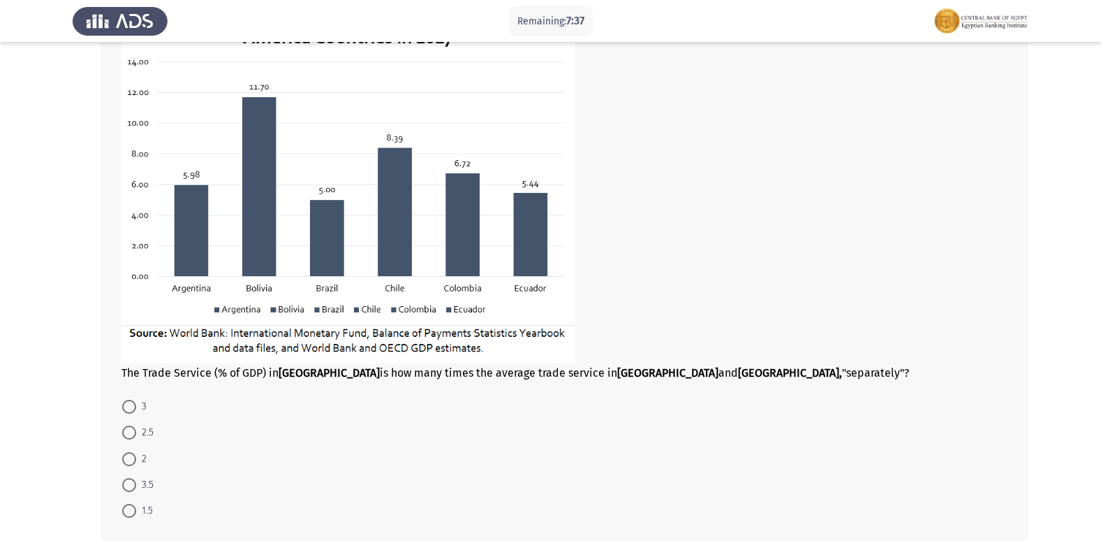
click at [128, 456] on span at bounding box center [129, 459] width 14 height 14
click at [128, 456] on input "2" at bounding box center [129, 459] width 14 height 14
radio input "true"
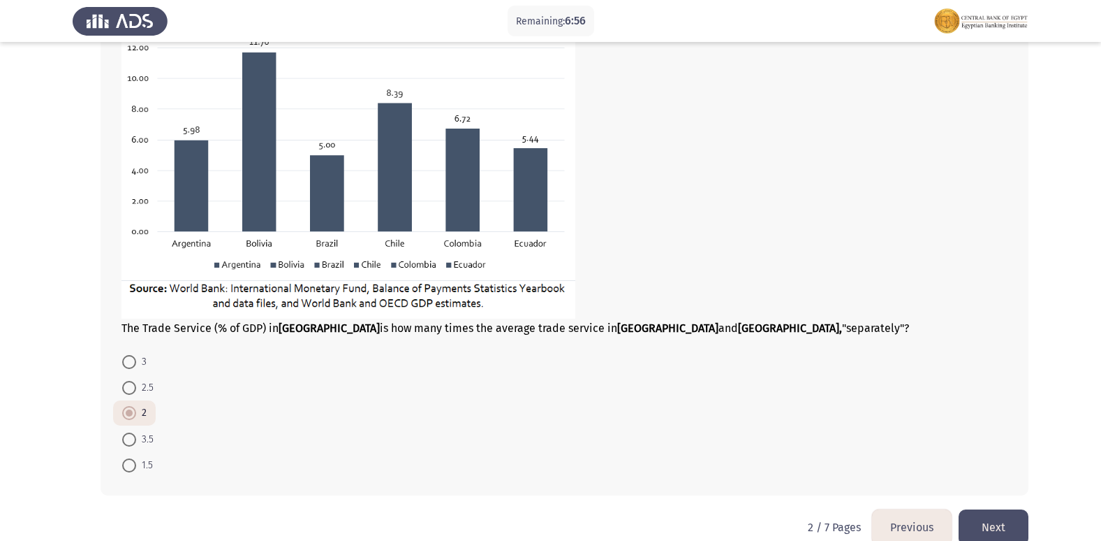
scroll to position [749, 0]
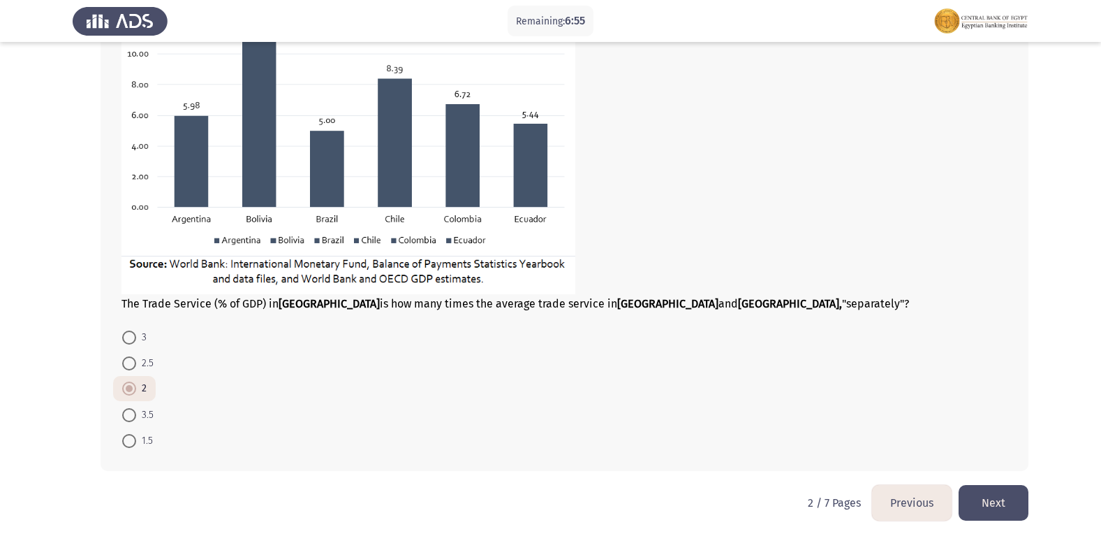
click at [979, 497] on button "Next" at bounding box center [994, 503] width 70 height 36
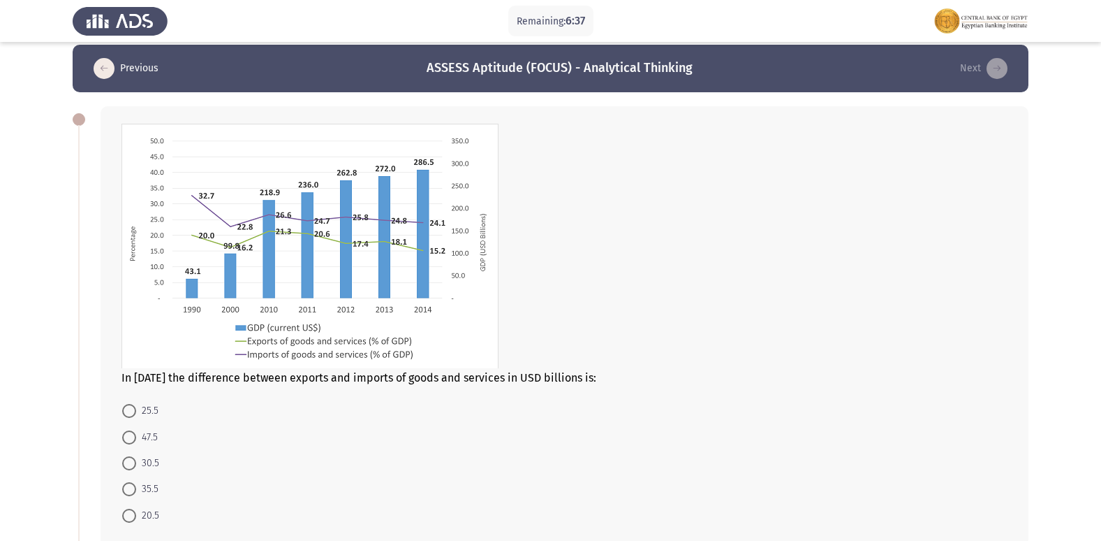
scroll to position [0, 0]
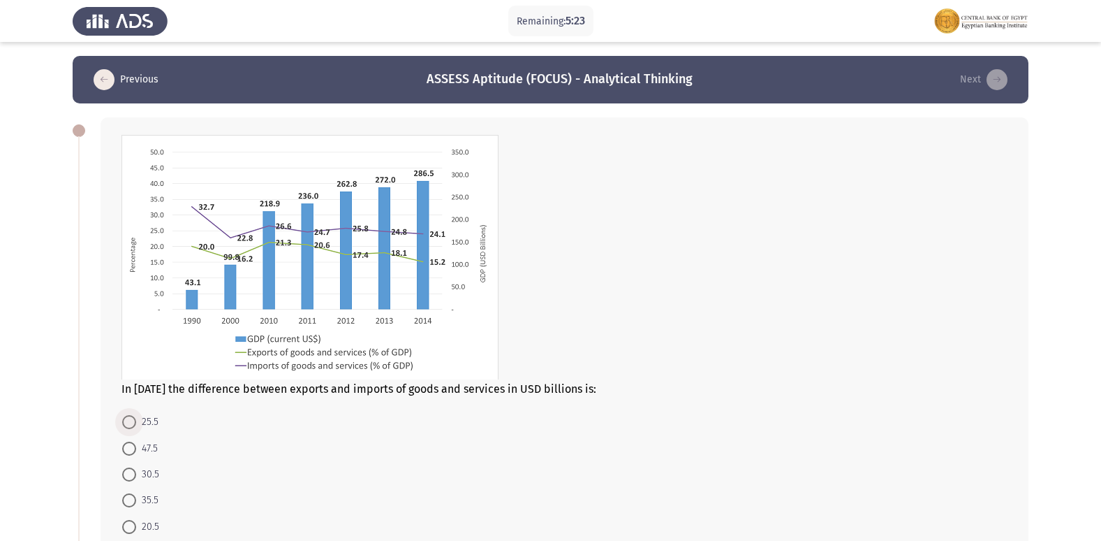
click at [131, 420] on span at bounding box center [129, 422] width 14 height 14
click at [131, 420] on input "25.5" at bounding box center [129, 422] width 14 height 14
radio input "true"
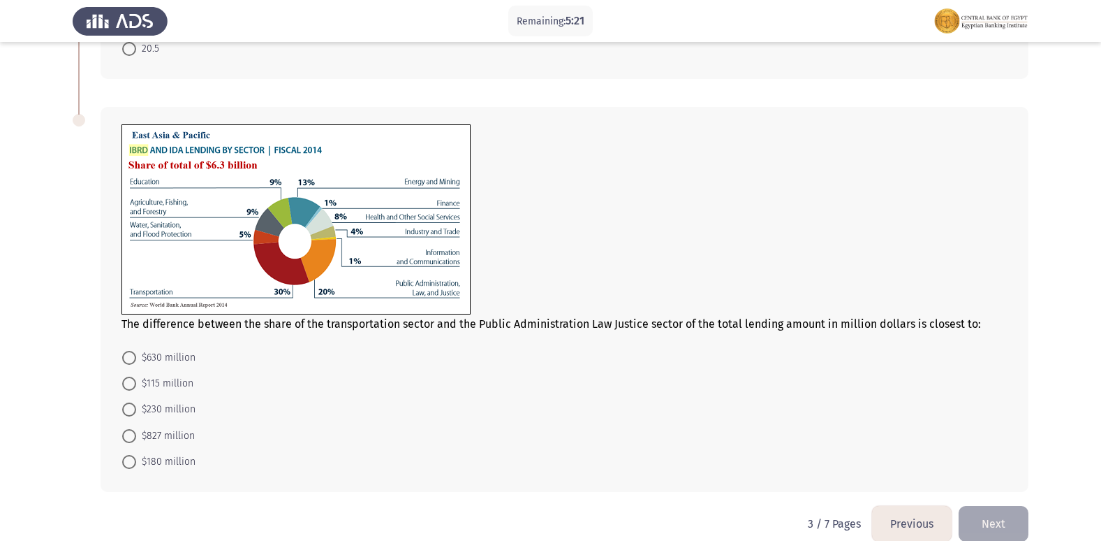
scroll to position [489, 0]
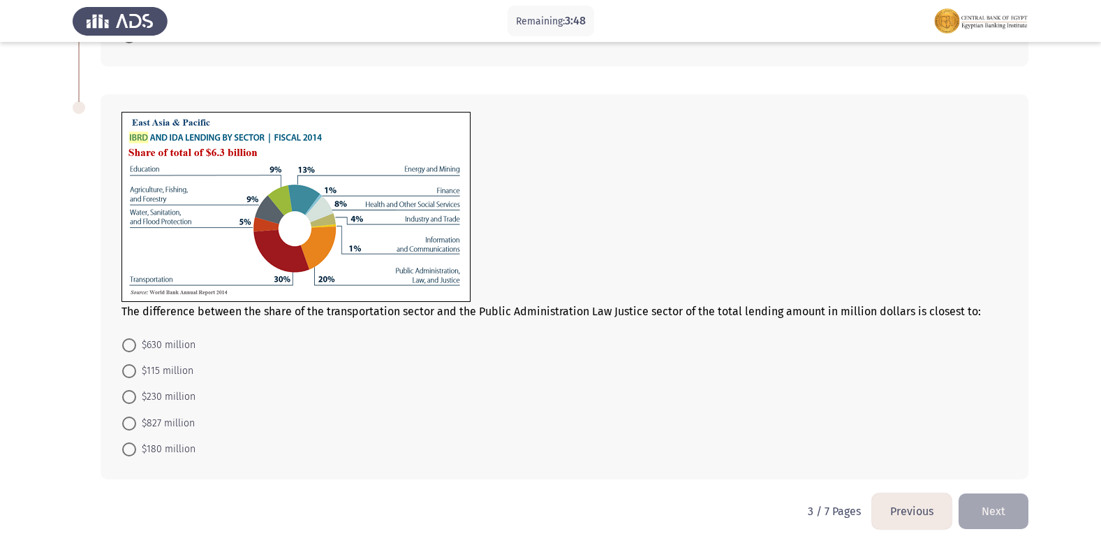
click at [141, 334] on mat-radio-button "$630 million" at bounding box center [158, 344] width 91 height 26
click at [145, 346] on span "$630 million" at bounding box center [165, 345] width 59 height 17
click at [136, 346] on input "$630 million" at bounding box center [129, 345] width 14 height 14
radio input "true"
click at [980, 517] on button "Next" at bounding box center [994, 510] width 70 height 36
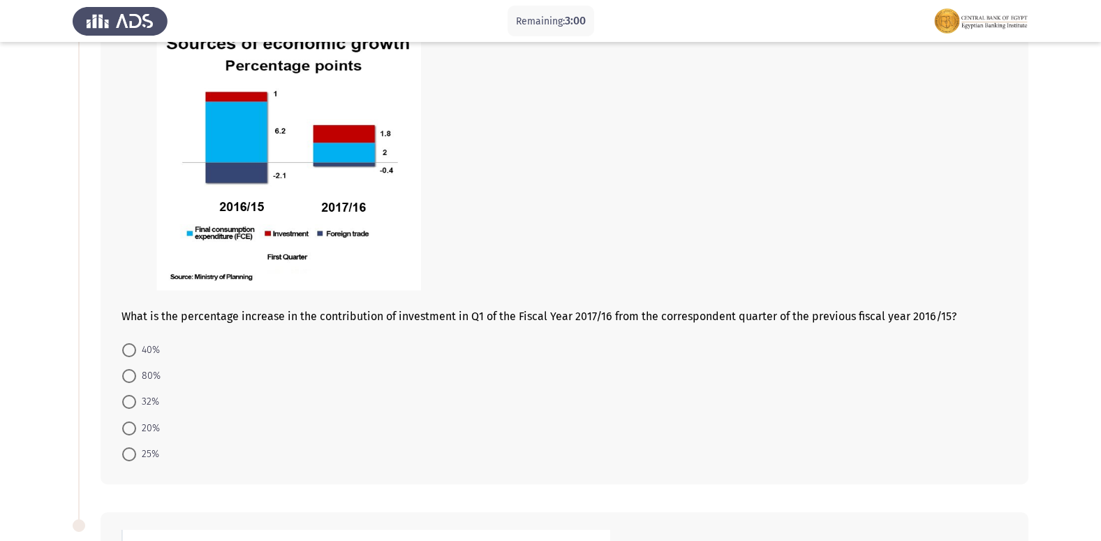
scroll to position [140, 0]
click at [133, 366] on mat-radio-button "80%" at bounding box center [141, 375] width 57 height 26
click at [136, 372] on span "80%" at bounding box center [148, 375] width 24 height 17
click at [136, 372] on input "80%" at bounding box center [129, 375] width 14 height 14
radio input "true"
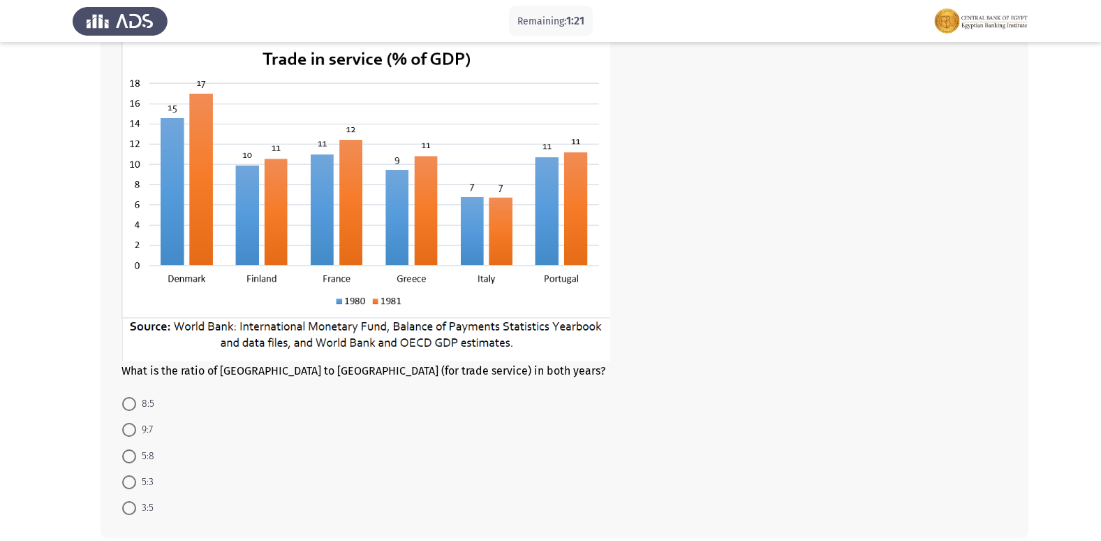
scroll to position [696, 0]
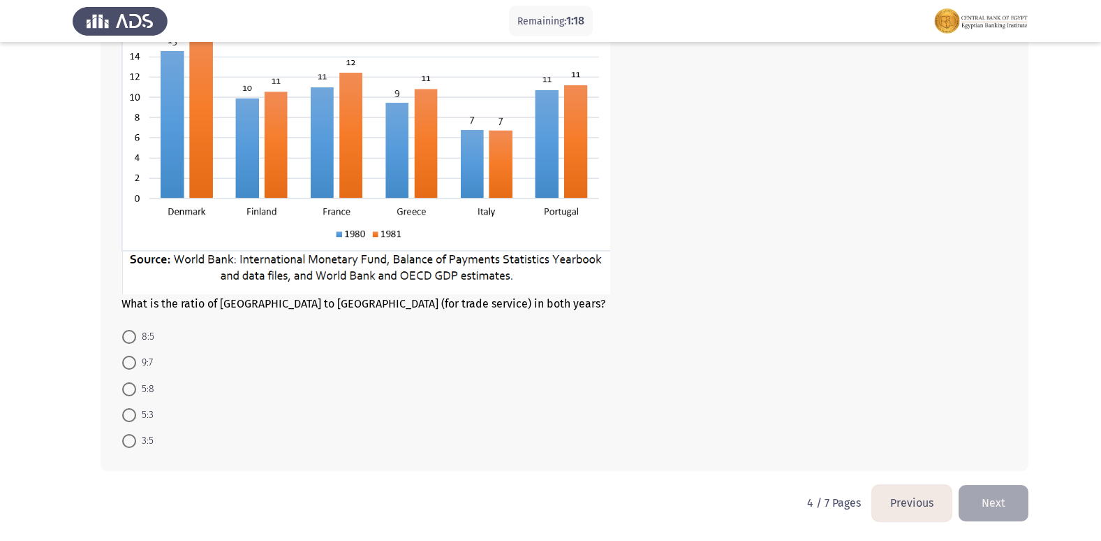
click at [133, 339] on span at bounding box center [129, 337] width 14 height 14
click at [133, 339] on input "8:5" at bounding box center [129, 337] width 14 height 14
radio input "true"
click at [974, 492] on button "Next" at bounding box center [994, 503] width 70 height 36
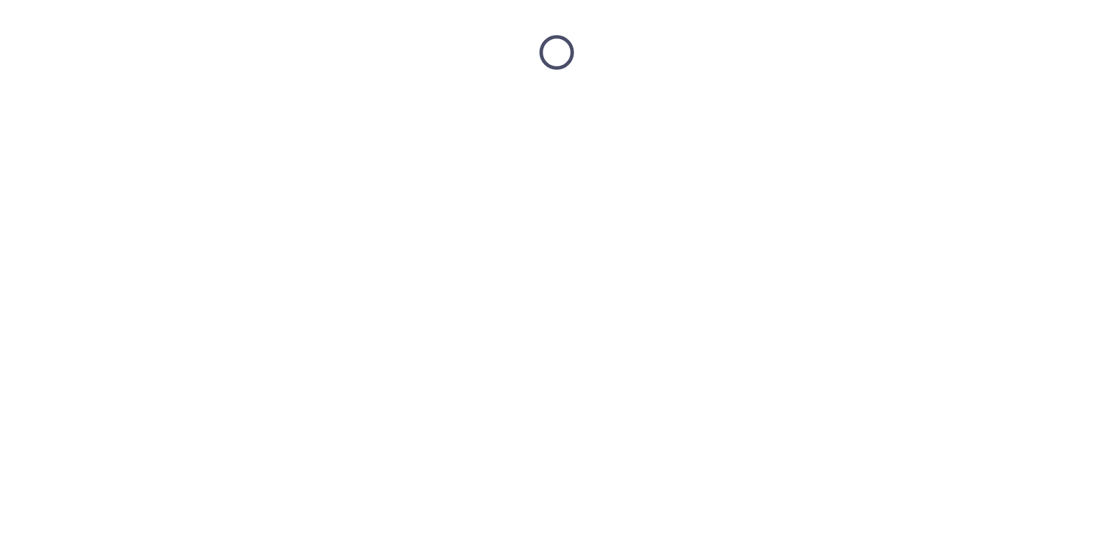
scroll to position [0, 0]
